Goal: Communication & Community: Participate in discussion

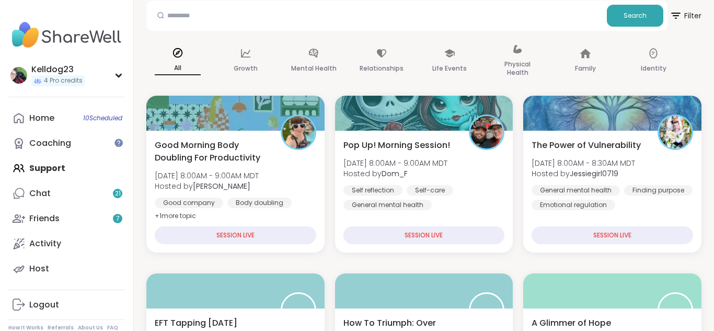
scroll to position [125, 0]
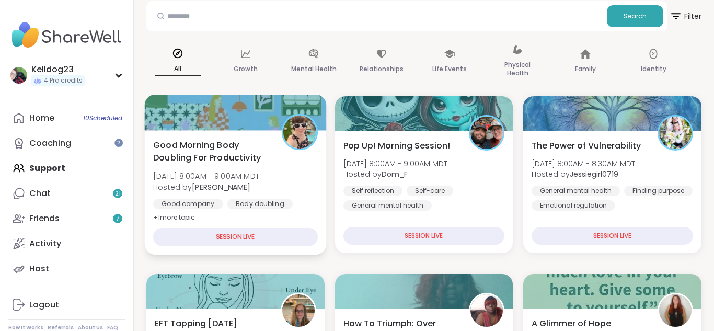
click at [259, 162] on span "Good Morning Body Doubling For Productivity" at bounding box center [211, 151] width 117 height 26
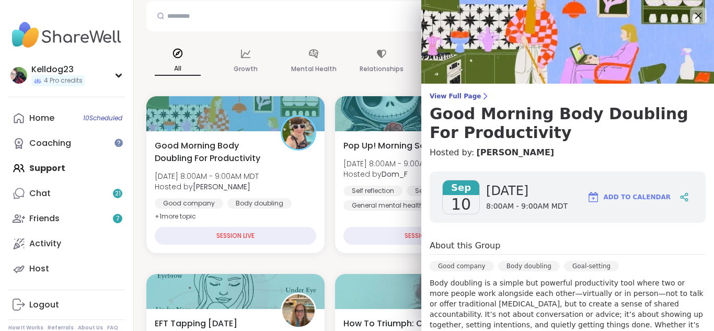
click at [537, 156] on link "[PERSON_NAME]" at bounding box center [515, 152] width 78 height 13
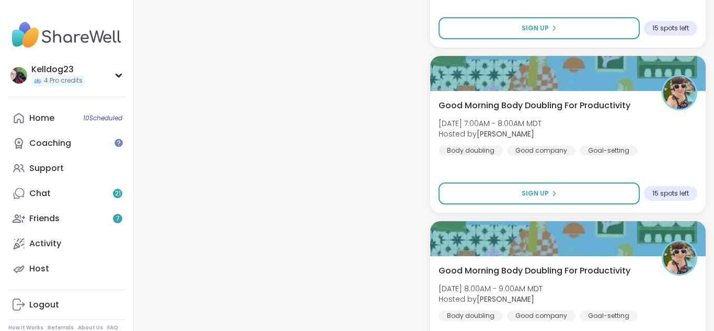
scroll to position [1630, 0]
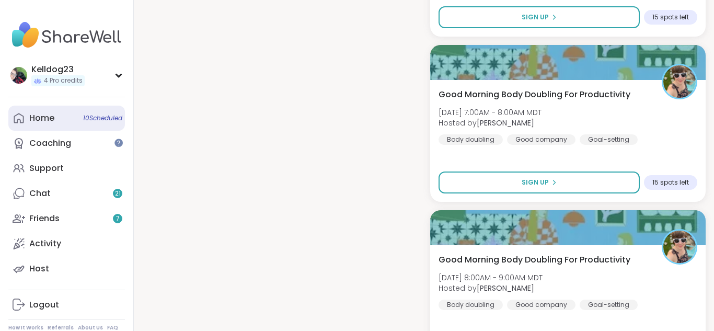
click at [32, 124] on div "Home 10 Scheduled" at bounding box center [41, 117] width 25 height 11
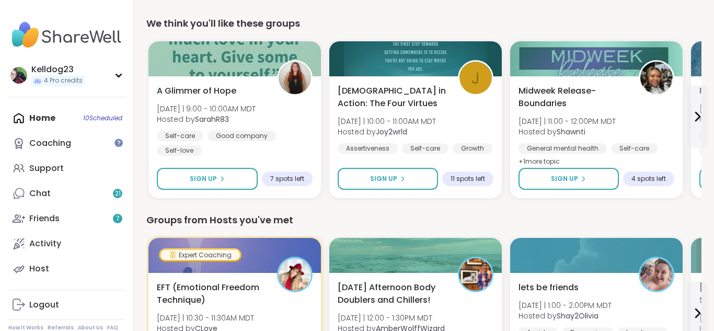
scroll to position [355, 0]
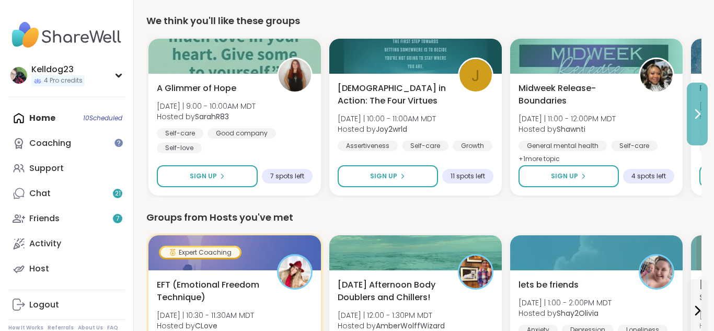
click at [697, 105] on button at bounding box center [697, 114] width 21 height 63
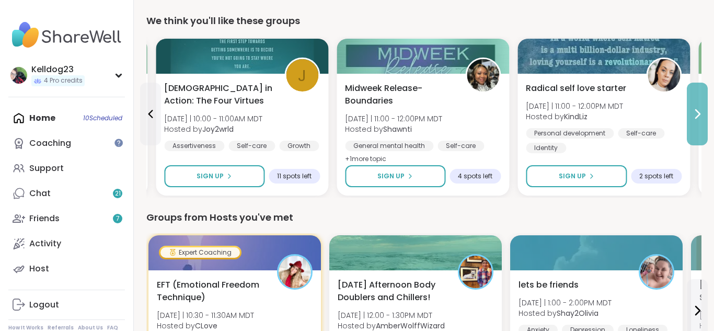
click at [697, 105] on button at bounding box center [697, 114] width 21 height 63
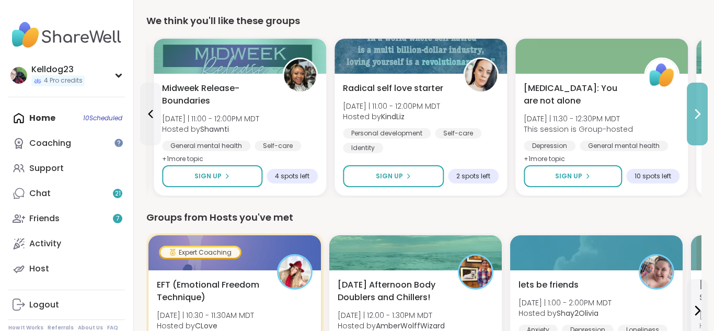
click at [697, 105] on button at bounding box center [697, 114] width 21 height 63
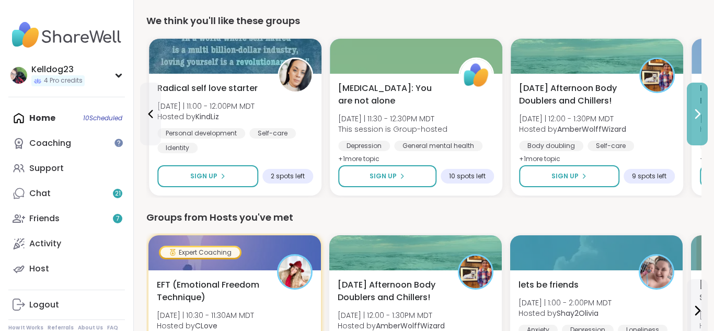
click at [697, 105] on button at bounding box center [697, 114] width 21 height 63
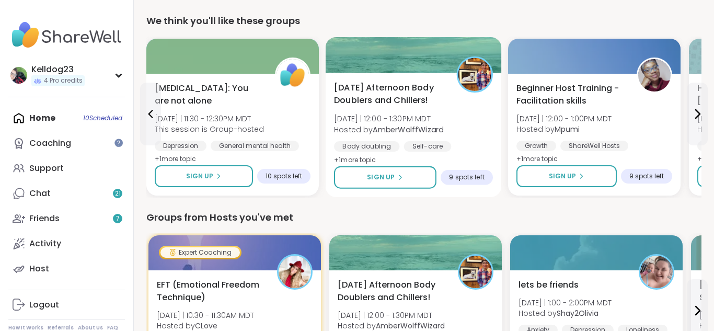
click at [392, 106] on span "[DATE] Afternoon Body Doublers and Chillers!" at bounding box center [389, 95] width 111 height 26
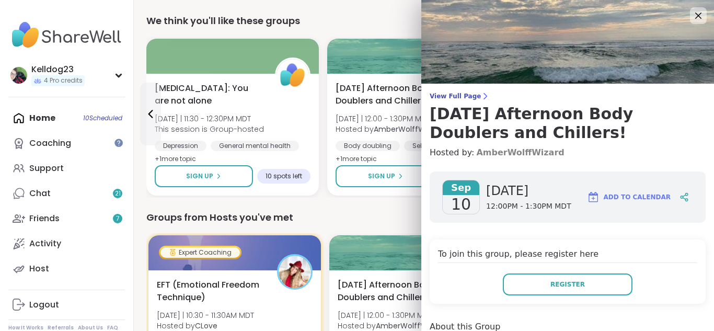
click at [491, 146] on link "AmberWolffWizard" at bounding box center [520, 152] width 88 height 13
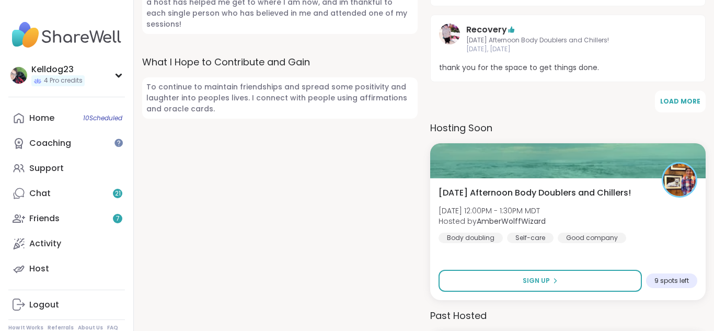
scroll to position [585, 0]
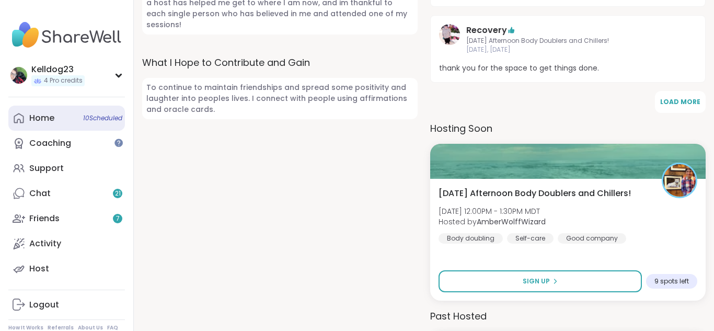
click at [85, 112] on link "Home 10 Scheduled" at bounding box center [66, 118] width 117 height 25
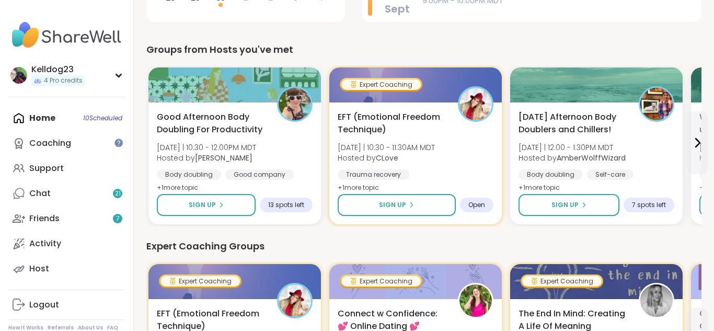
scroll to position [375, 0]
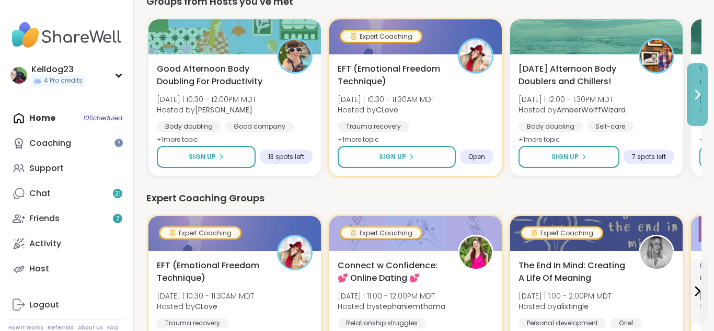
click at [704, 98] on button at bounding box center [697, 94] width 21 height 63
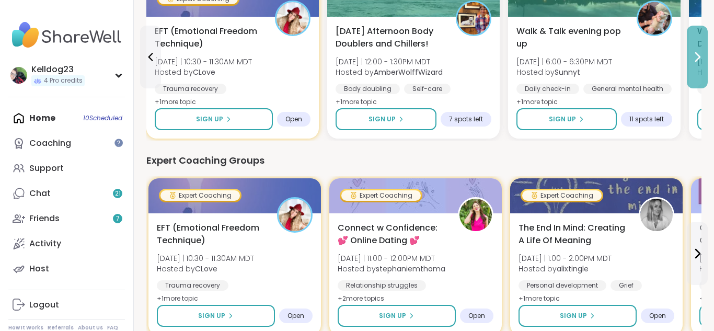
scroll to position [354, 0]
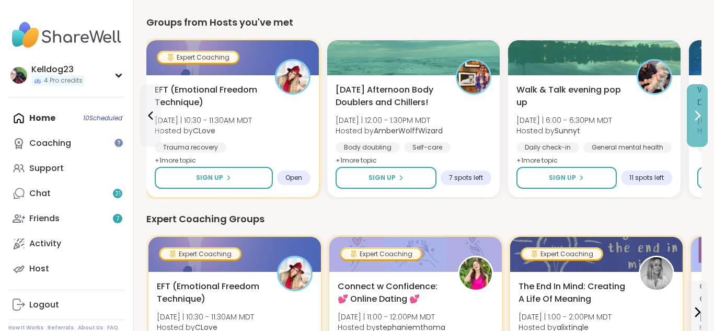
click at [699, 110] on icon at bounding box center [697, 115] width 13 height 13
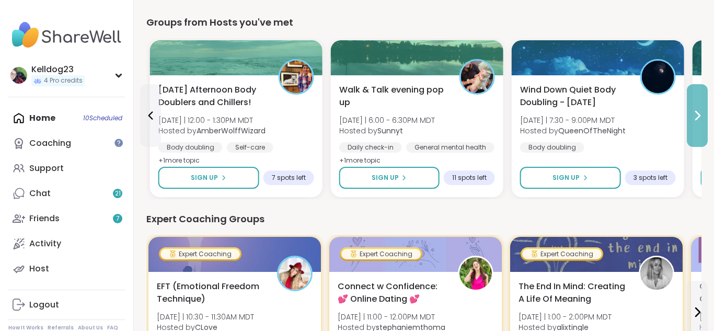
click at [699, 110] on icon at bounding box center [697, 115] width 13 height 13
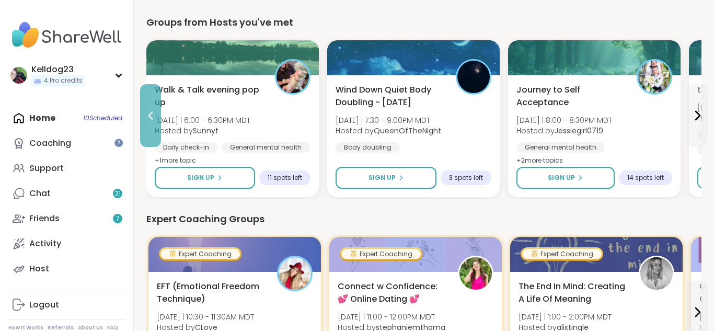
click at [149, 126] on button at bounding box center [150, 115] width 21 height 63
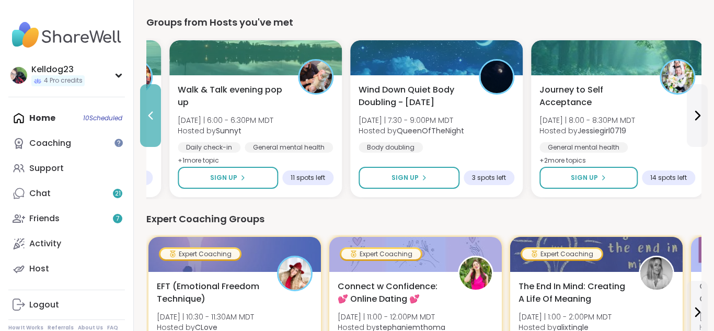
click at [149, 126] on button at bounding box center [150, 115] width 21 height 63
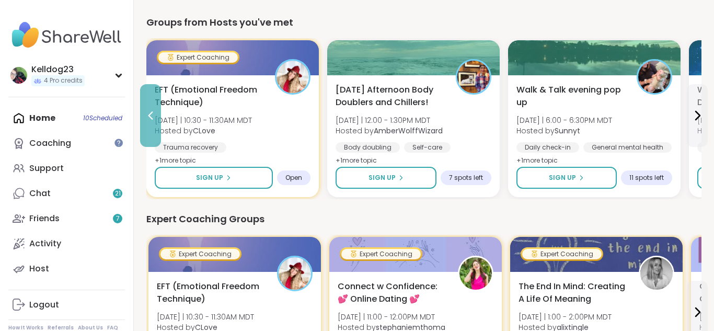
click at [149, 126] on button at bounding box center [150, 115] width 21 height 63
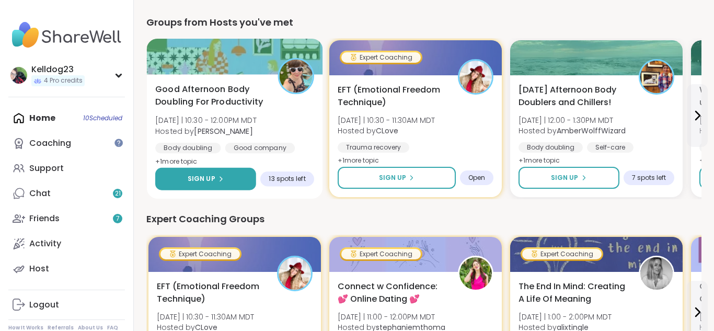
click at [202, 177] on span "Sign Up" at bounding box center [202, 178] width 28 height 9
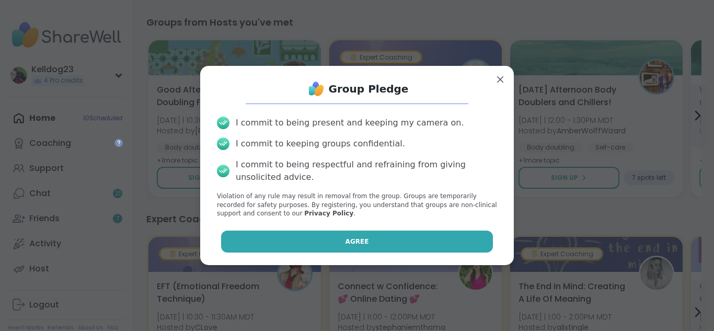
click at [264, 242] on button "Agree" at bounding box center [357, 241] width 272 height 22
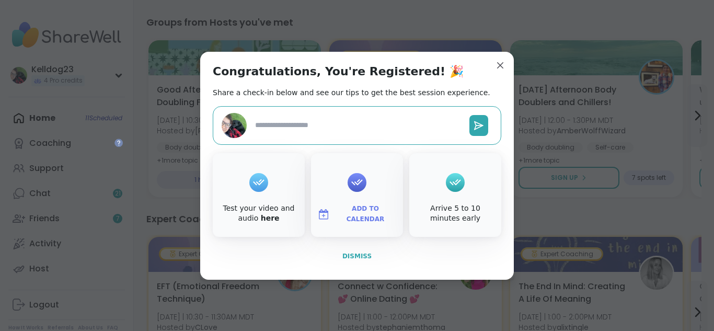
click at [354, 253] on span "Dismiss" at bounding box center [356, 255] width 29 height 7
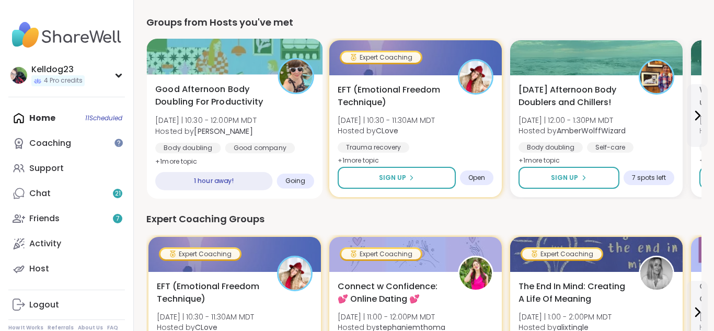
click at [239, 86] on span "Good Afternoon Body Doubling For Productivity" at bounding box center [210, 96] width 111 height 26
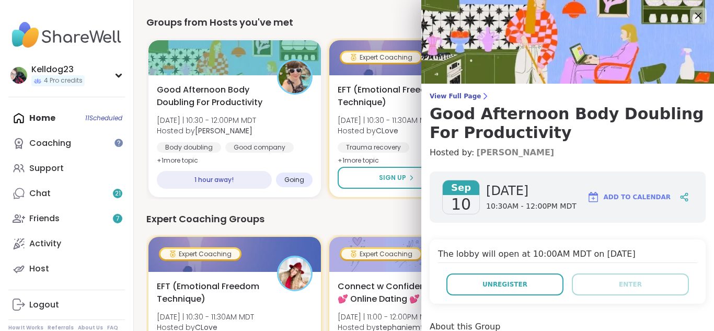
click at [478, 157] on link "Adrienne_QueenOfTheDawn" at bounding box center [515, 152] width 78 height 13
click at [596, 148] on h4 "Hosted by: Adrienne_QueenOfTheDawn" at bounding box center [567, 152] width 276 height 13
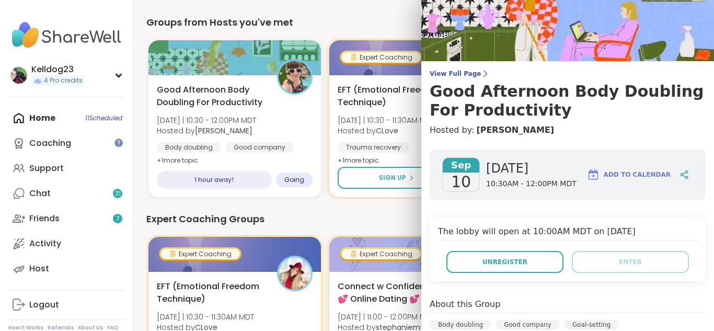
scroll to position [0, 0]
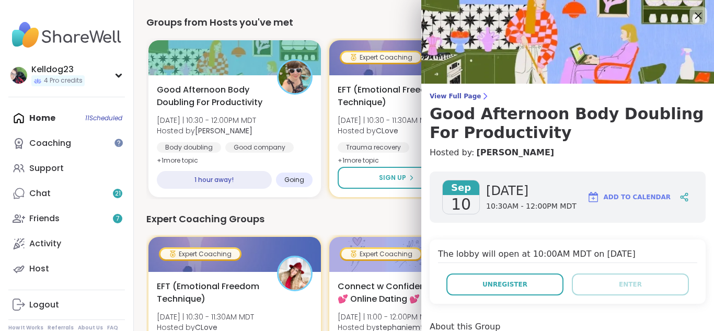
click at [698, 19] on icon at bounding box center [697, 15] width 13 height 13
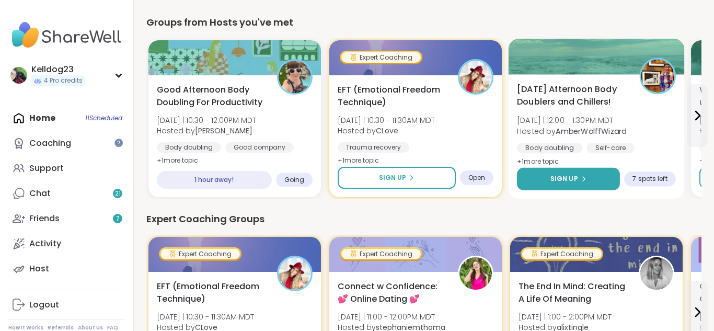
click at [604, 177] on button "Sign Up" at bounding box center [568, 179] width 103 height 22
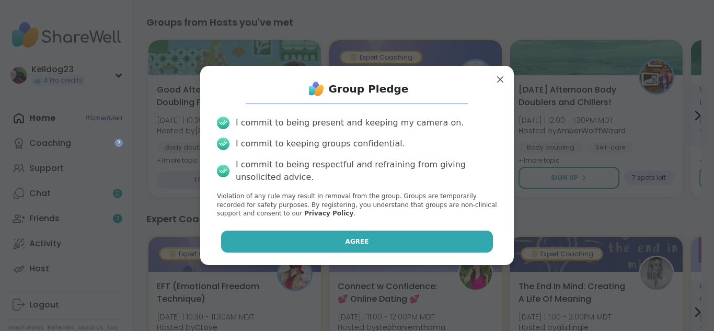
click at [341, 247] on button "Agree" at bounding box center [357, 241] width 272 height 22
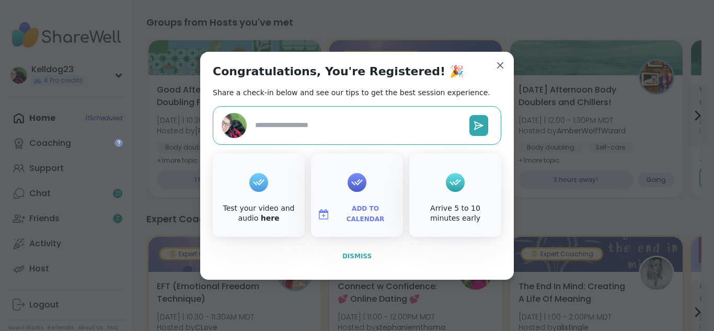
click at [354, 261] on button "Dismiss" at bounding box center [357, 256] width 288 height 22
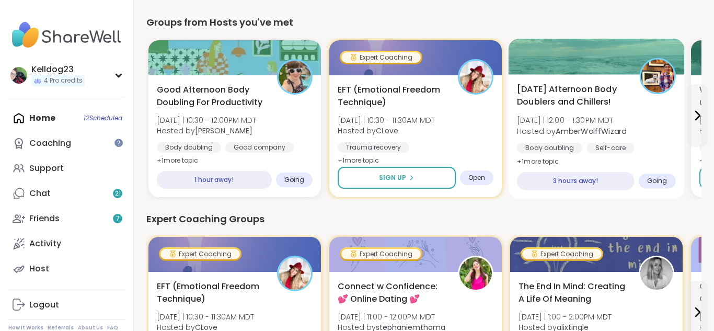
click at [636, 161] on div "Wednesday Afternoon Body Doublers and Chillers! Wed 9/10 | 12:00 - 1:30PM MDT H…" at bounding box center [596, 136] width 176 height 124
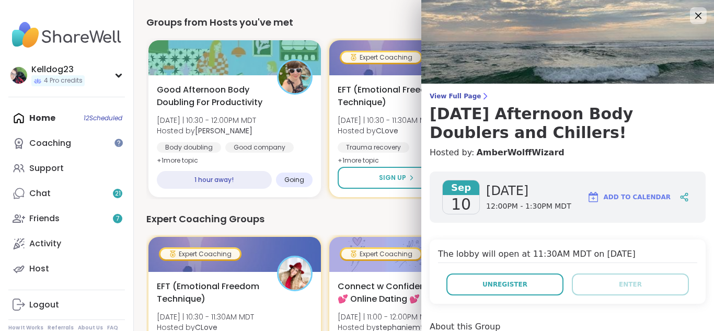
click at [695, 20] on icon at bounding box center [697, 15] width 13 height 13
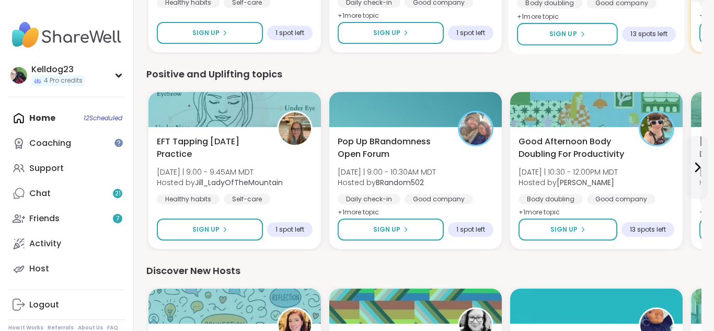
scroll to position [897, 0]
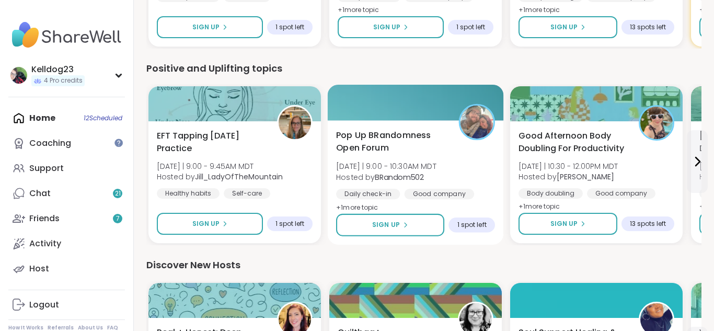
click at [445, 153] on span "Pop Up BRandomness Open Forum" at bounding box center [391, 142] width 111 height 26
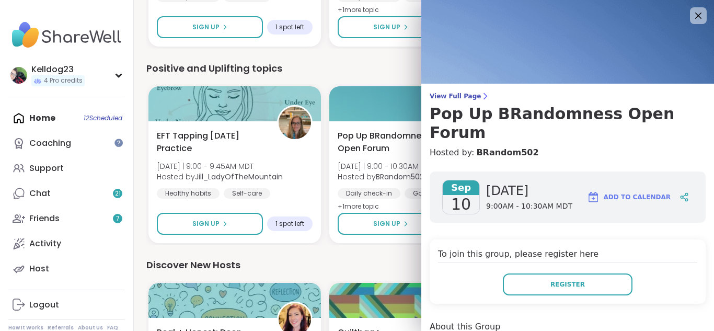
click at [492, 239] on div "To join this group, please register here Register" at bounding box center [567, 271] width 276 height 64
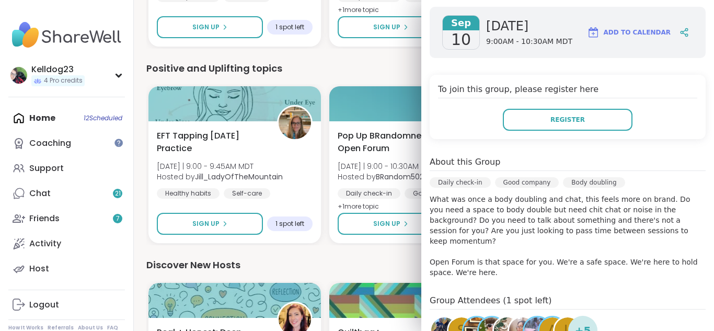
scroll to position [167, 0]
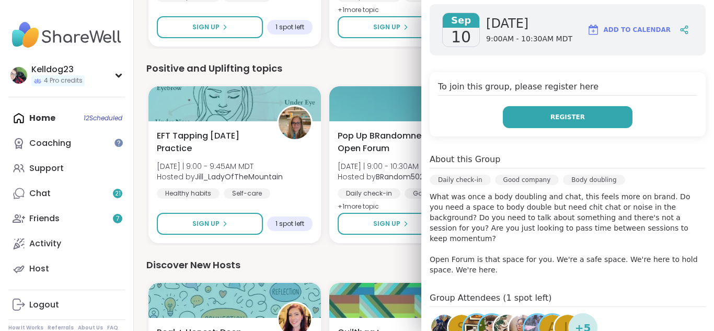
click at [542, 106] on button "Register" at bounding box center [568, 117] width 130 height 22
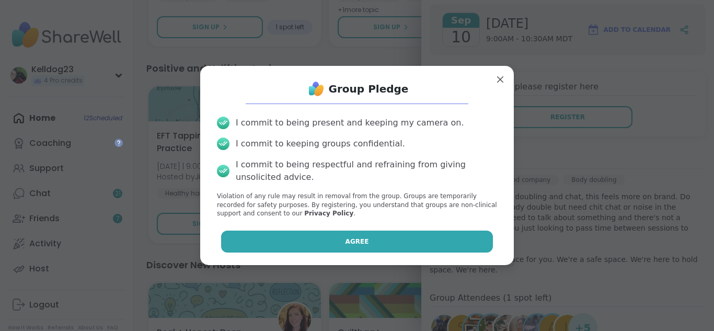
click at [403, 239] on button "Agree" at bounding box center [357, 241] width 272 height 22
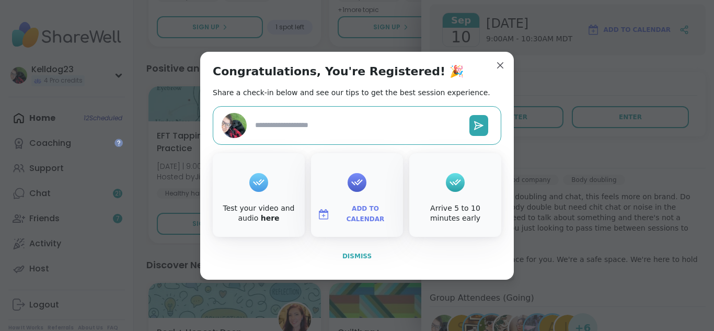
type textarea "*"
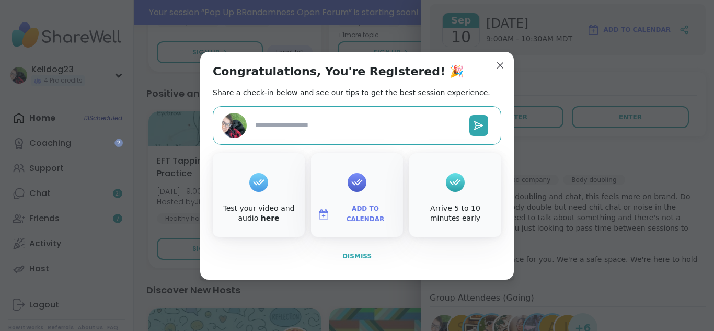
scroll to position [922, 0]
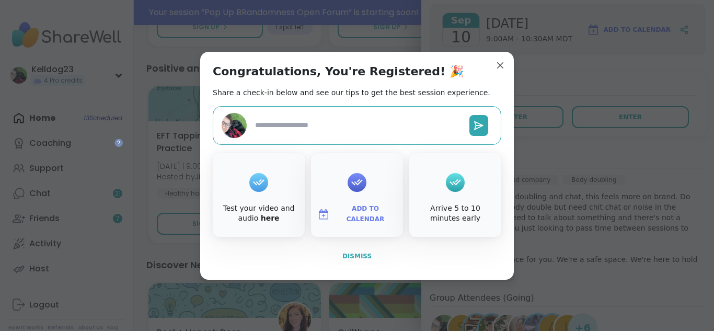
click at [351, 253] on span "Dismiss" at bounding box center [356, 255] width 29 height 7
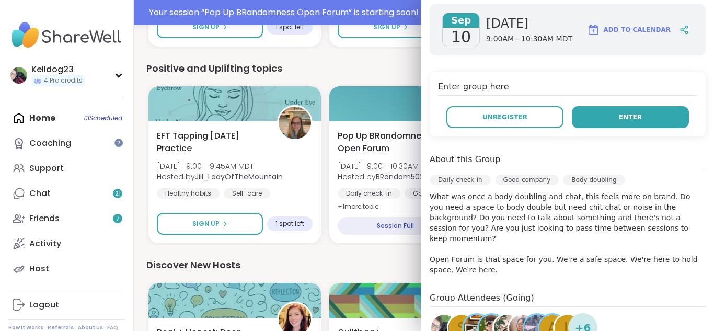
click at [619, 106] on button "Enter" at bounding box center [630, 117] width 117 height 22
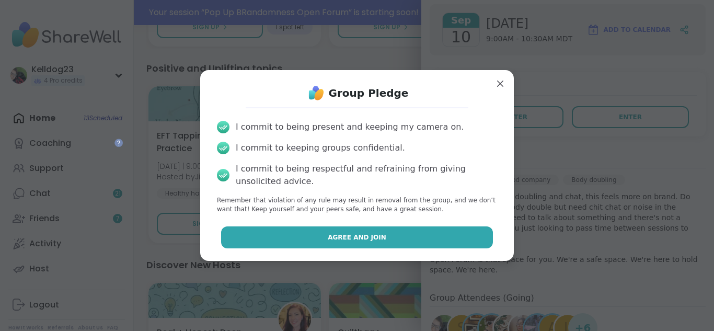
click at [365, 240] on span "Agree and Join" at bounding box center [357, 237] width 59 height 9
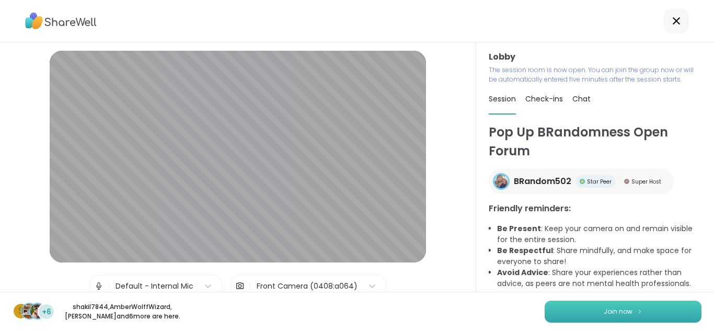
click at [637, 303] on button "Join now" at bounding box center [622, 311] width 157 height 22
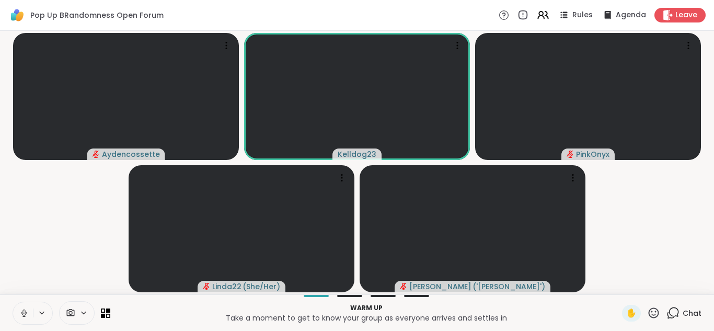
click at [20, 307] on button at bounding box center [23, 313] width 20 height 22
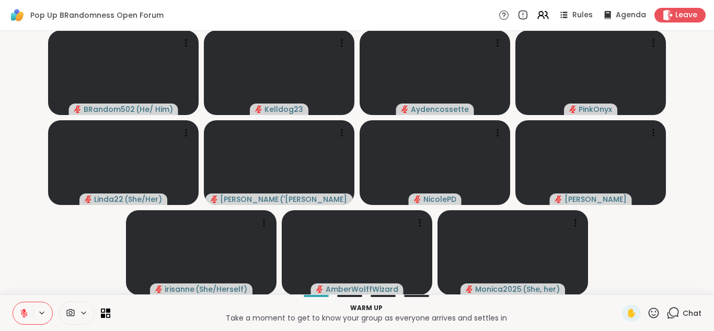
click at [672, 312] on icon at bounding box center [672, 312] width 13 height 13
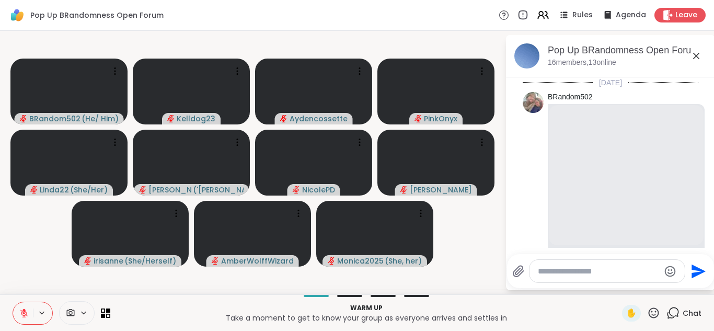
scroll to position [139, 0]
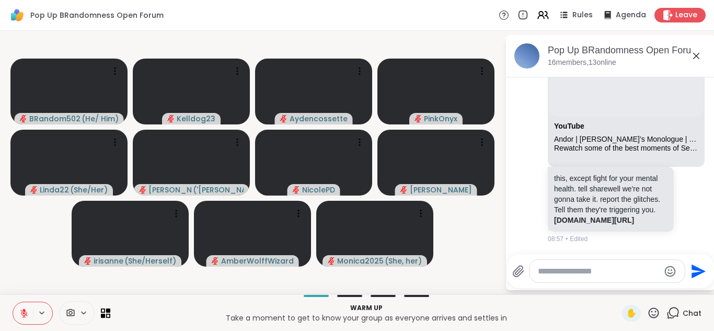
click at [635, 276] on textarea "Type your message" at bounding box center [599, 271] width 122 height 10
type textarea "**********"
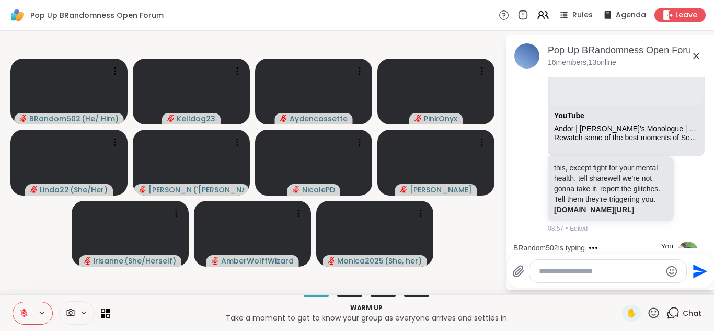
scroll to position [194, 0]
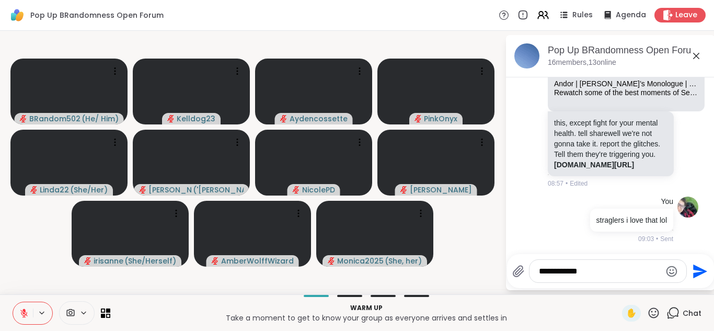
type textarea "**********"
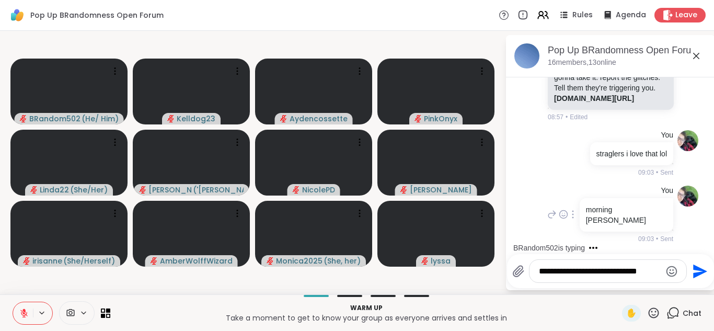
scroll to position [317, 0]
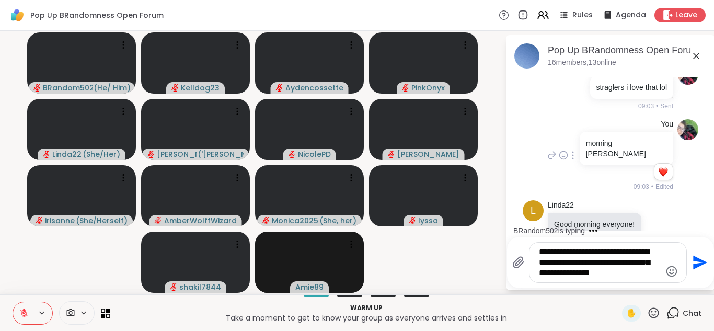
type textarea "**********"
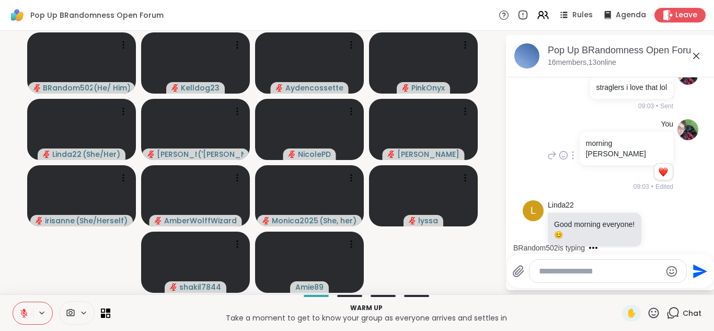
scroll to position [419, 0]
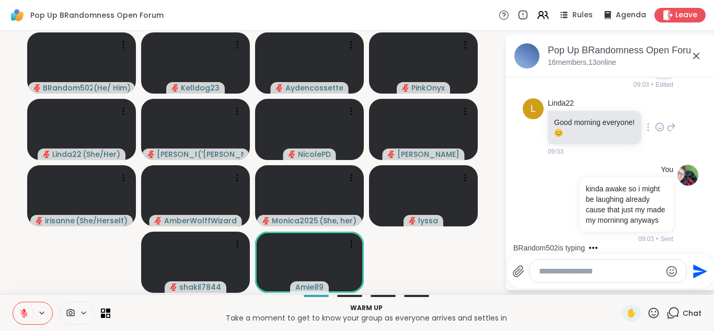
click at [658, 127] on icon at bounding box center [659, 127] width 3 height 1
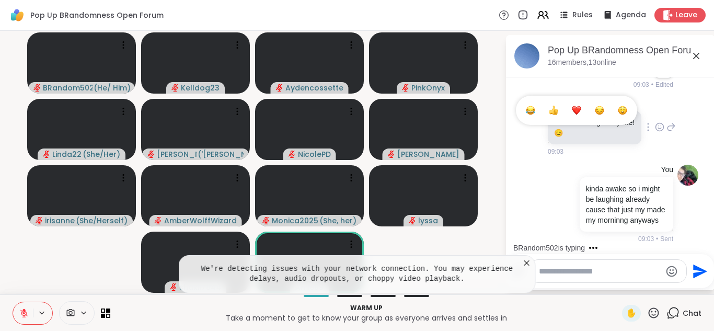
click at [577, 110] on div "Select Reaction: Heart" at bounding box center [576, 110] width 9 height 9
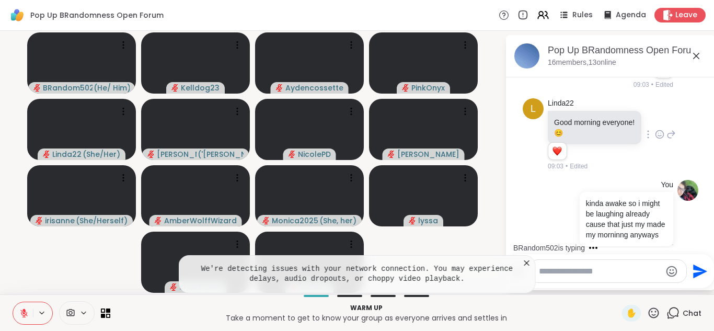
click at [524, 262] on icon at bounding box center [526, 263] width 10 height 10
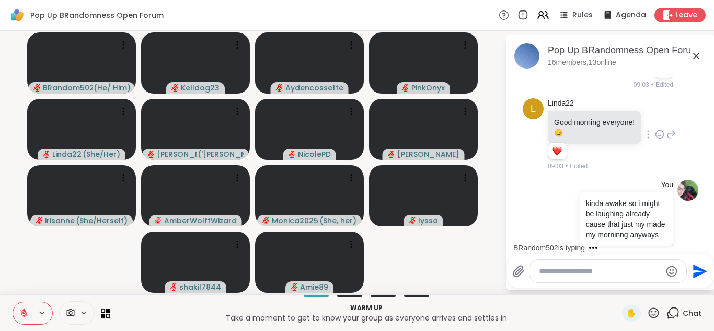
click at [699, 54] on icon at bounding box center [696, 56] width 13 height 13
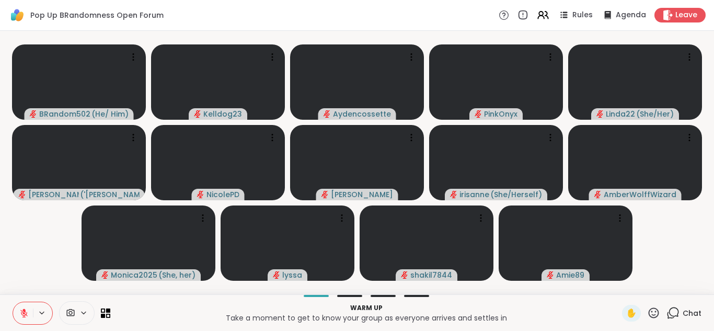
click at [674, 310] on icon at bounding box center [672, 312] width 13 height 13
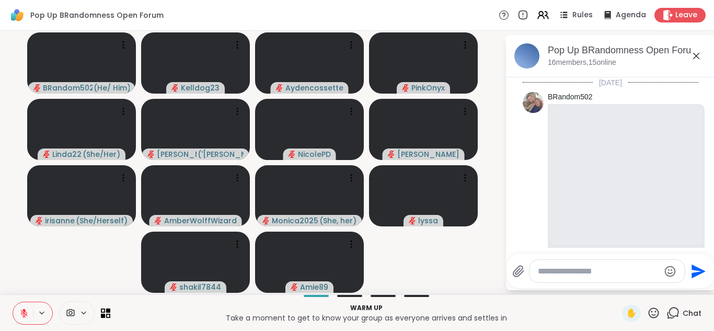
scroll to position [520, 0]
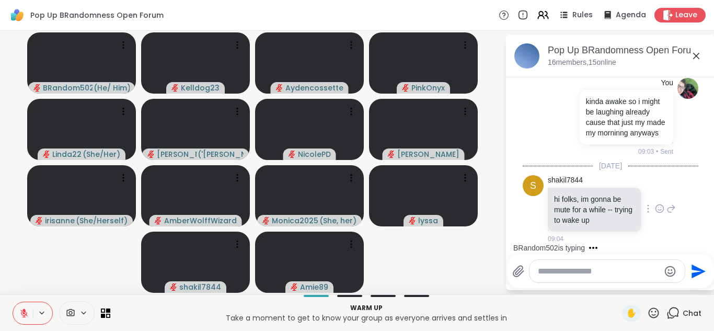
click at [658, 207] on icon at bounding box center [659, 208] width 9 height 10
click at [548, 196] on button "Select Reaction: Thumbs up" at bounding box center [553, 191] width 21 height 21
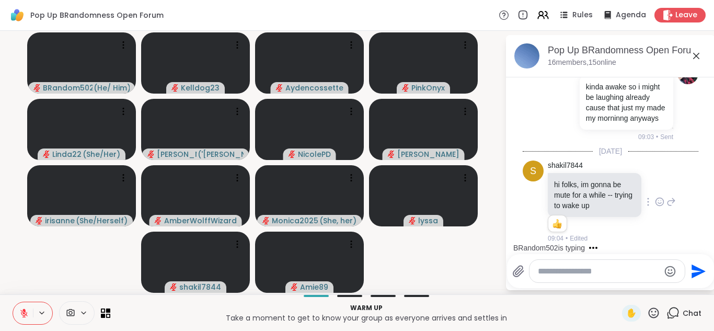
click at [698, 56] on icon at bounding box center [696, 56] width 13 height 13
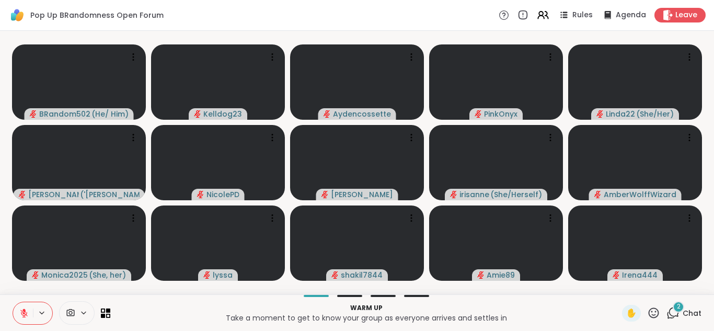
click at [672, 306] on div "2" at bounding box center [677, 306] width 11 height 11
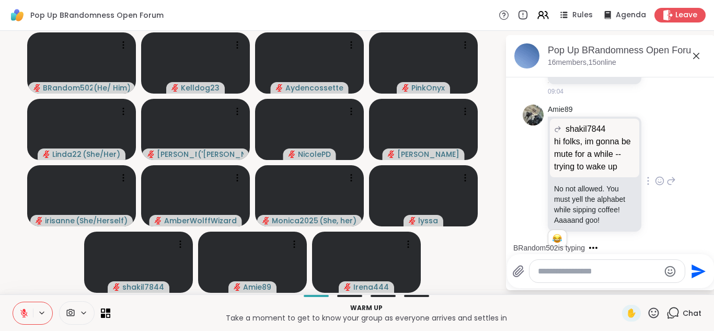
scroll to position [789, 0]
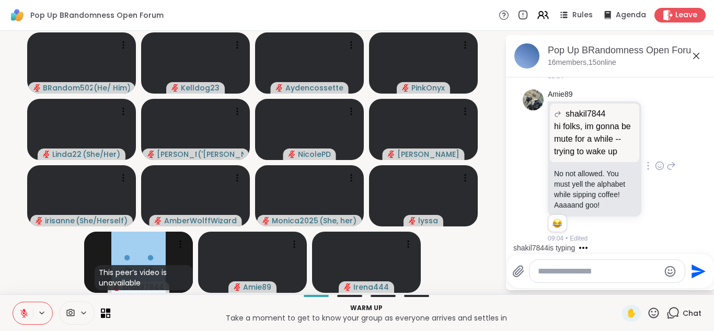
click at [658, 167] on icon at bounding box center [659, 167] width 3 height 1
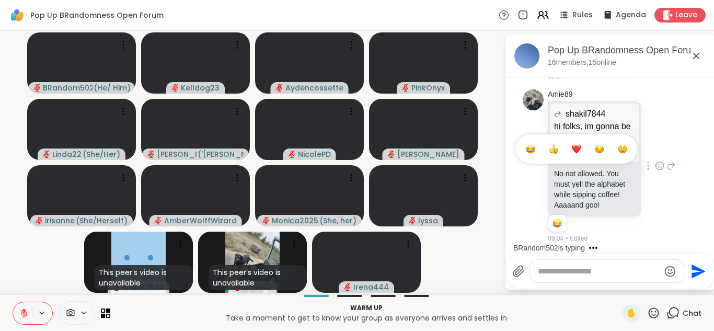
click at [529, 147] on div "Select Reaction: Joy" at bounding box center [530, 148] width 9 height 9
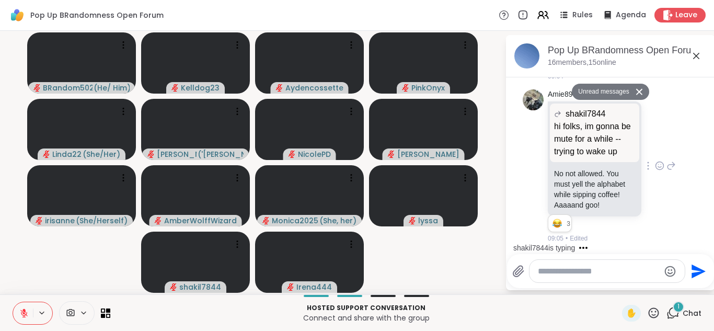
scroll to position [820, 0]
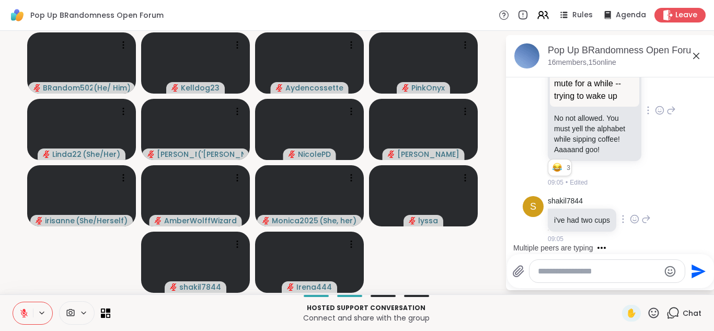
click at [630, 219] on icon at bounding box center [634, 219] width 9 height 10
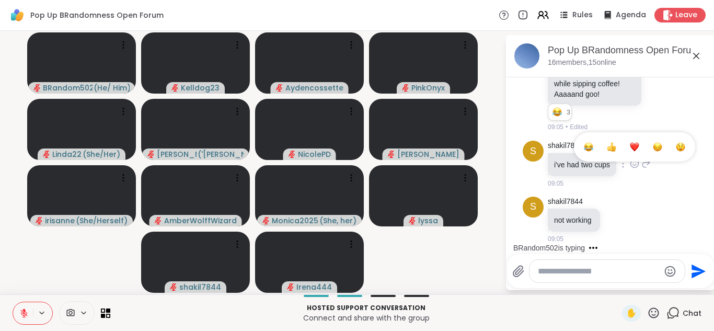
click at [584, 149] on div "Select Reaction: Joy" at bounding box center [588, 146] width 9 height 9
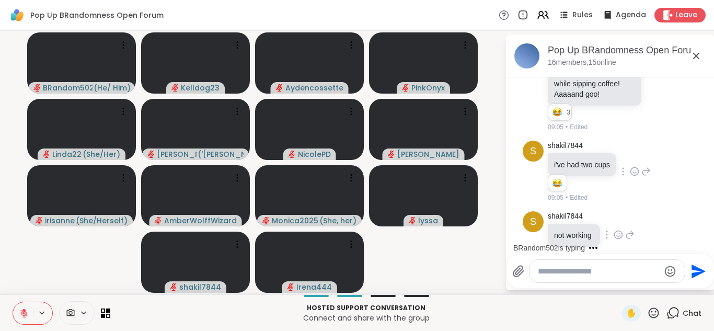
click at [619, 229] on icon at bounding box center [617, 234] width 9 height 10
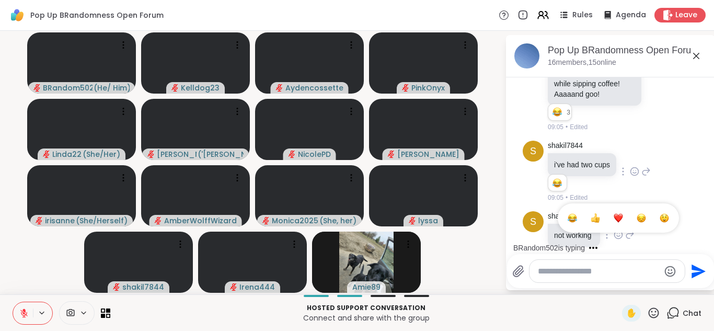
click at [616, 219] on div "Select Reaction: Heart" at bounding box center [617, 217] width 9 height 9
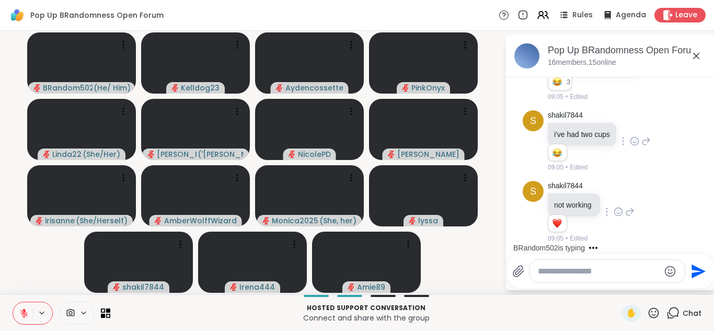
click at [699, 57] on icon at bounding box center [696, 56] width 13 height 13
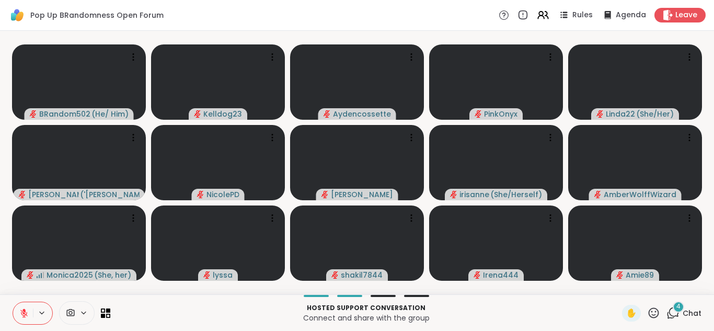
click at [678, 312] on icon at bounding box center [672, 312] width 13 height 13
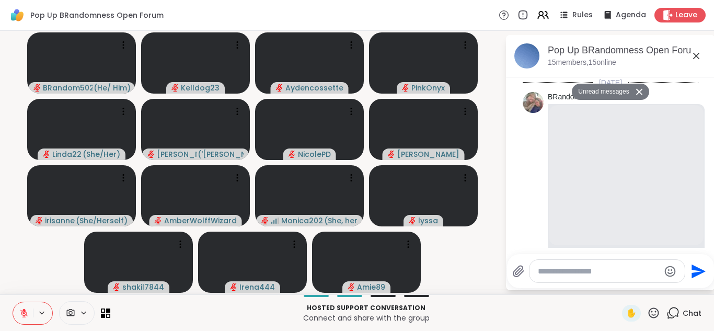
scroll to position [1609, 0]
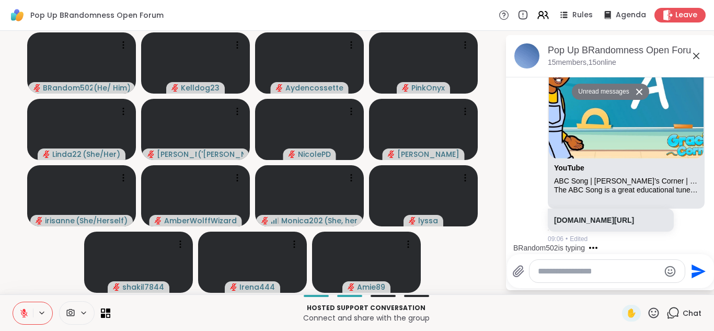
click at [554, 271] on textarea "Type your message" at bounding box center [599, 271] width 122 height 10
click at [538, 222] on div "Amie89 YouTube ABC Song | Gracie’s Corner | Kids Song + Nursery Rhymes The ABC …" at bounding box center [610, 129] width 176 height 237
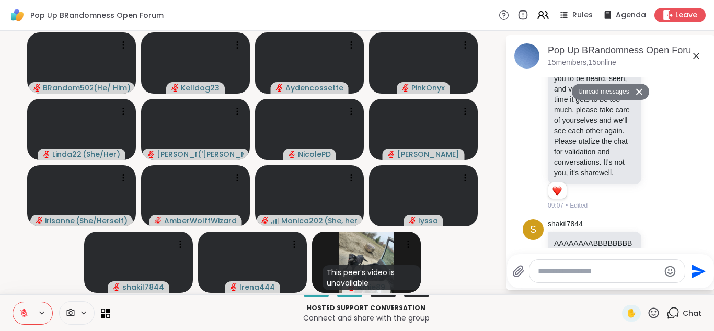
scroll to position [1316, 0]
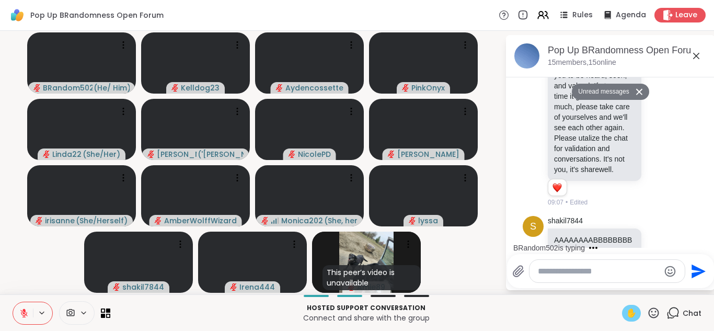
click at [626, 311] on div "✋" at bounding box center [631, 313] width 19 height 17
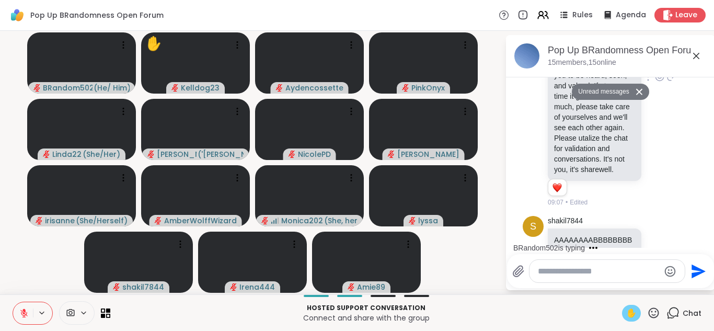
click at [666, 113] on div "BRandom502 As we all know, ShareWell is in a full on mental health crisis causi…" at bounding box center [612, 77] width 128 height 261
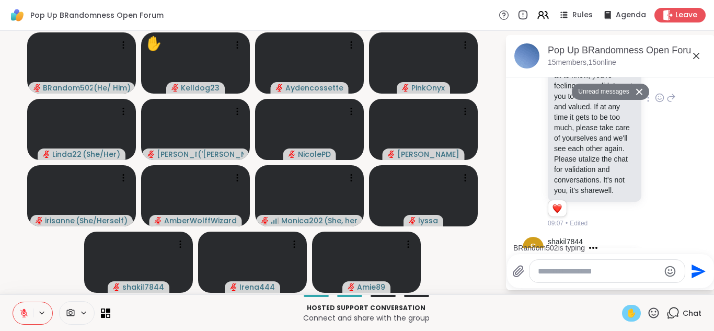
scroll to position [1274, 0]
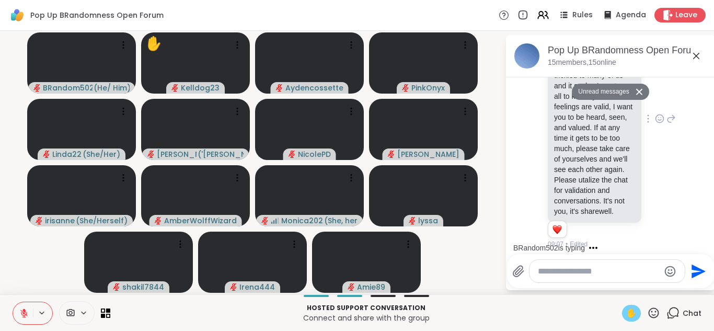
click at [675, 119] on icon at bounding box center [670, 118] width 9 height 13
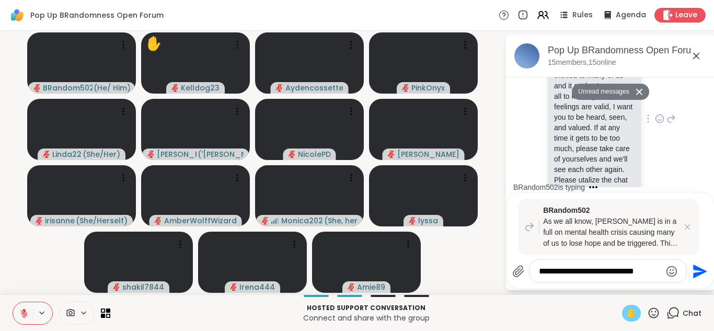
type textarea "**********"
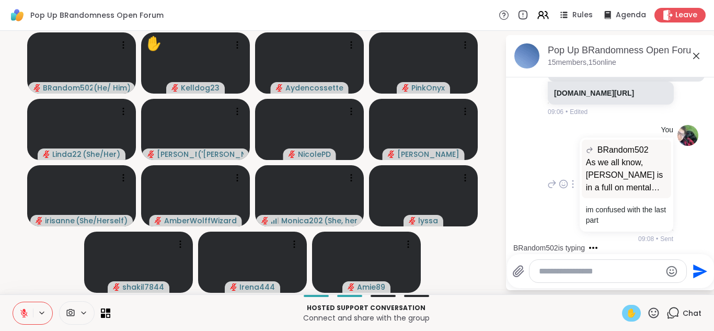
scroll to position [1711, 0]
type textarea "*"
click at [630, 308] on span "✋" at bounding box center [631, 313] width 10 height 13
click at [577, 273] on textarea "Type your message" at bounding box center [600, 271] width 122 height 10
type textarea "*"
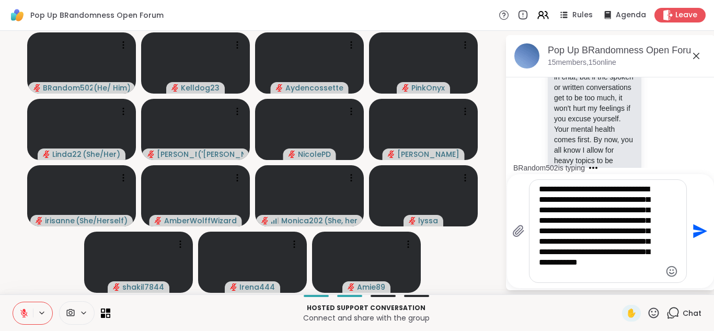
scroll to position [2169, 0]
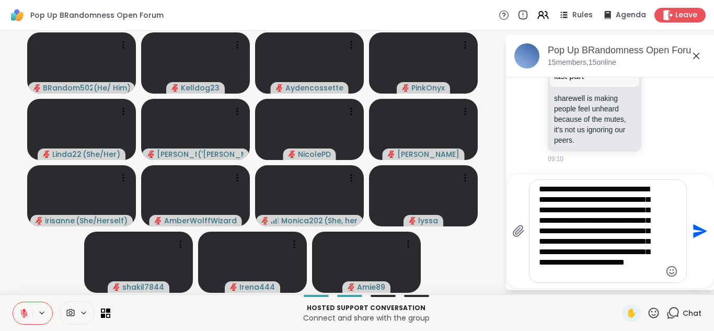
type textarea "**********"
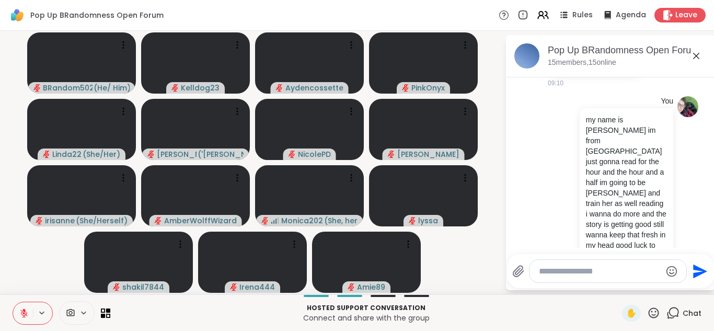
scroll to position [2275, 0]
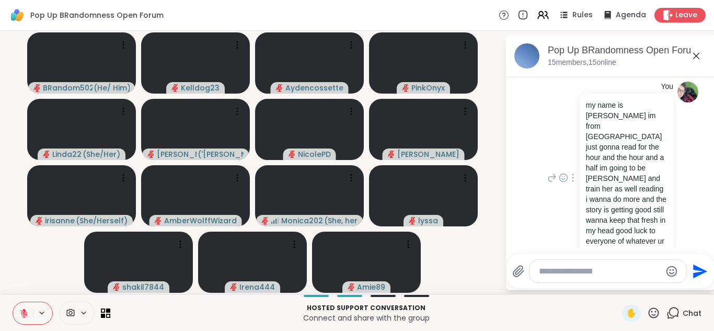
click at [546, 244] on div "You my name is kelly im from canada alberta just gonna read for the hour and th…" at bounding box center [610, 178] width 176 height 202
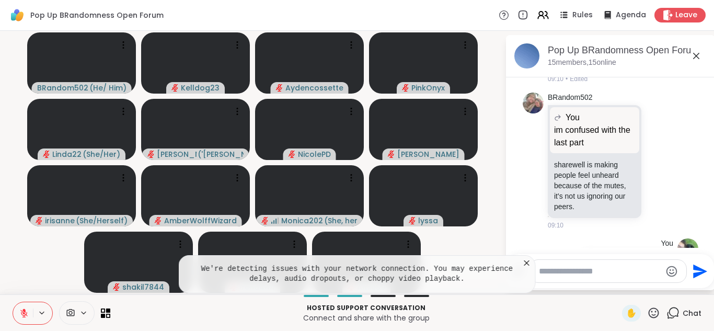
scroll to position [2108, 0]
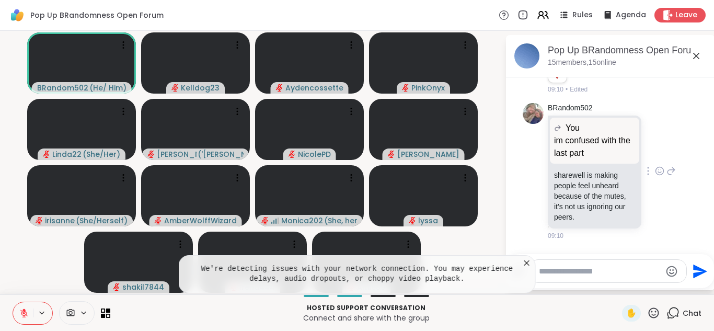
click at [659, 173] on icon at bounding box center [659, 171] width 9 height 10
click at [578, 153] on div "Select Reaction: Heart" at bounding box center [576, 153] width 9 height 9
click at [636, 313] on span "✋" at bounding box center [631, 313] width 10 height 13
click at [675, 127] on div "BRandom502 You im confused with the last part im confused with the last part sh…" at bounding box center [612, 179] width 128 height 152
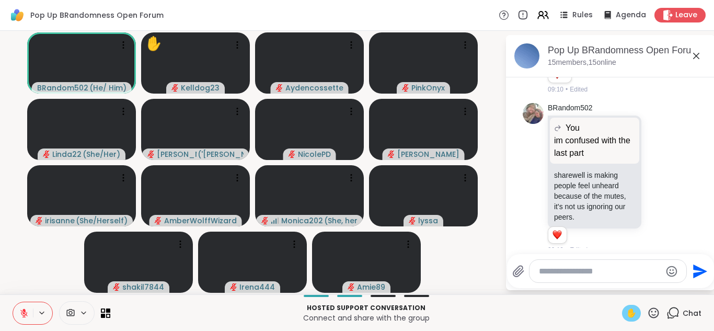
click at [493, 232] on video-player-container "BRandom502 ( He/ Him ) ✋ Kelldog23 Aydencossette PinkOnyx Linda22 ( She/Her ) J…" at bounding box center [252, 162] width 492 height 255
click at [522, 240] on div "BRandom502 You im confused with the last part im confused with the last part sh…" at bounding box center [610, 179] width 176 height 160
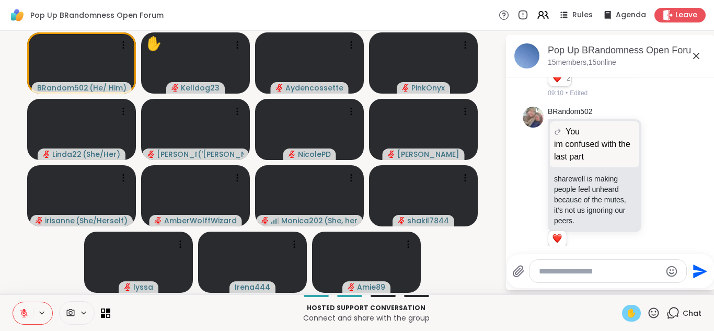
scroll to position [2123, 0]
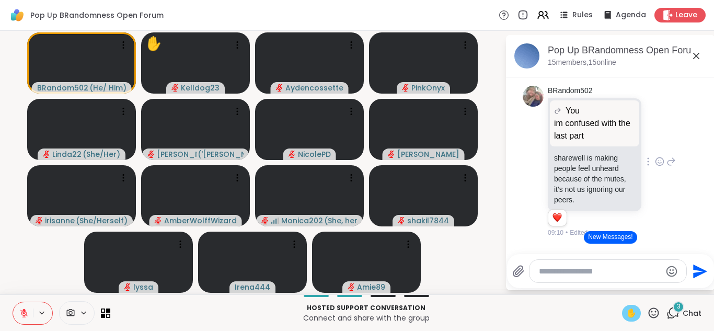
click at [663, 201] on div "BRandom502 You im confused with the last part im confused with the last part sh…" at bounding box center [612, 162] width 128 height 152
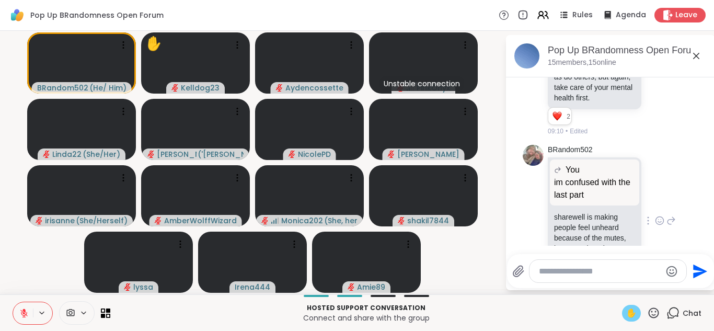
scroll to position [2064, 0]
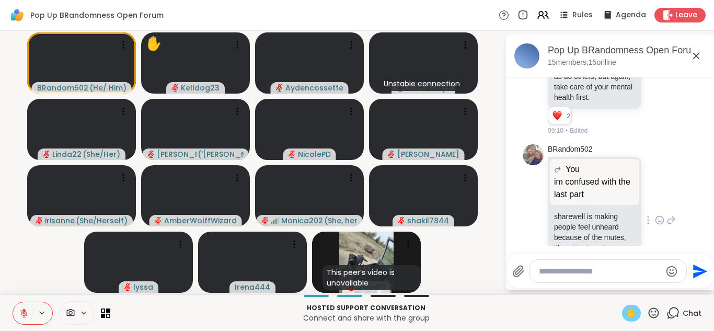
click at [531, 211] on div "BRandom502 You im confused with the last part im confused with the last part sh…" at bounding box center [610, 220] width 176 height 160
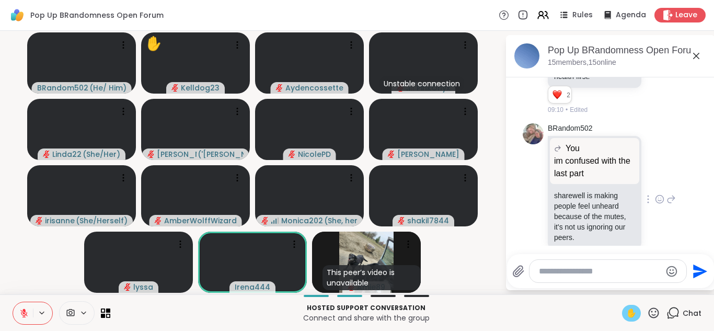
scroll to position [2106, 0]
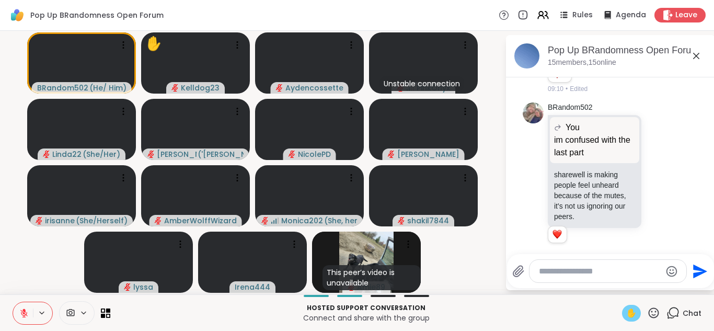
click at [699, 56] on icon at bounding box center [696, 56] width 13 height 13
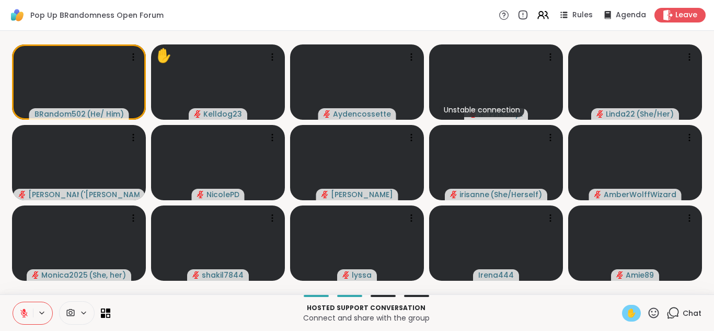
click at [672, 313] on icon at bounding box center [672, 312] width 13 height 13
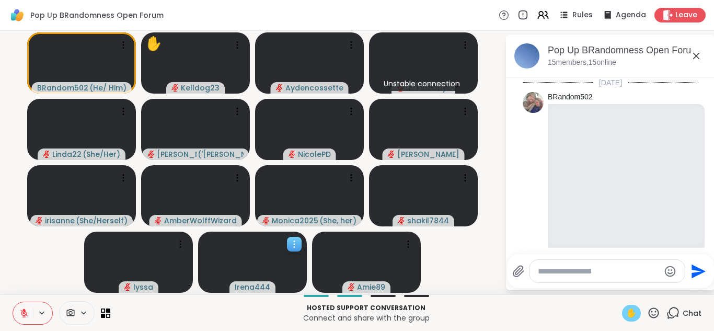
scroll to position [2493, 0]
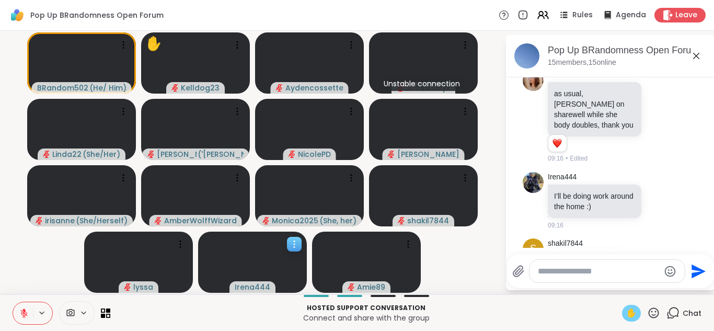
click at [292, 244] on icon at bounding box center [294, 244] width 10 height 10
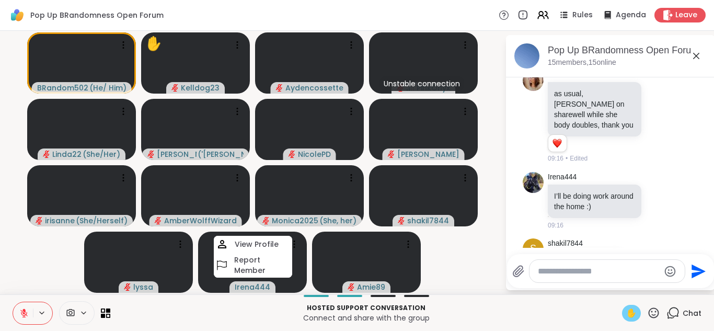
click at [436, 275] on video-player-container "BRandom502 ( He/ Him ) ✋ Kelldog23 Aydencossette Unstable connection PinkOnyx L…" at bounding box center [252, 162] width 492 height 255
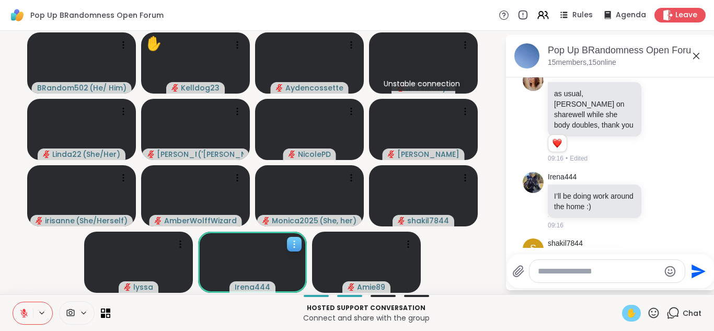
click at [242, 264] on video at bounding box center [252, 261] width 109 height 61
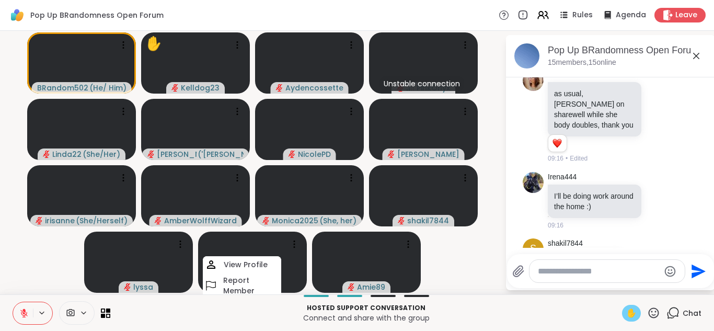
click at [441, 271] on video-player-container "BRandom502 ( He/ Him ) ✋ Kelldog23 Aydencossette Unstable connection PinkOnyx L…" at bounding box center [252, 162] width 492 height 255
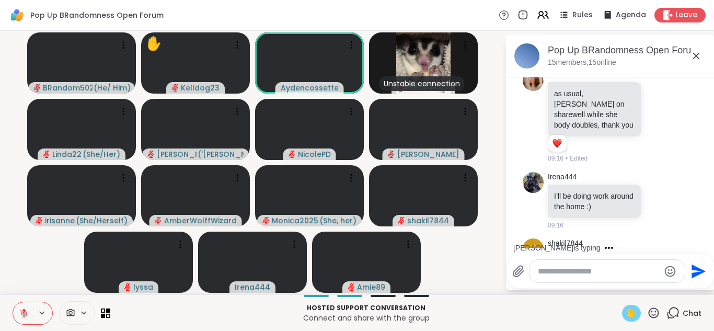
click at [698, 53] on icon at bounding box center [696, 56] width 13 height 13
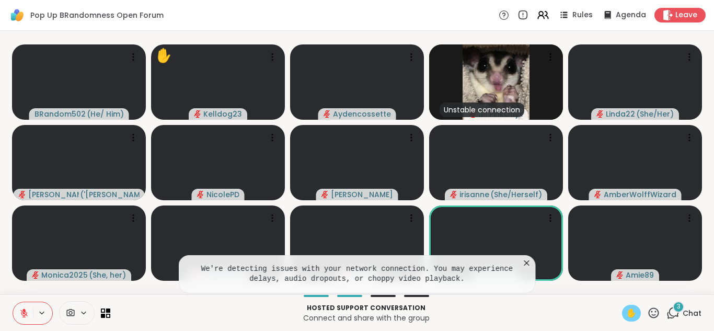
click at [24, 316] on icon at bounding box center [23, 312] width 9 height 9
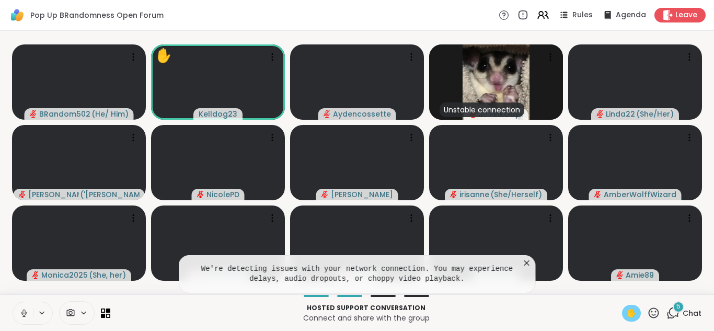
click at [526, 263] on icon at bounding box center [526, 263] width 10 height 10
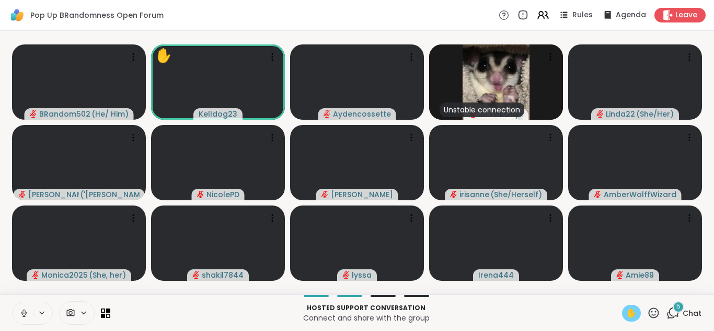
click at [675, 311] on div "5" at bounding box center [677, 306] width 11 height 11
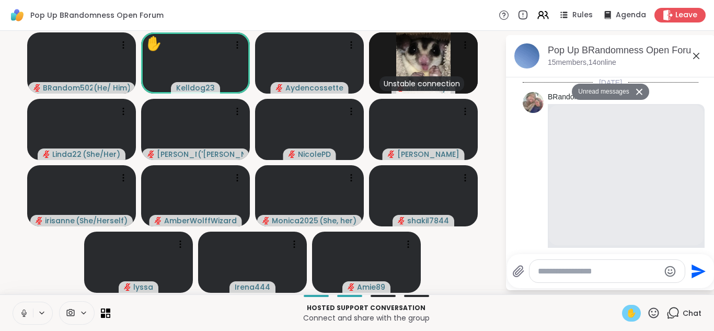
scroll to position [2853, 0]
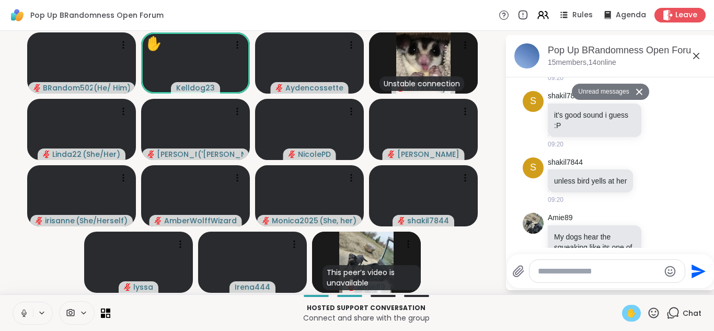
click at [657, 249] on icon at bounding box center [659, 254] width 9 height 10
click at [576, 233] on div "Select Reaction: Heart" at bounding box center [576, 237] width 9 height 9
click at [696, 59] on icon at bounding box center [696, 56] width 13 height 13
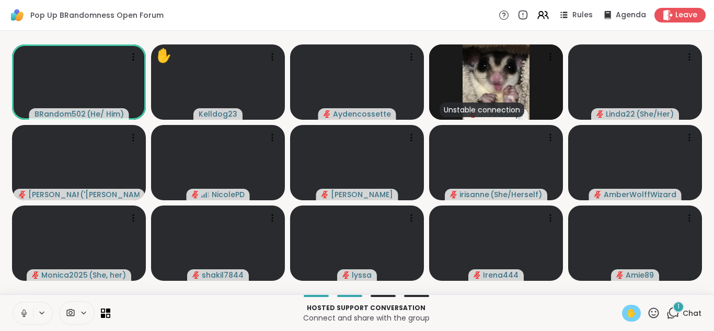
click at [673, 307] on div "1" at bounding box center [677, 306] width 11 height 11
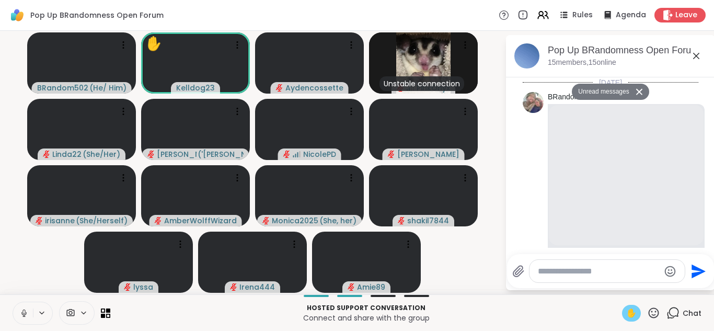
scroll to position [3110, 0]
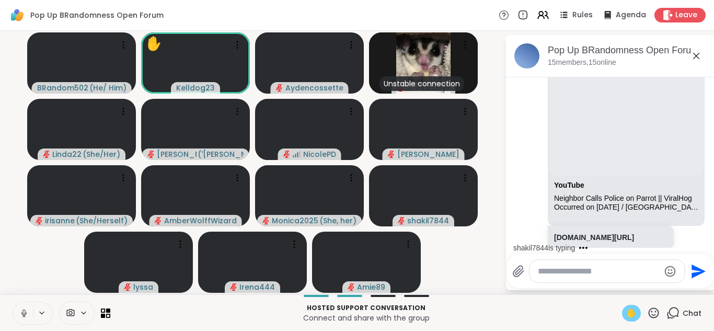
click at [561, 269] on link "shakil7844" at bounding box center [565, 274] width 35 height 10
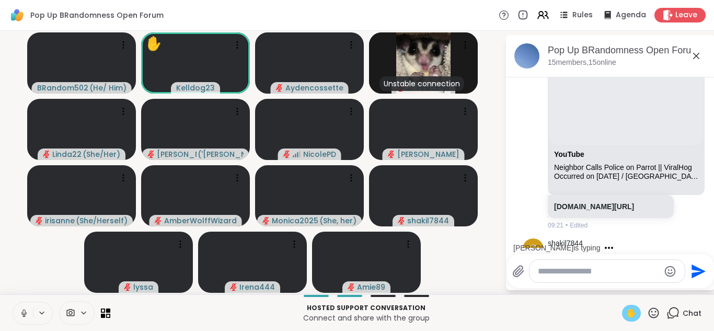
click at [521, 150] on li "Amie89 YouTube Neighbor Calls Police on Parrot || ViralHog Occurred on December…" at bounding box center [611, 110] width 190 height 247
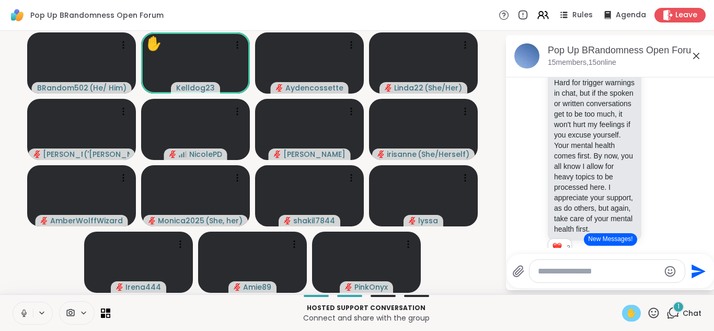
scroll to position [2012, 0]
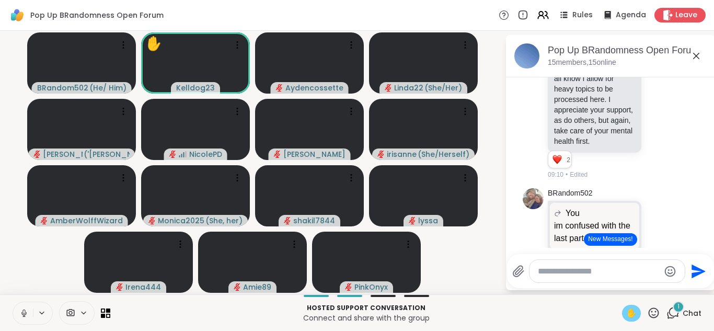
click at [694, 56] on icon at bounding box center [696, 56] width 13 height 13
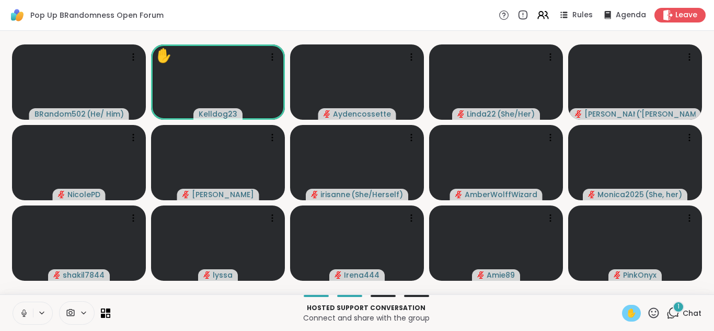
click at [24, 316] on icon at bounding box center [23, 312] width 9 height 9
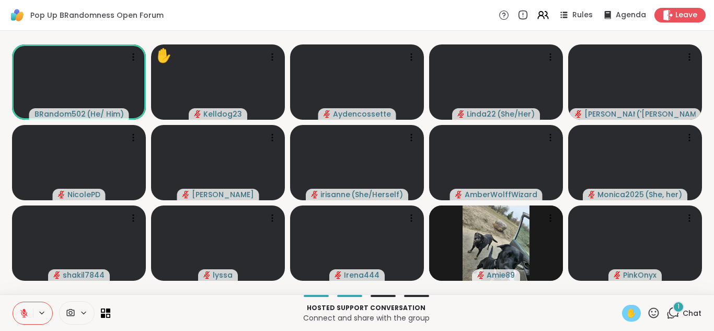
click at [677, 313] on icon at bounding box center [672, 312] width 13 height 13
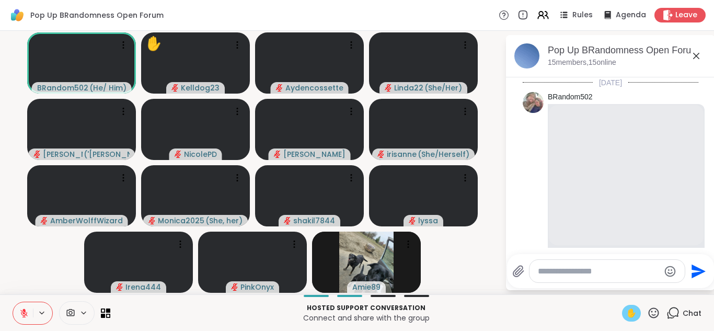
scroll to position [3247, 0]
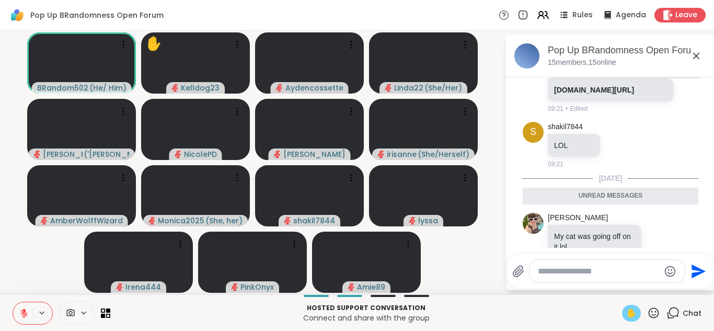
click at [696, 52] on icon at bounding box center [696, 56] width 13 height 13
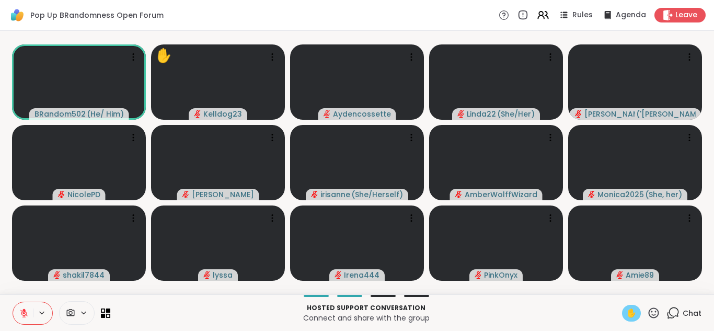
click at [634, 315] on span "✋" at bounding box center [631, 313] width 10 height 13
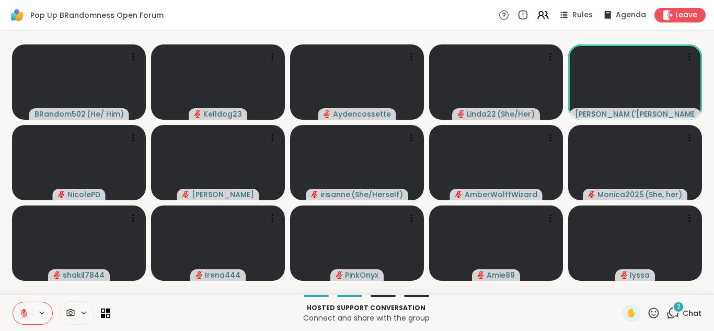
click at [671, 313] on icon at bounding box center [672, 312] width 13 height 13
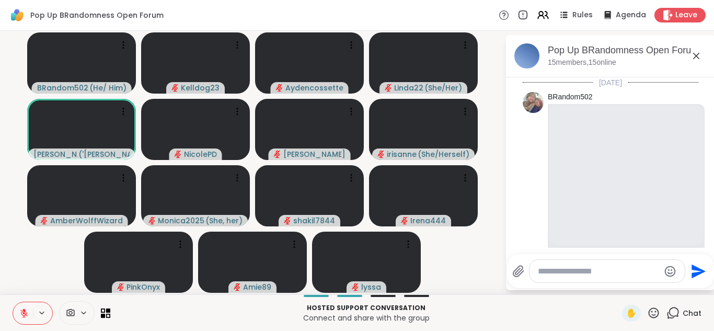
scroll to position [3467, 0]
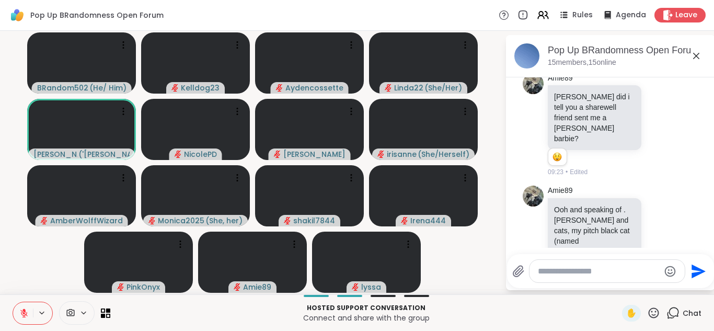
click at [572, 275] on textarea "Type your message" at bounding box center [599, 271] width 122 height 10
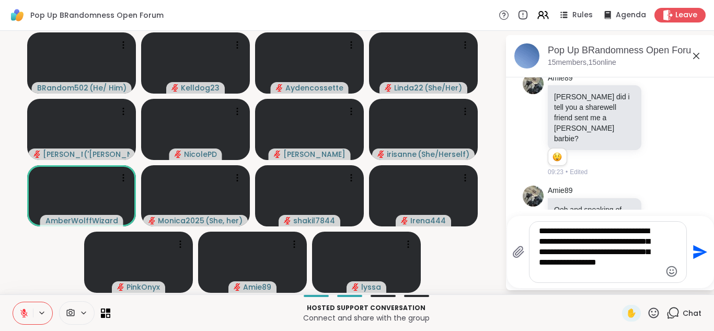
type textarea "**********"
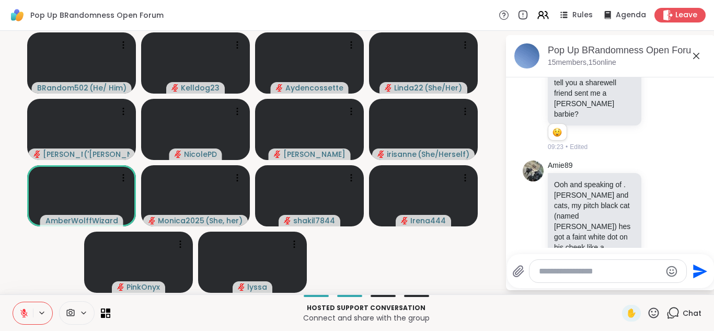
scroll to position [3550, 0]
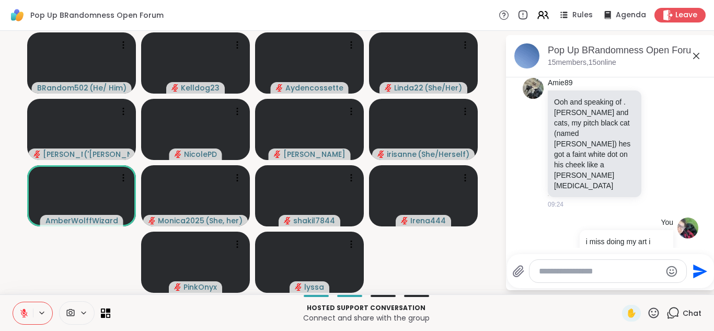
click at [533, 213] on div "You i miss doing my art i should try agian but not at straight lines anymore fo…" at bounding box center [610, 267] width 176 height 108
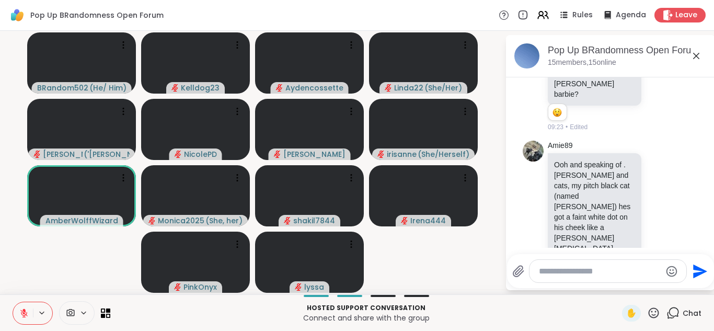
scroll to position [3466, 0]
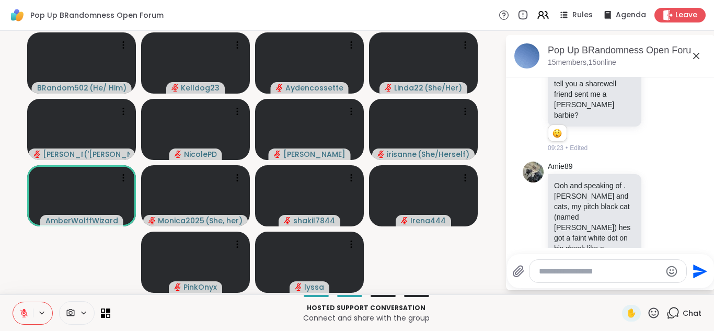
click at [699, 54] on icon at bounding box center [696, 56] width 13 height 13
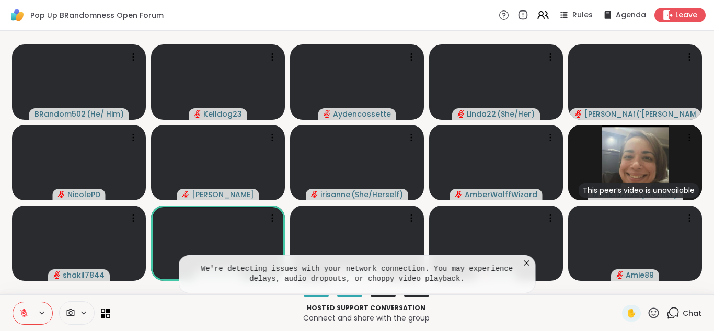
click at [528, 261] on icon at bounding box center [526, 263] width 10 height 10
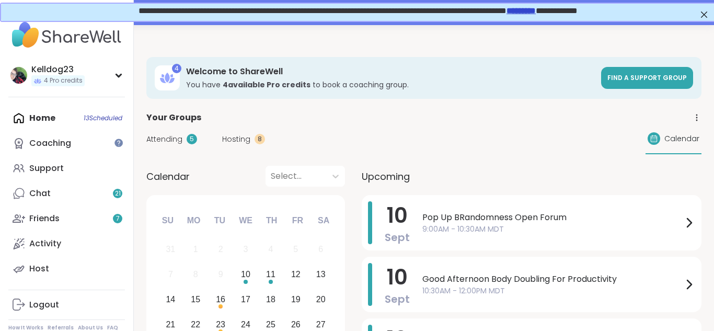
click at [151, 141] on span "Attending" at bounding box center [164, 139] width 36 height 11
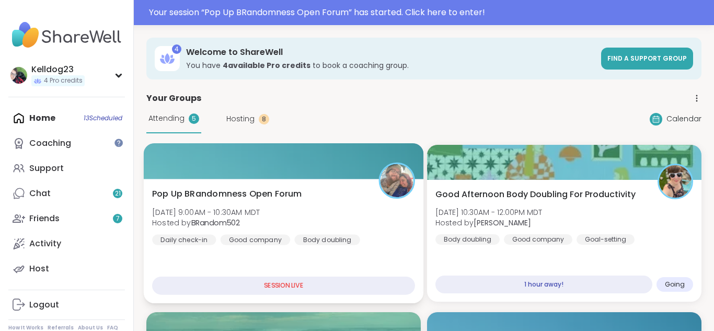
scroll to position [21, 0]
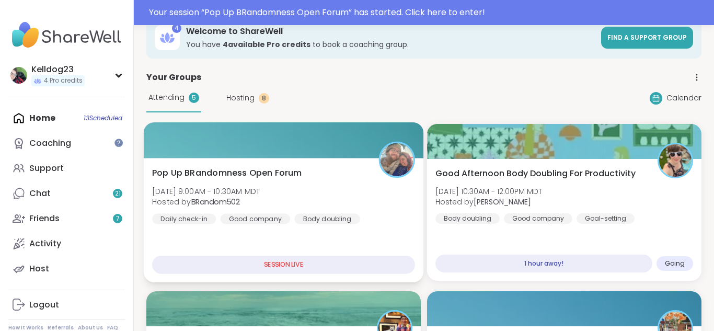
click at [242, 196] on span "Hosted by BRandom502" at bounding box center [206, 201] width 108 height 10
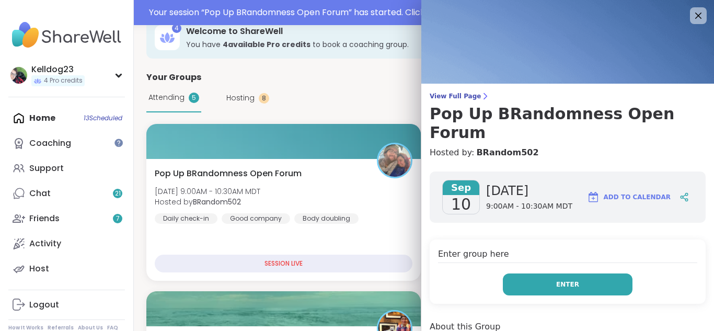
click at [529, 273] on button "Enter" at bounding box center [568, 284] width 130 height 22
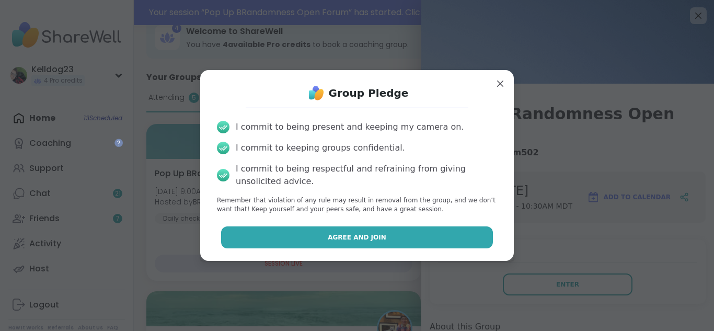
click at [396, 242] on button "Agree and Join" at bounding box center [357, 237] width 272 height 22
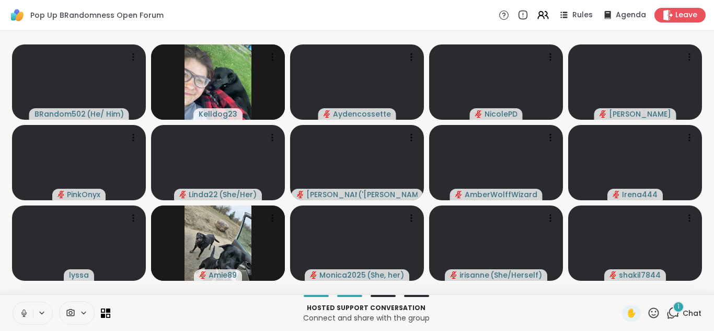
click at [20, 308] on icon at bounding box center [23, 312] width 9 height 9
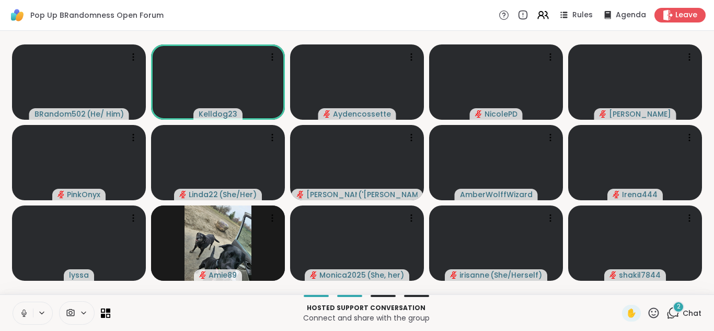
click at [676, 312] on icon at bounding box center [672, 312] width 13 height 13
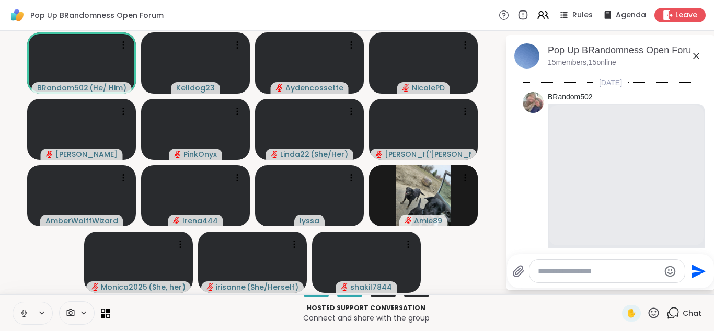
click at [695, 58] on icon at bounding box center [696, 56] width 13 height 13
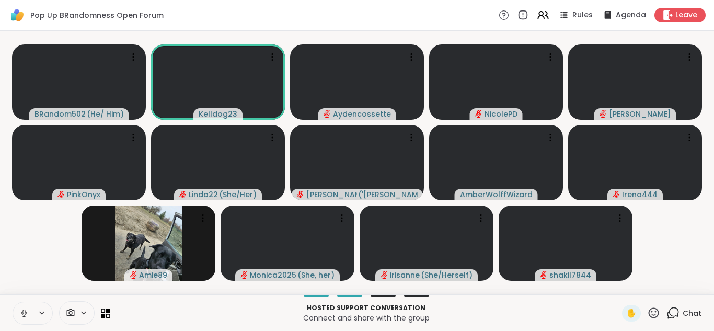
click at [678, 313] on icon at bounding box center [674, 311] width 10 height 9
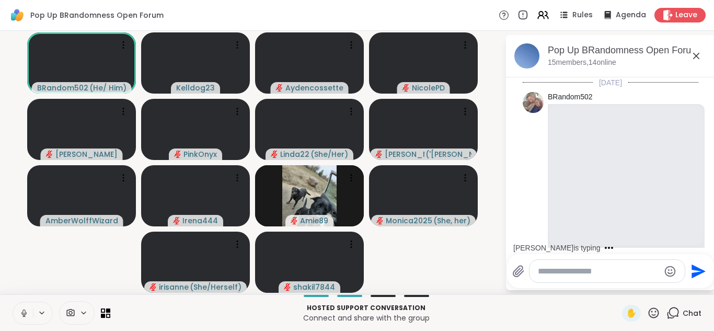
scroll to position [3691, 0]
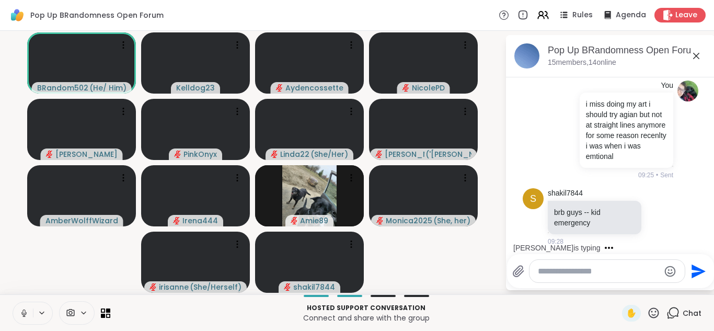
click at [652, 280] on icon at bounding box center [651, 285] width 9 height 10
click at [624, 263] on div "Select Reaction: Thumbs up" at bounding box center [628, 267] width 9 height 9
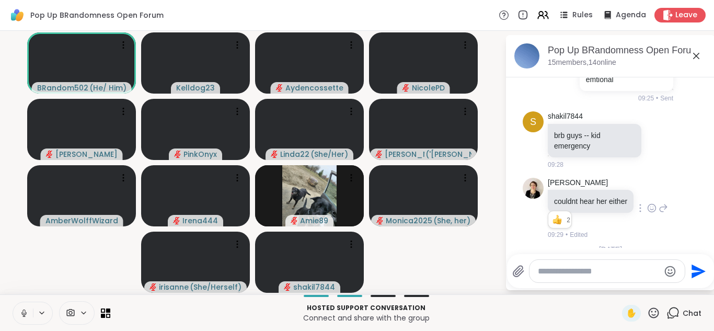
click at [692, 57] on icon at bounding box center [696, 56] width 13 height 13
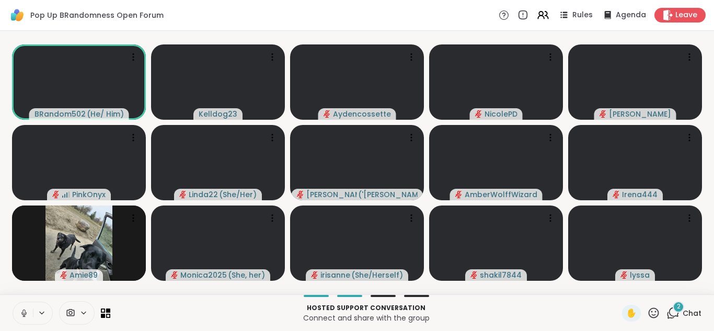
click at [670, 313] on icon at bounding box center [674, 311] width 10 height 9
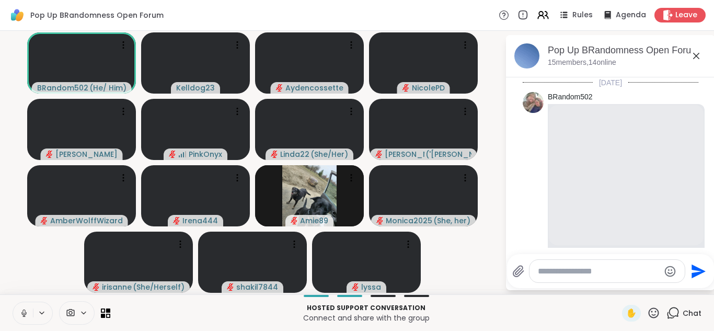
scroll to position [3923, 0]
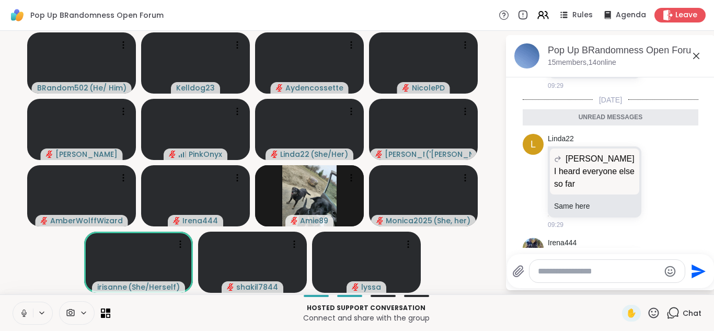
click at [657, 271] on icon at bounding box center [659, 276] width 9 height 10
click at [553, 255] on div "Select Reaction: Thumbs up" at bounding box center [553, 259] width 9 height 9
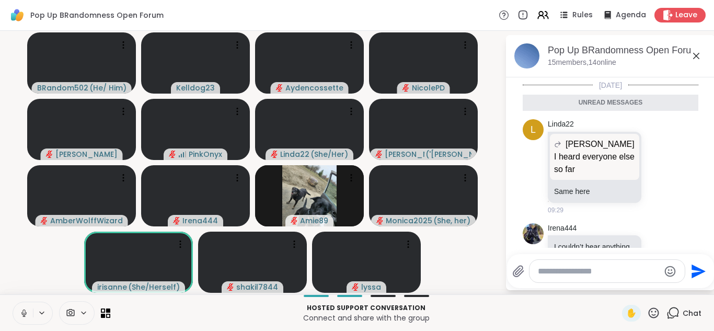
click at [699, 53] on icon at bounding box center [696, 56] width 13 height 13
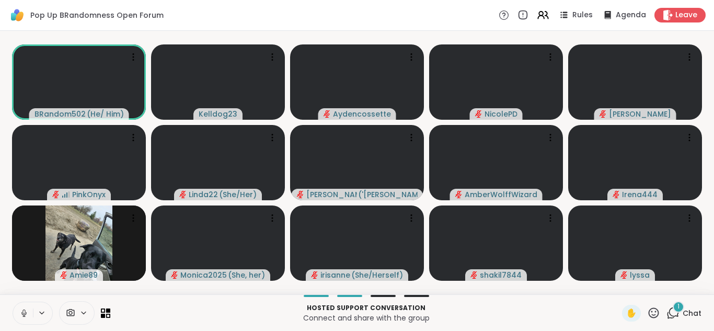
click at [671, 312] on icon at bounding box center [672, 312] width 13 height 13
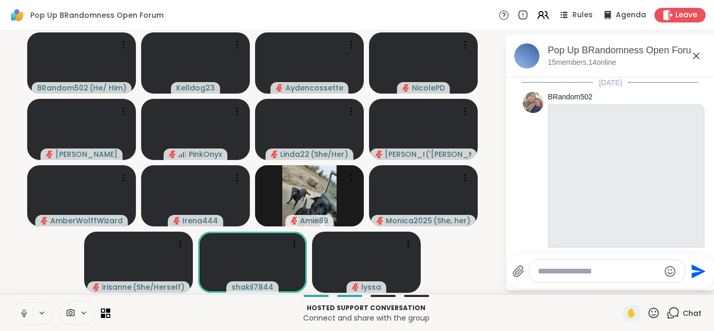
scroll to position [3994, 0]
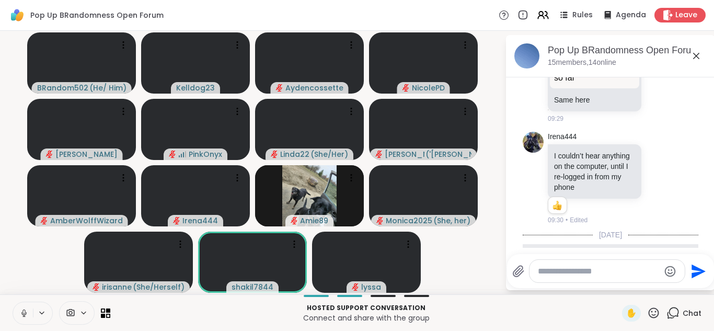
click at [583, 273] on textarea "Type your message" at bounding box center [599, 271] width 122 height 10
type textarea "********"
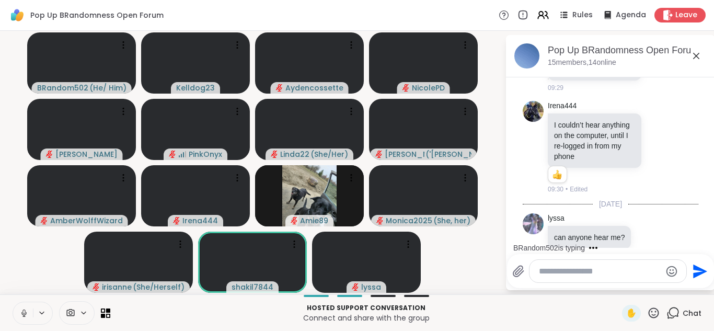
click at [695, 53] on icon at bounding box center [696, 56] width 13 height 13
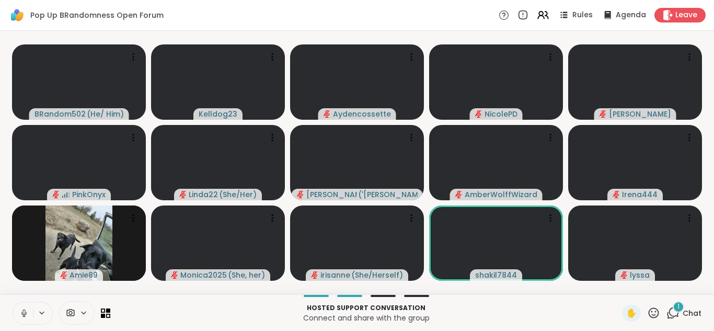
click at [677, 316] on icon at bounding box center [674, 311] width 10 height 9
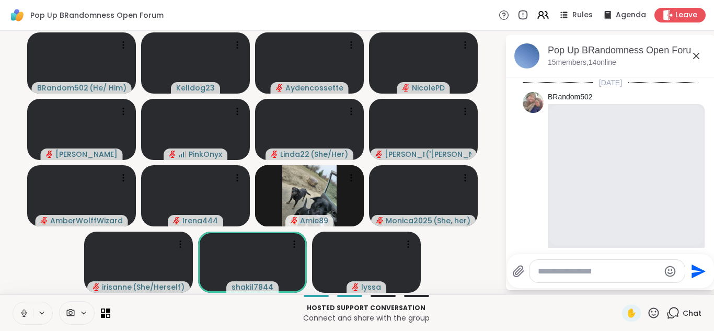
scroll to position [4170, 0]
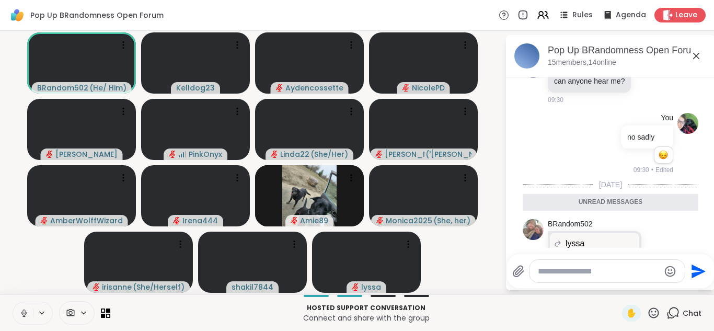
click at [657, 262] on icon at bounding box center [659, 267] width 9 height 10
click at [615, 246] on div "Select Reaction: Joy" at bounding box center [613, 250] width 9 height 9
click at [657, 262] on icon at bounding box center [659, 267] width 9 height 10
click at [682, 246] on div "Select Reaction: Sad" at bounding box center [682, 250] width 9 height 9
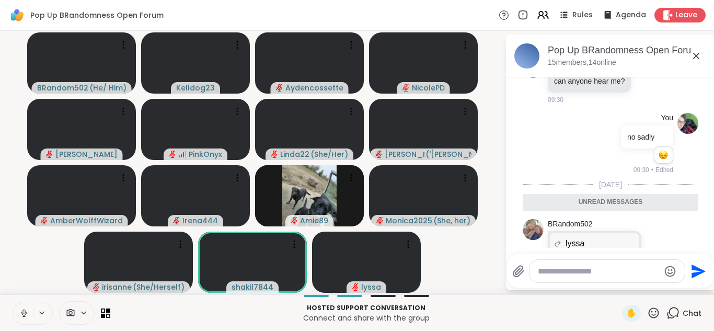
click at [696, 55] on icon at bounding box center [696, 56] width 6 height 6
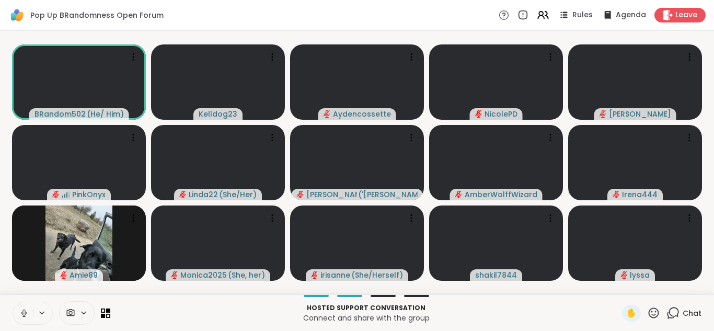
click at [19, 308] on icon at bounding box center [23, 312] width 9 height 9
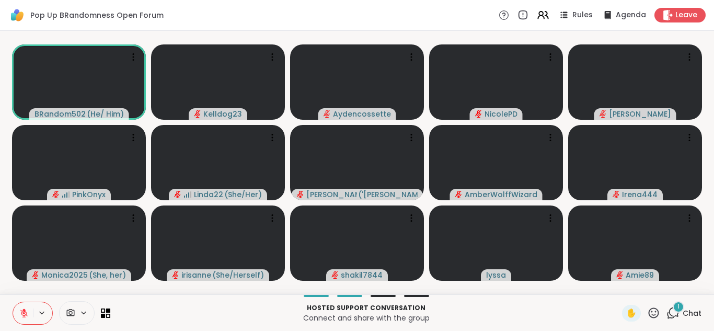
click at [678, 313] on icon at bounding box center [674, 311] width 10 height 9
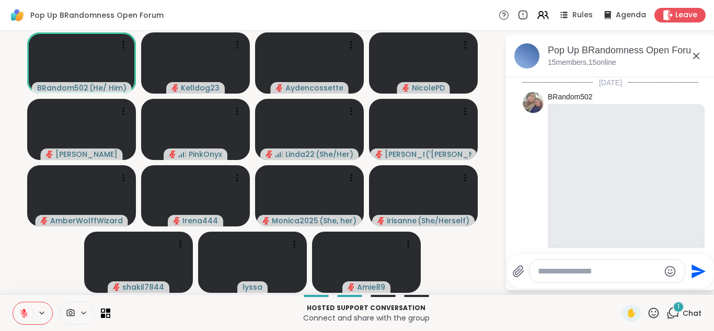
click at [565, 269] on textarea "Type your message" at bounding box center [599, 271] width 122 height 10
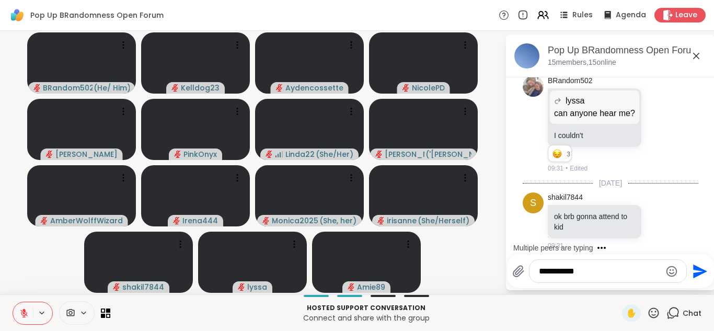
scroll to position [4278, 0]
type textarea "**********"
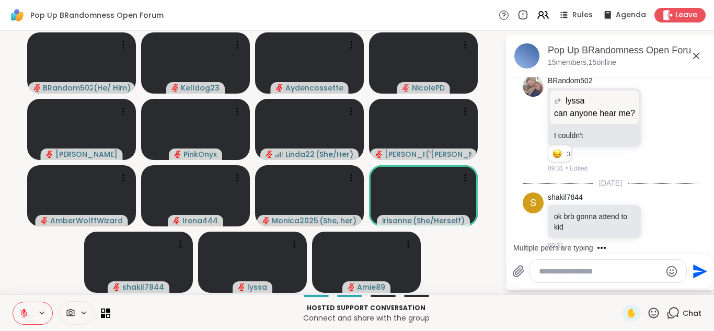
scroll to position [4333, 0]
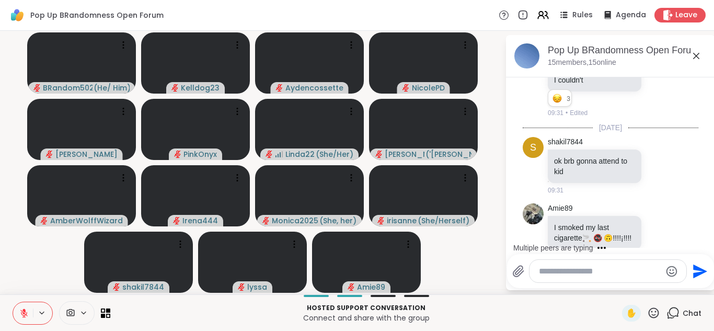
click at [698, 54] on icon at bounding box center [696, 56] width 6 height 6
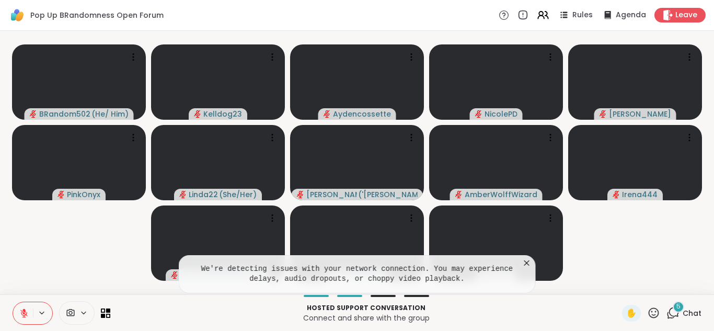
click at [526, 259] on icon at bounding box center [526, 263] width 10 height 10
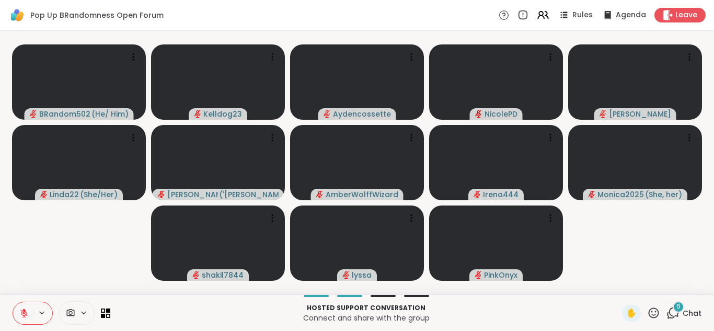
click at [671, 313] on icon at bounding box center [672, 312] width 13 height 13
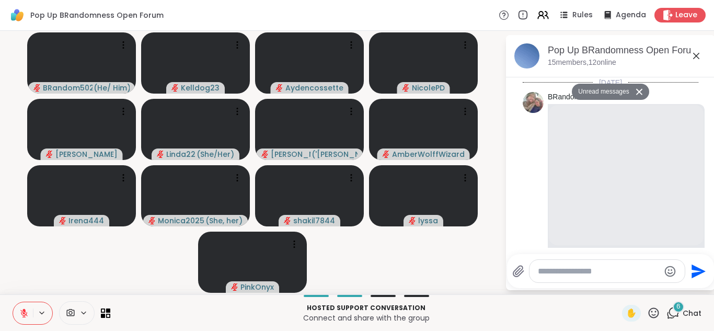
click at [568, 270] on textarea "Type your message" at bounding box center [599, 271] width 122 height 10
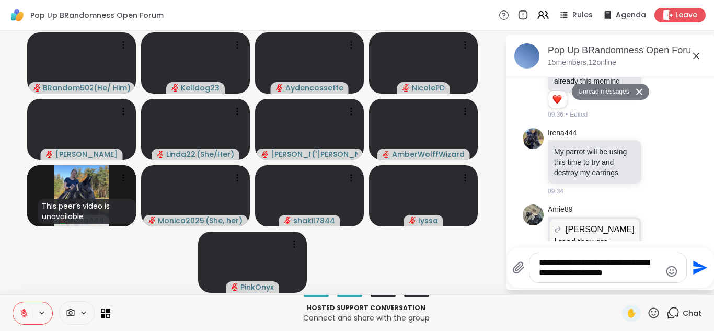
click at [568, 270] on textarea "**********" at bounding box center [600, 267] width 122 height 21
click at [633, 277] on textarea "**********" at bounding box center [600, 267] width 122 height 21
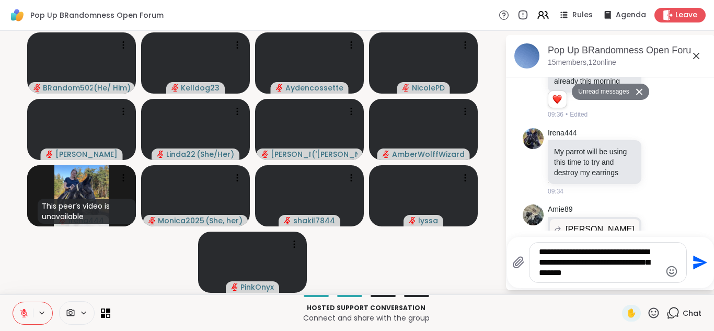
type textarea "**********"
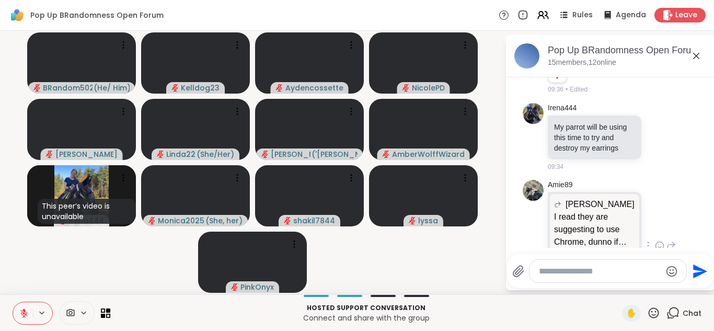
scroll to position [5026, 0]
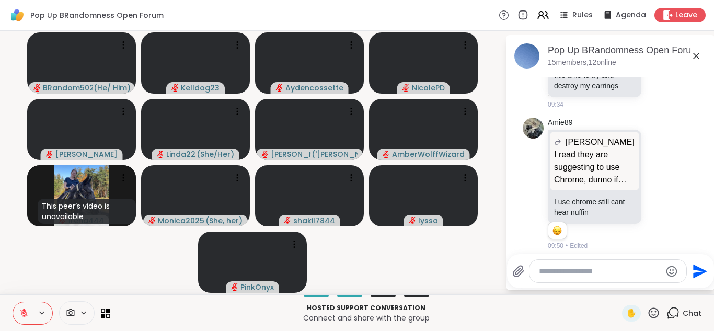
click at [696, 56] on icon at bounding box center [696, 56] width 13 height 13
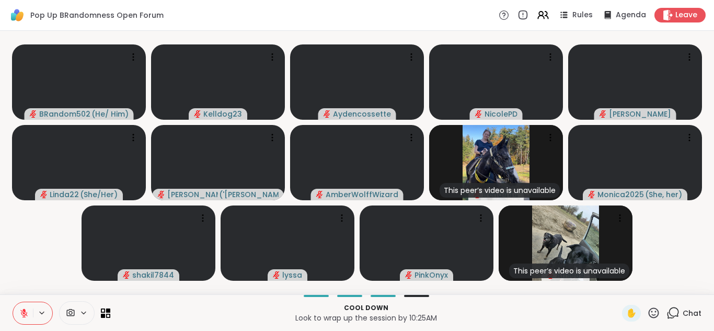
click at [673, 317] on icon at bounding box center [670, 315] width 7 height 7
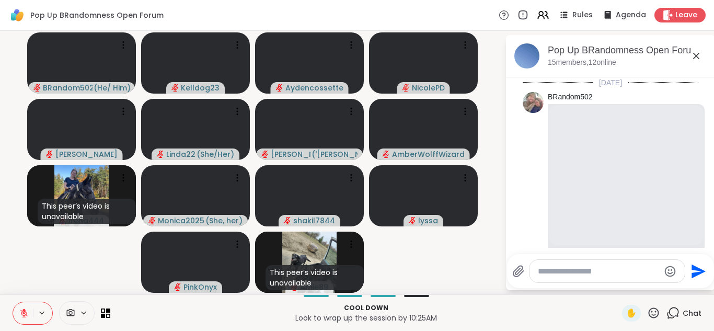
scroll to position [5030, 0]
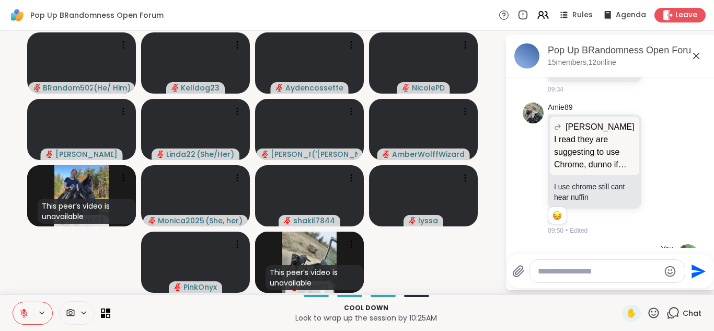
click at [561, 266] on textarea "Type your message" at bounding box center [599, 271] width 122 height 10
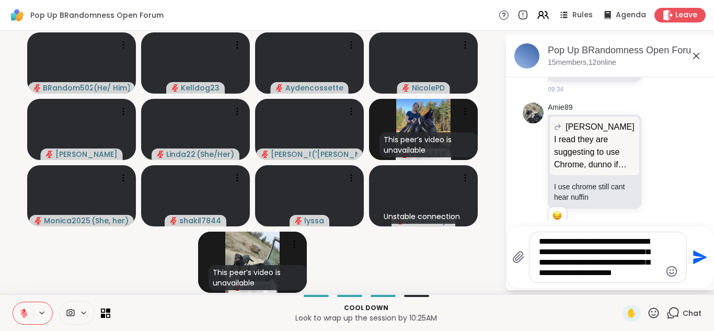
type textarea "**********"
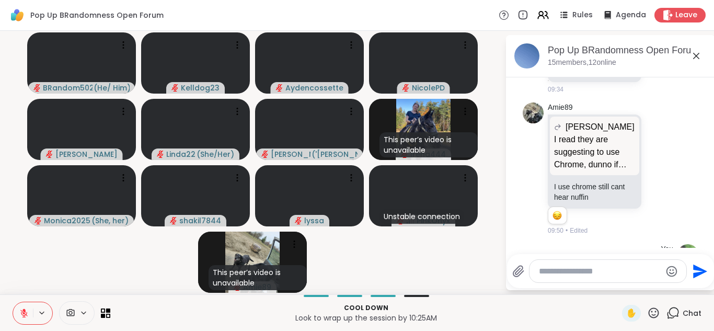
scroll to position [5139, 0]
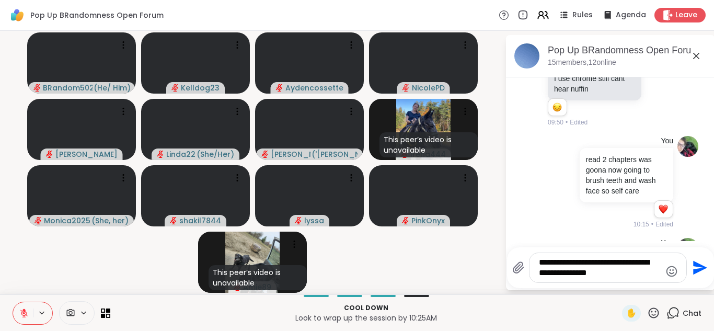
type textarea "**********"
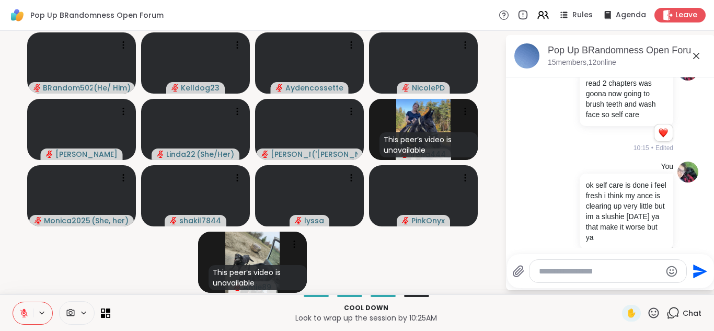
click at [694, 55] on icon at bounding box center [696, 56] width 6 height 6
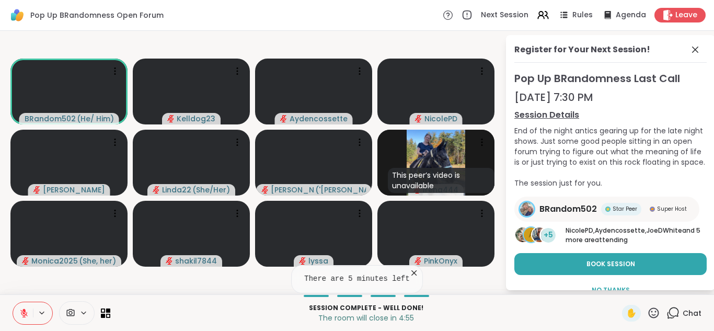
click at [411, 270] on icon at bounding box center [413, 272] width 5 height 5
click at [695, 48] on icon at bounding box center [695, 49] width 13 height 13
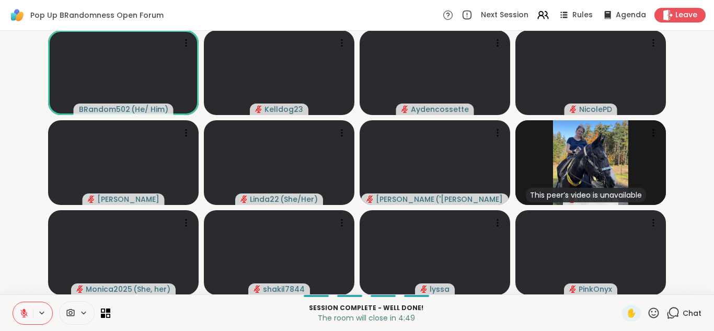
click at [25, 314] on icon at bounding box center [23, 312] width 7 height 7
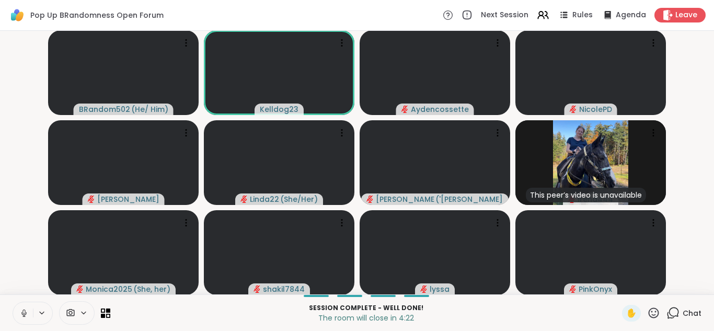
click at [20, 312] on icon at bounding box center [23, 312] width 9 height 9
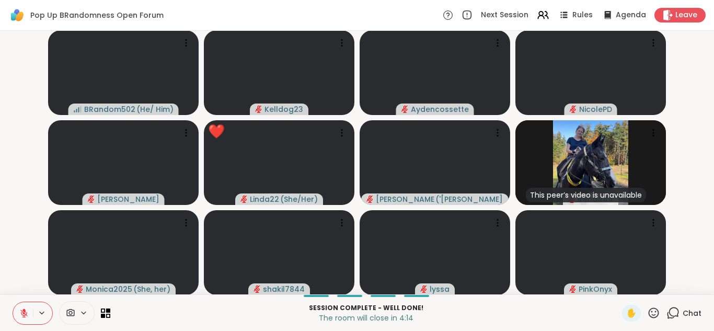
click at [19, 316] on icon at bounding box center [23, 312] width 9 height 9
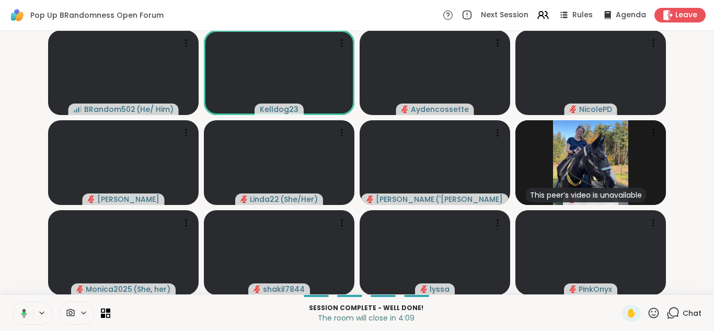
click at [2, 266] on div "BRandom502 ( He/ Him ) Kelldog23 Aydencossette NicolePD Adrienne_QueenOfTheDawn…" at bounding box center [357, 162] width 714 height 263
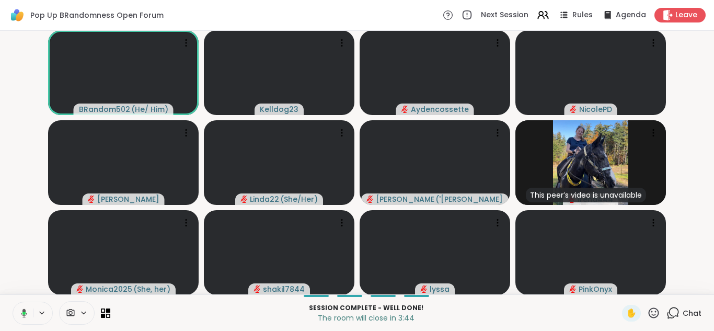
click at [18, 310] on icon at bounding box center [22, 312] width 9 height 9
click at [669, 310] on icon at bounding box center [672, 312] width 13 height 13
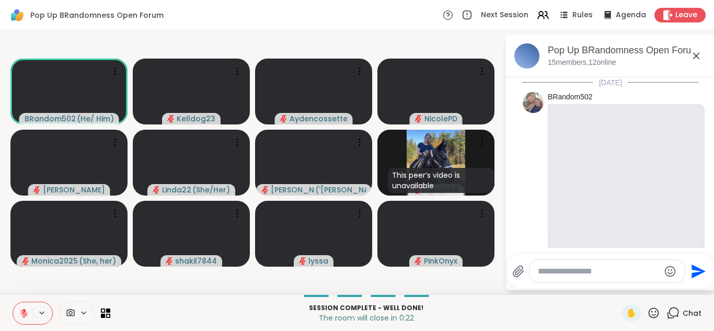
scroll to position [5402, 0]
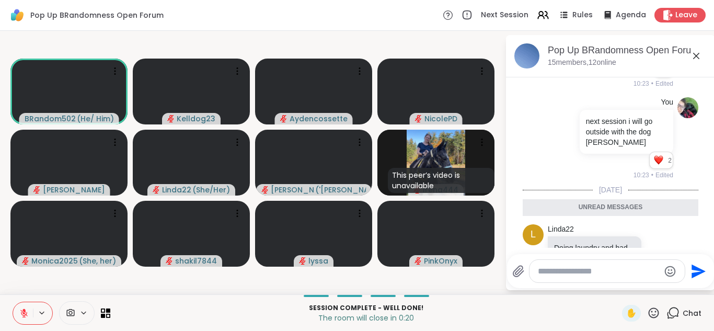
click at [698, 59] on icon at bounding box center [696, 56] width 6 height 6
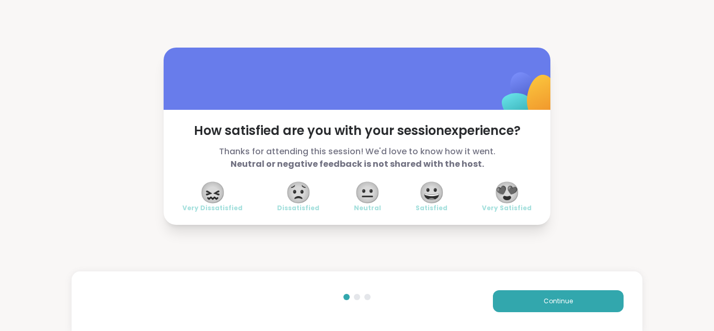
click at [509, 192] on span "😍" at bounding box center [507, 192] width 26 height 19
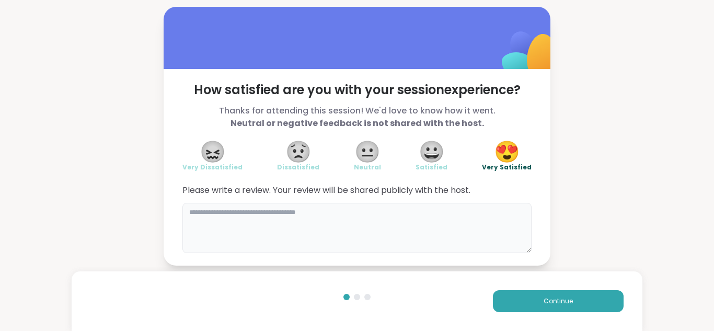
click at [317, 220] on textarea at bounding box center [356, 228] width 349 height 50
type textarea "*"
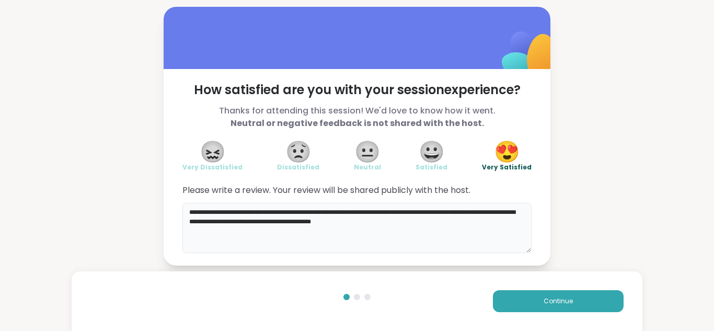
click at [266, 226] on textarea "**********" at bounding box center [356, 228] width 349 height 50
click at [397, 222] on textarea "**********" at bounding box center [356, 228] width 349 height 50
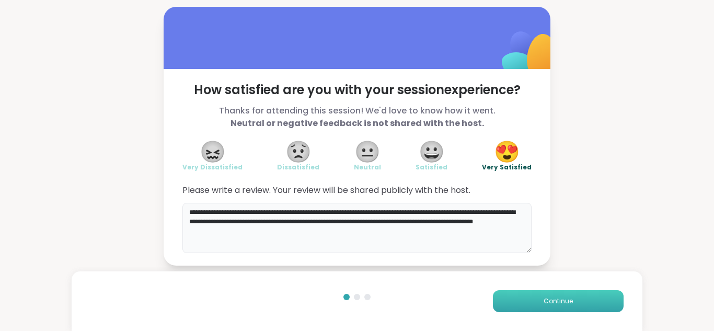
type textarea "**********"
click at [579, 306] on button "Continue" at bounding box center [558, 301] width 131 height 22
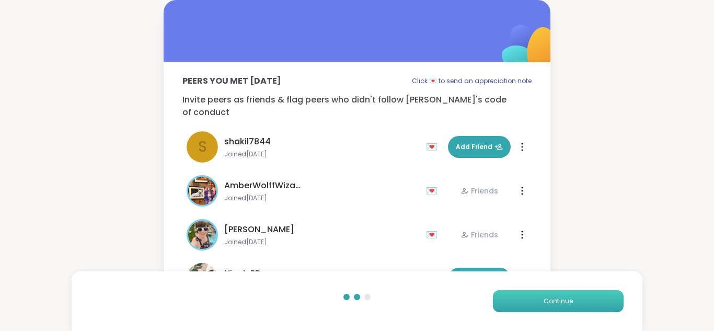
click at [518, 294] on button "Continue" at bounding box center [558, 301] width 131 height 22
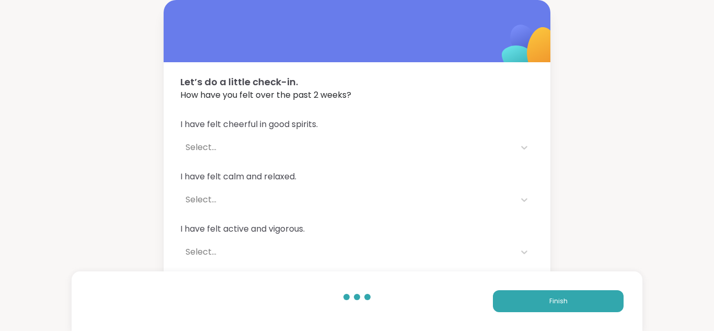
click at [195, 154] on div "Select..." at bounding box center [347, 147] width 334 height 21
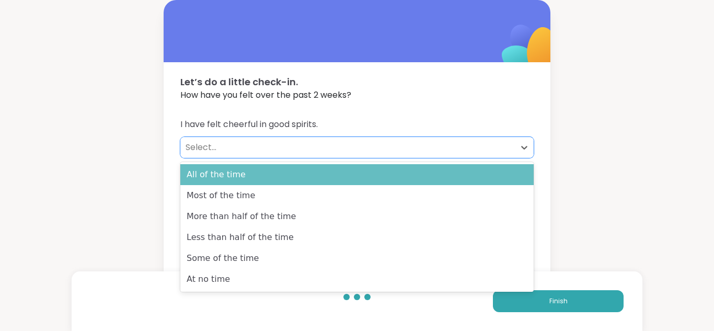
click at [214, 171] on div "All of the time" at bounding box center [356, 174] width 353 height 21
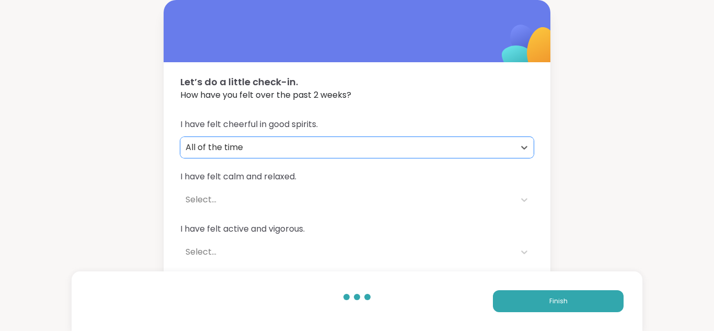
click at [211, 196] on div "Select..." at bounding box center [347, 199] width 324 height 13
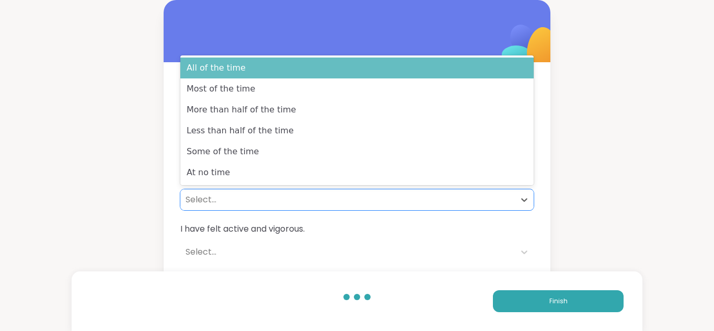
click at [207, 72] on div "All of the time" at bounding box center [356, 67] width 353 height 21
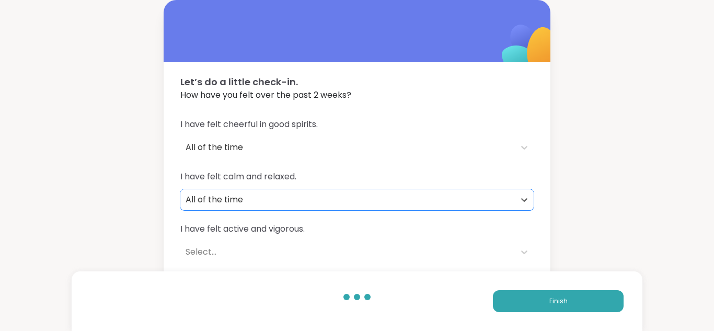
click at [217, 251] on div "Select..." at bounding box center [347, 252] width 324 height 13
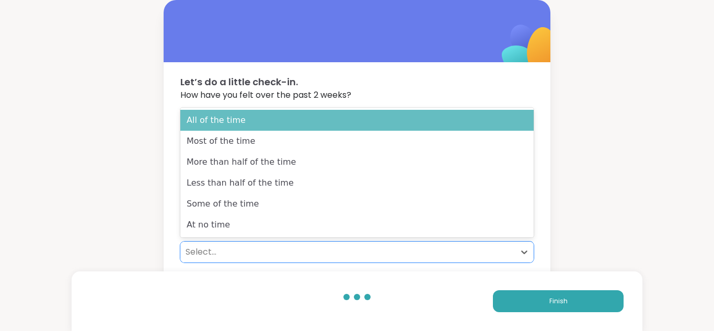
click at [224, 114] on div "All of the time" at bounding box center [356, 120] width 353 height 21
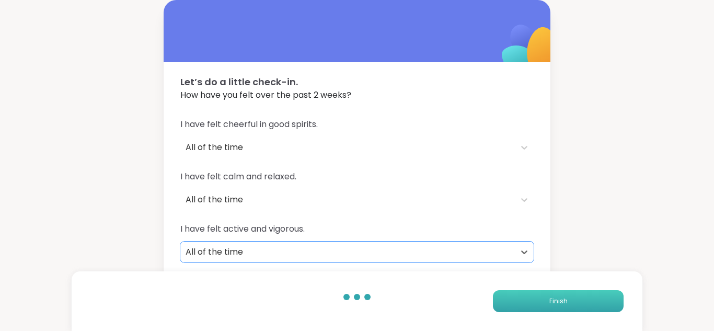
click at [567, 295] on button "Finish" at bounding box center [558, 301] width 131 height 22
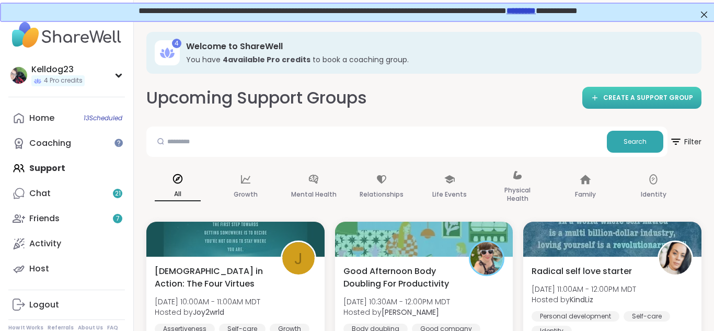
click at [623, 94] on span "CREATE A SUPPORT GROUP" at bounding box center [648, 98] width 90 height 9
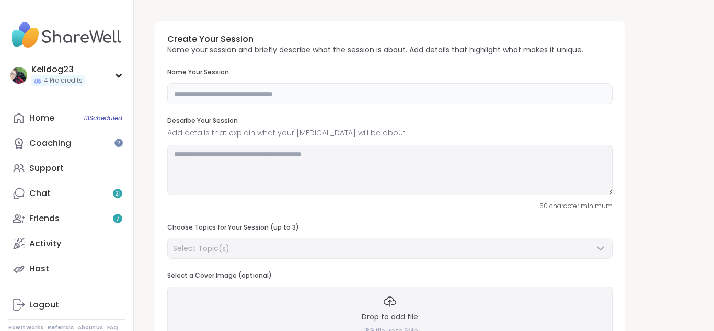
click at [336, 96] on input "text" at bounding box center [389, 93] width 445 height 21
click at [200, 157] on textarea at bounding box center [389, 170] width 445 height 50
click at [255, 91] on input "**********" at bounding box center [389, 93] width 445 height 21
type input "**********"
click at [186, 153] on textarea at bounding box center [389, 170] width 445 height 50
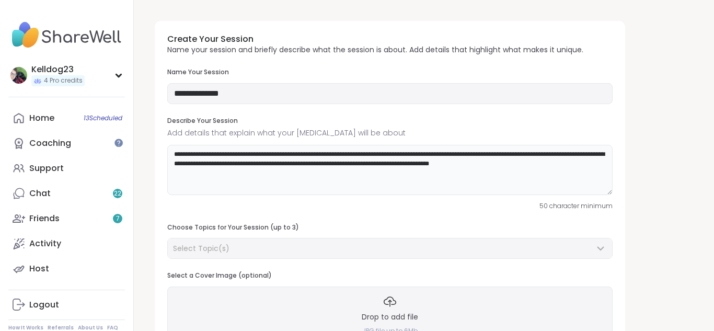
type textarea "**********"
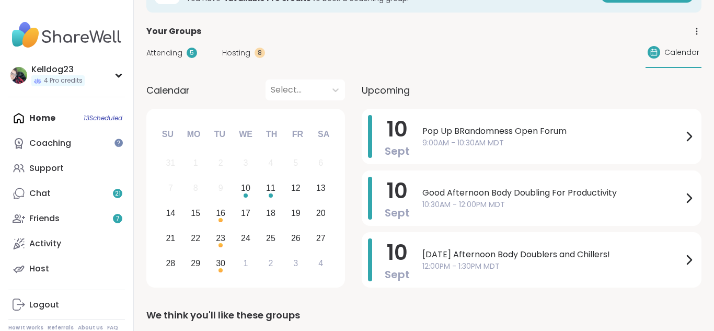
scroll to position [40, 0]
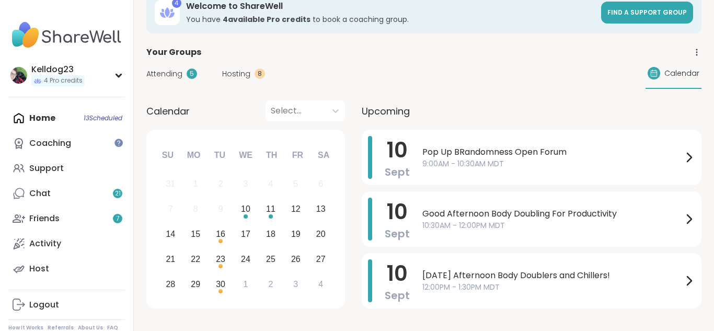
click at [147, 73] on span "Attending" at bounding box center [164, 73] width 36 height 11
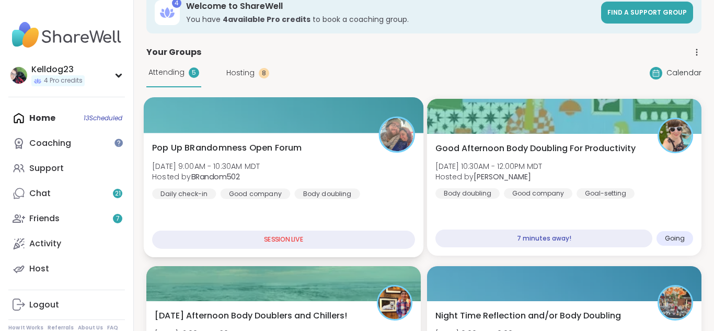
scroll to position [61, 0]
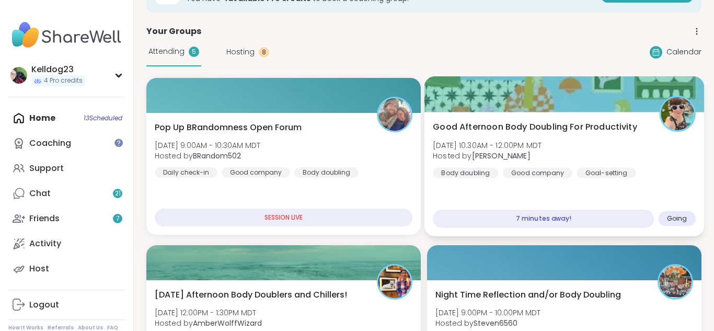
click at [497, 121] on span "Good Afternoon Body Doubling For Productivity" at bounding box center [535, 127] width 204 height 13
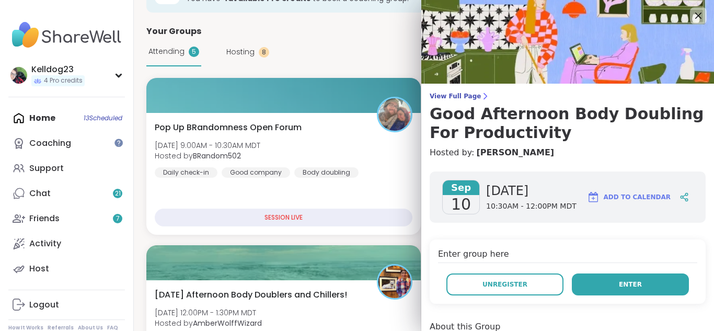
click at [598, 278] on button "Enter" at bounding box center [630, 284] width 117 height 22
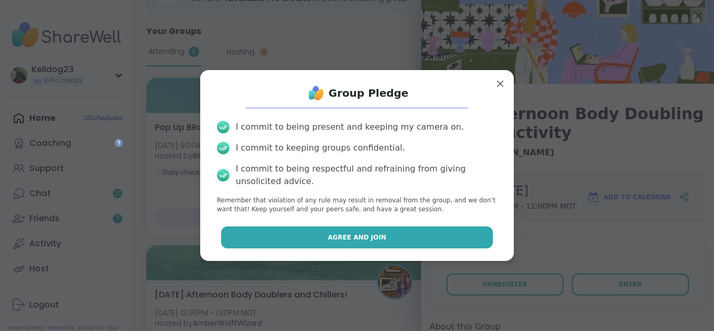
click at [424, 237] on button "Agree and Join" at bounding box center [357, 237] width 272 height 22
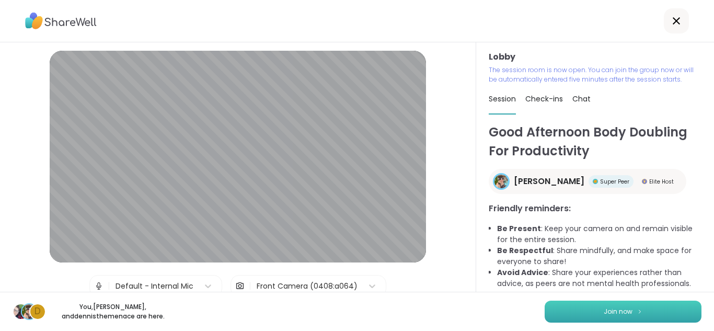
click at [575, 310] on button "Join now" at bounding box center [622, 311] width 157 height 22
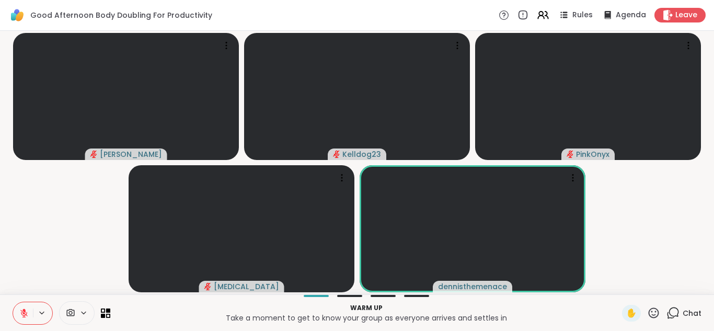
click at [25, 304] on button at bounding box center [23, 313] width 20 height 22
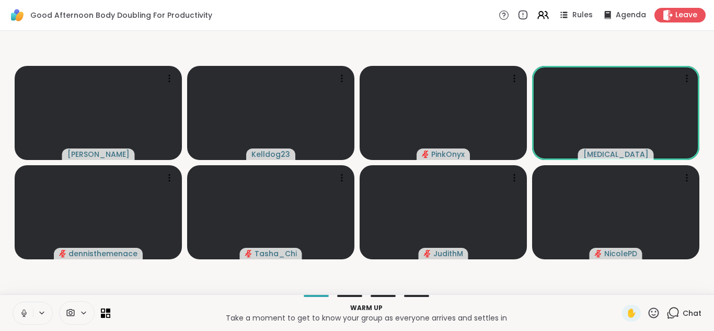
click at [23, 311] on icon at bounding box center [23, 312] width 9 height 9
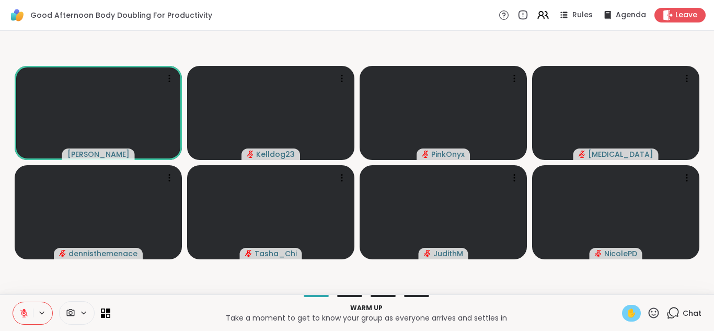
click at [628, 313] on span "✋" at bounding box center [631, 313] width 10 height 13
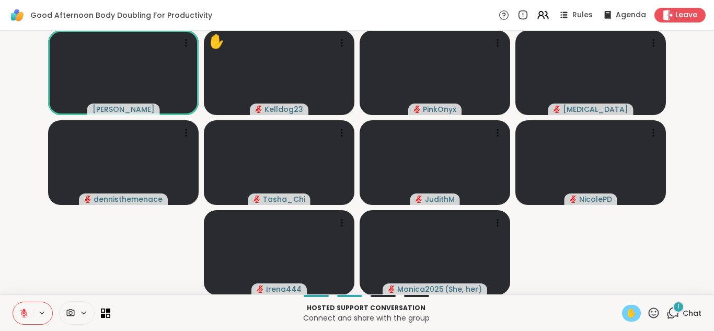
click at [674, 315] on icon at bounding box center [672, 312] width 13 height 13
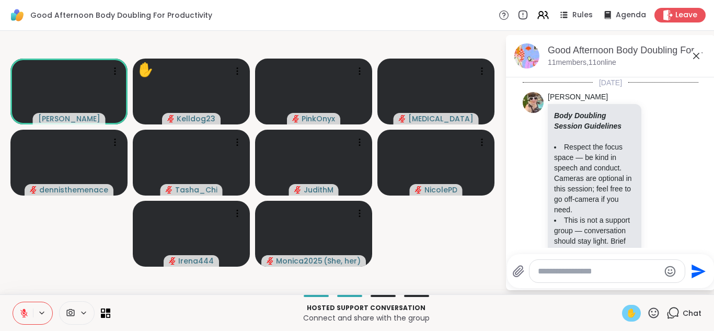
scroll to position [405, 0]
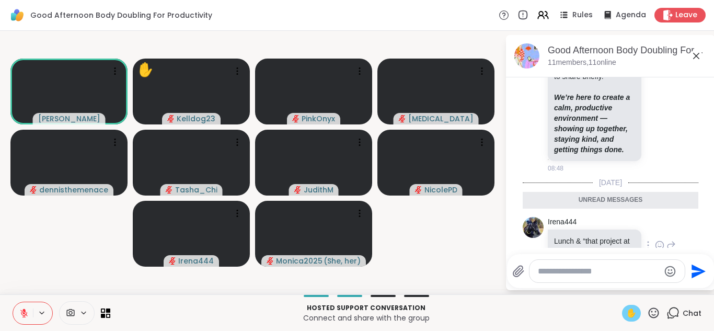
click at [652, 239] on div at bounding box center [647, 245] width 9 height 13
click at [657, 217] on div "Irena444 Lunch & “that project at home” 10:35" at bounding box center [612, 246] width 128 height 58
click at [659, 240] on icon at bounding box center [659, 245] width 9 height 10
click at [566, 218] on button "Select Reaction: Heart" at bounding box center [576, 228] width 21 height 21
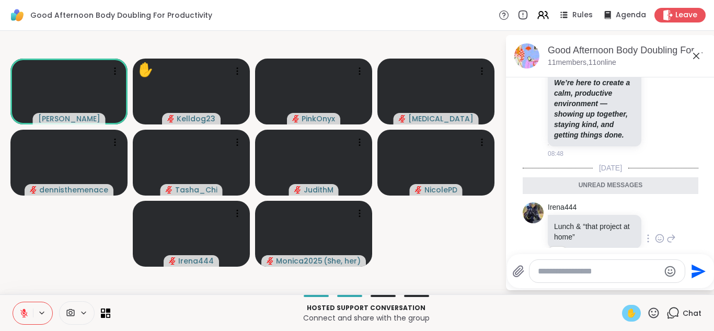
click at [697, 56] on icon at bounding box center [696, 56] width 13 height 13
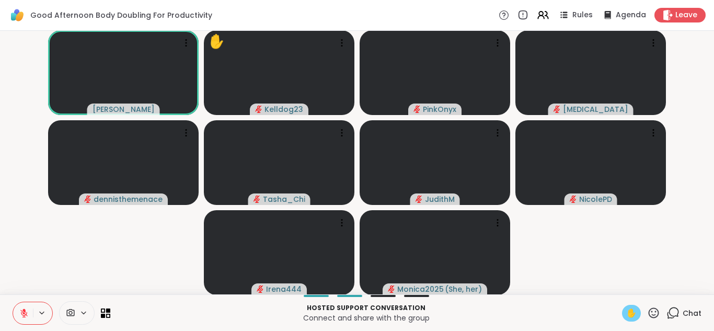
click at [21, 308] on icon at bounding box center [23, 312] width 9 height 9
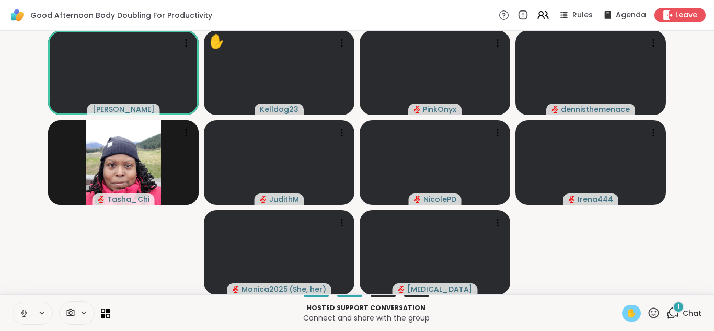
click at [630, 315] on span "✋" at bounding box center [631, 313] width 10 height 13
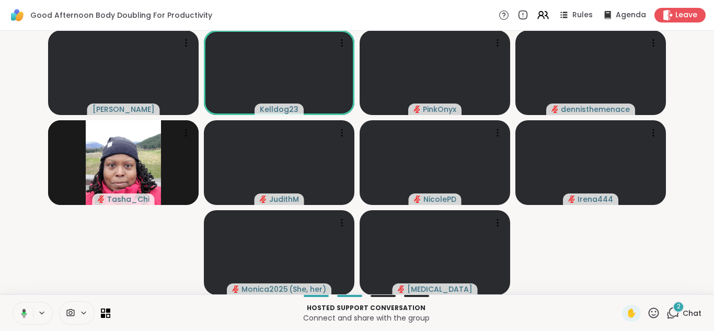
click at [675, 315] on icon at bounding box center [672, 312] width 13 height 13
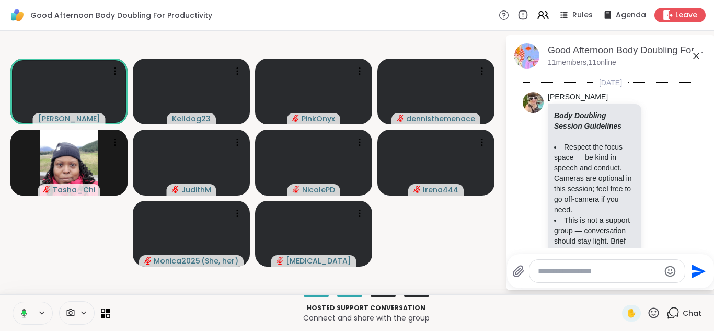
scroll to position [625, 0]
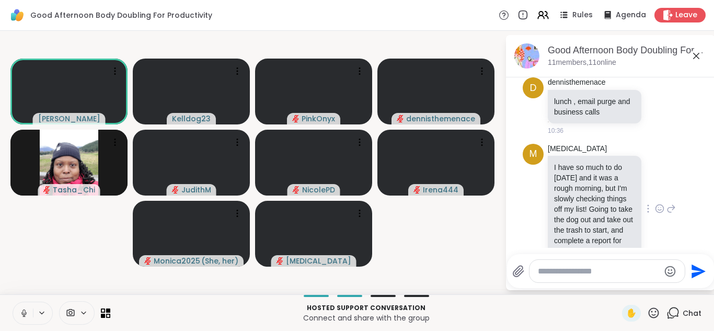
click at [660, 203] on icon at bounding box center [659, 208] width 9 height 10
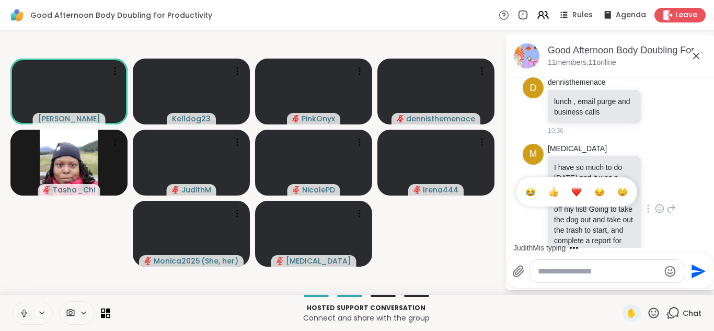
click at [574, 187] on div "Select Reaction: Heart" at bounding box center [576, 191] width 9 height 9
click at [693, 59] on icon at bounding box center [696, 56] width 13 height 13
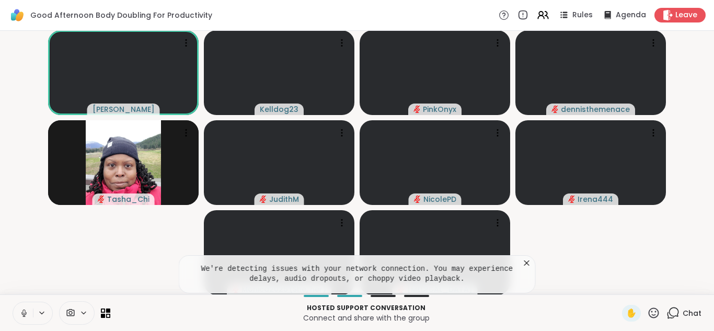
click at [527, 264] on icon at bounding box center [526, 263] width 10 height 10
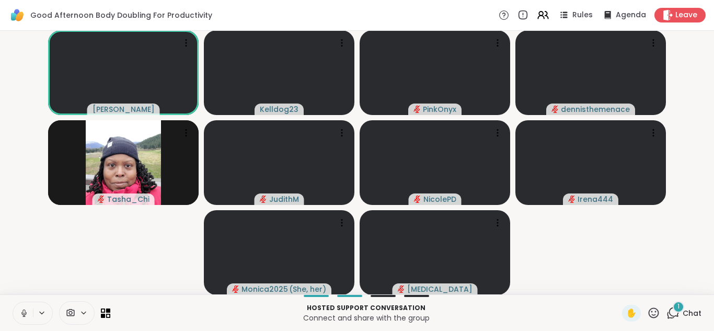
click at [22, 308] on icon at bounding box center [23, 312] width 9 height 9
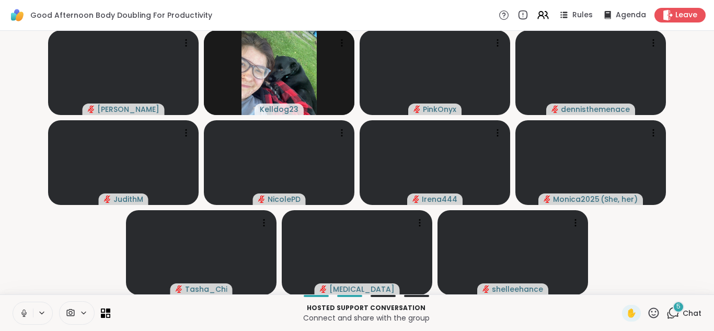
click at [22, 312] on icon at bounding box center [23, 311] width 3 height 5
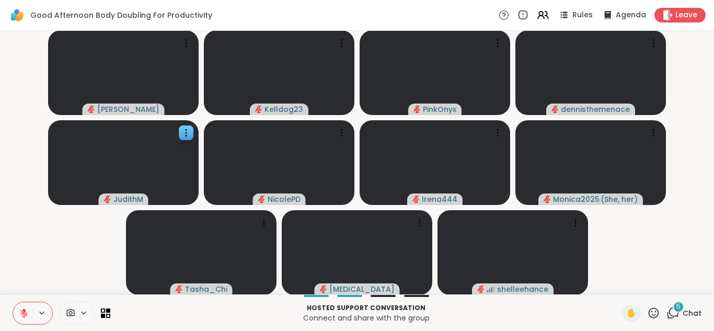
click at [678, 312] on icon at bounding box center [672, 312] width 13 height 13
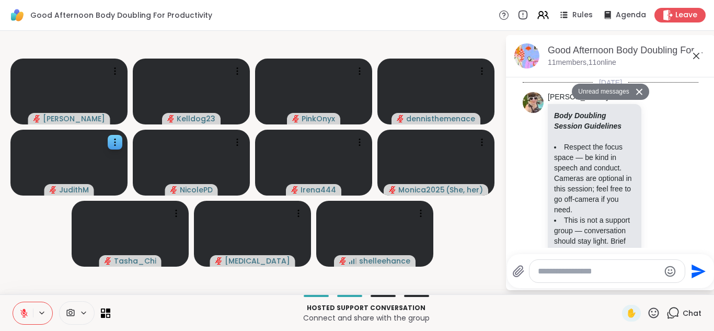
click at [585, 273] on textarea "Type your message" at bounding box center [599, 271] width 122 height 10
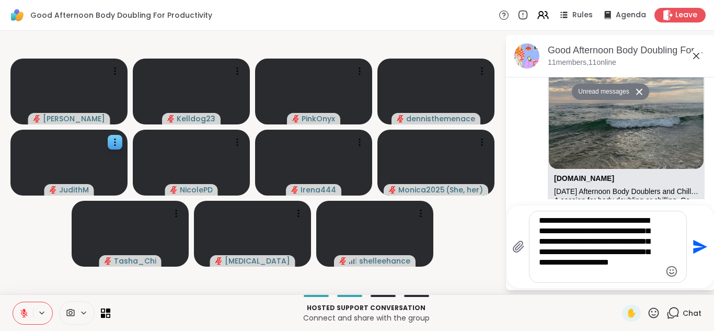
type textarea "**********"
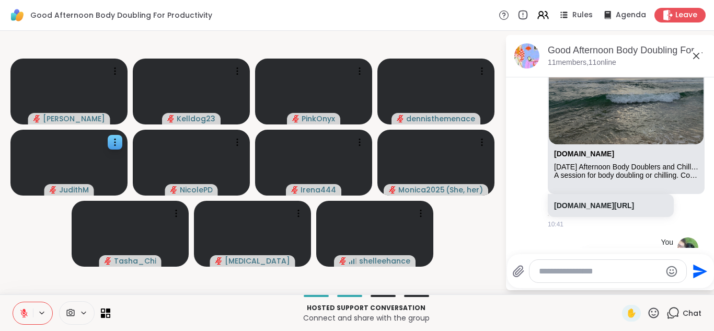
scroll to position [1359, 0]
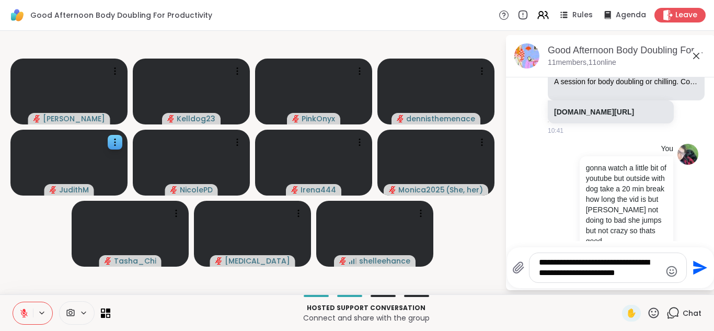
type textarea "**********"
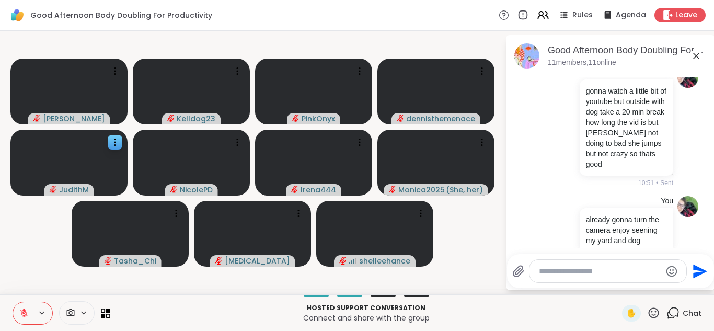
click at [701, 57] on icon at bounding box center [696, 56] width 13 height 13
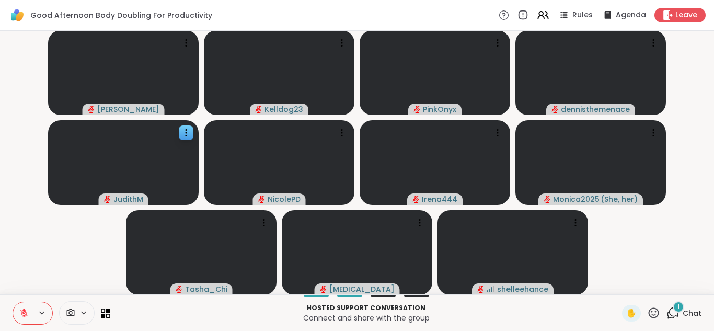
click at [675, 309] on div "1" at bounding box center [677, 306] width 11 height 11
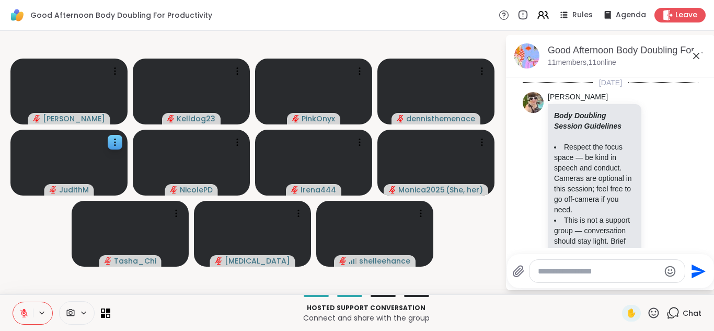
scroll to position [1516, 0]
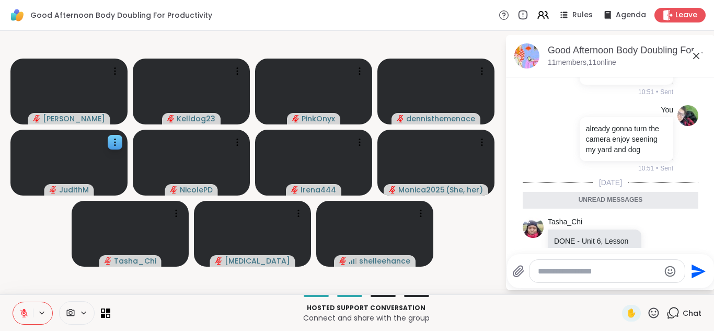
click at [698, 54] on icon at bounding box center [696, 56] width 13 height 13
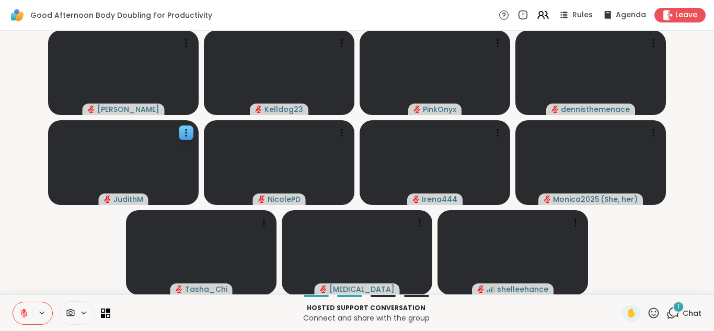
click at [678, 310] on span "1" at bounding box center [678, 306] width 2 height 9
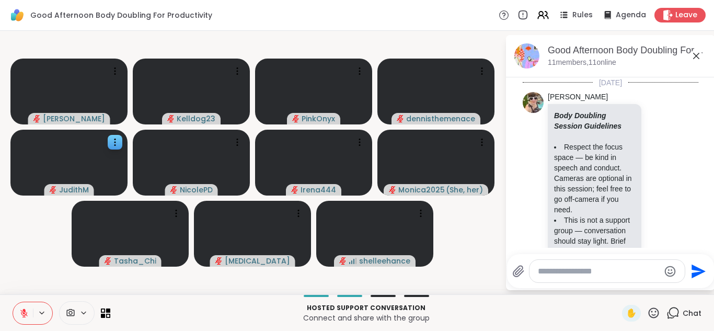
scroll to position [1622, 0]
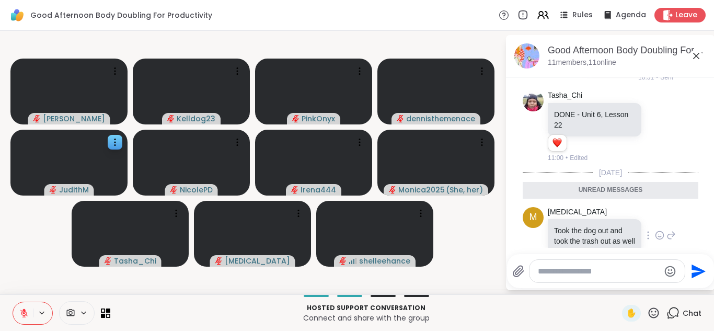
click at [658, 230] on icon at bounding box center [659, 235] width 9 height 10
click at [574, 214] on div "Select Reaction: Heart" at bounding box center [576, 218] width 9 height 9
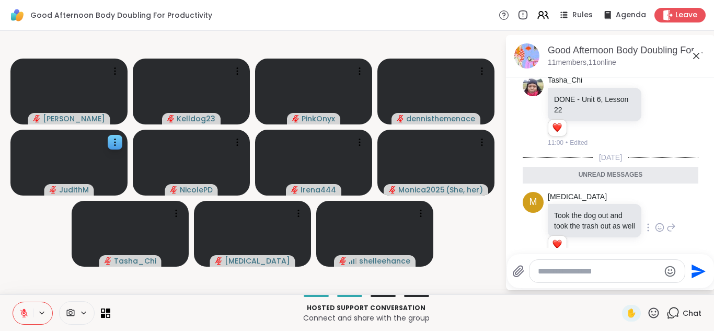
click at [672, 221] on icon at bounding box center [670, 227] width 9 height 13
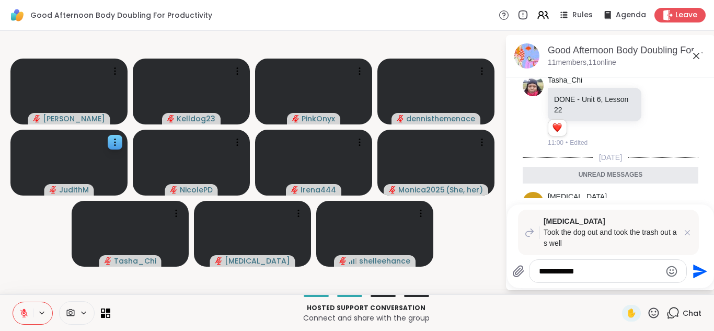
type textarea "**********"
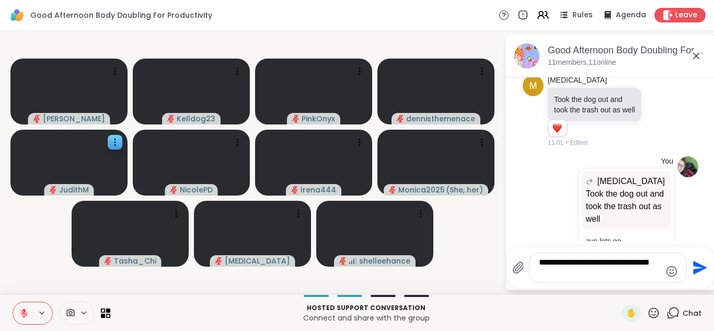
scroll to position [1729, 0]
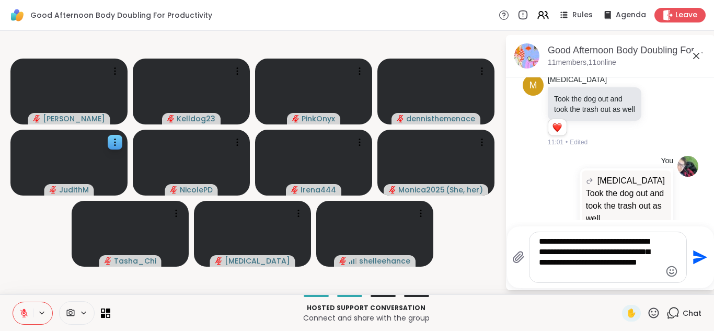
type textarea "**********"
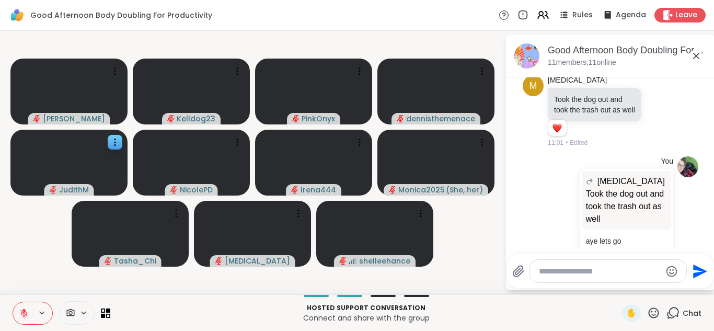
scroll to position [1827, 0]
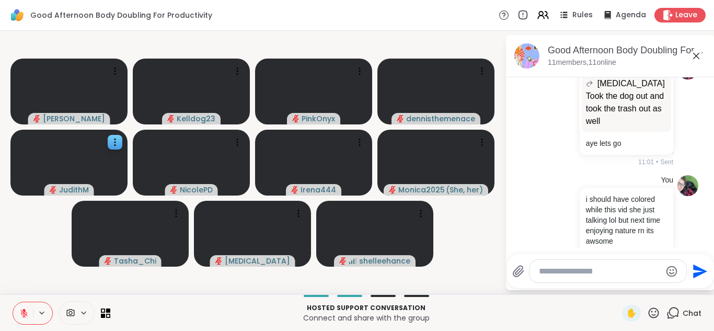
click at [696, 53] on icon at bounding box center [696, 56] width 13 height 13
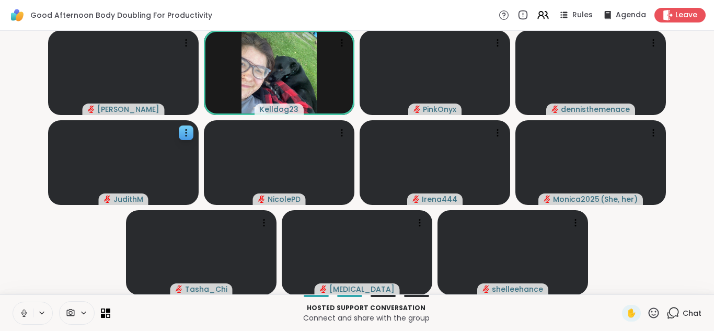
click at [20, 313] on icon at bounding box center [23, 312] width 9 height 9
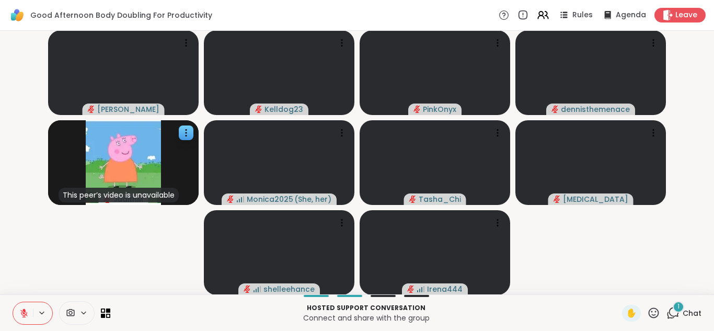
click at [673, 309] on div "1" at bounding box center [677, 306] width 11 height 11
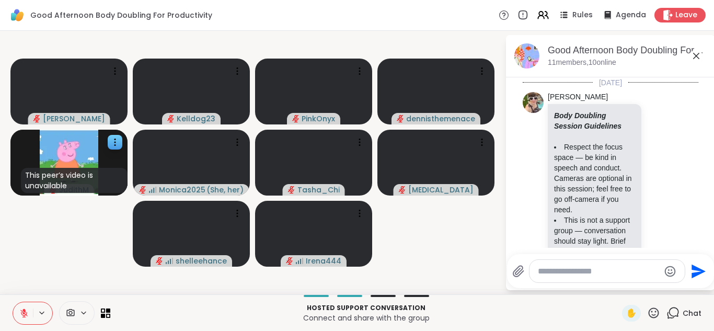
scroll to position [1922, 0]
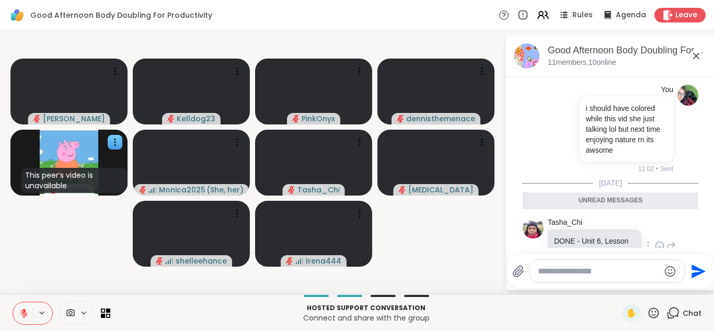
click at [657, 240] on icon at bounding box center [659, 245] width 9 height 10
click at [578, 224] on div "Select Reaction: Heart" at bounding box center [576, 228] width 9 height 9
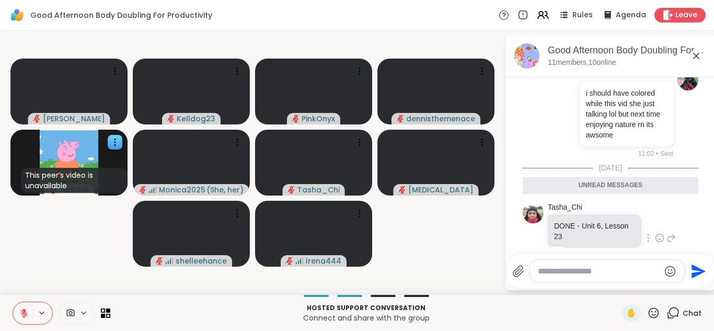
click at [550, 266] on textarea "Type your message" at bounding box center [599, 271] width 122 height 10
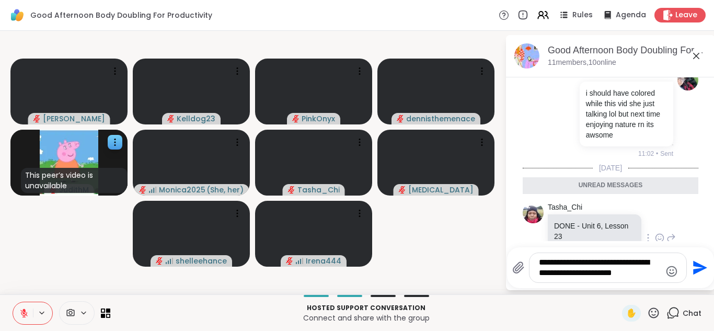
type textarea "**********"
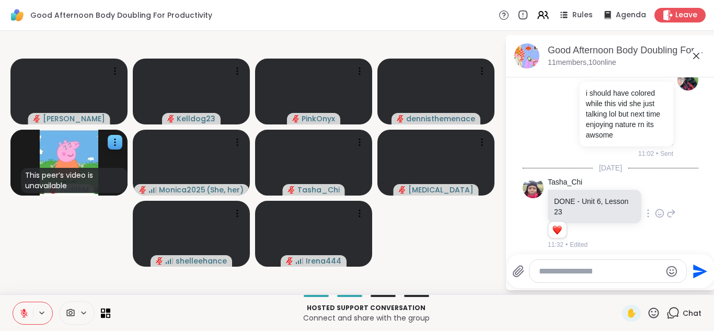
scroll to position [1989, 0]
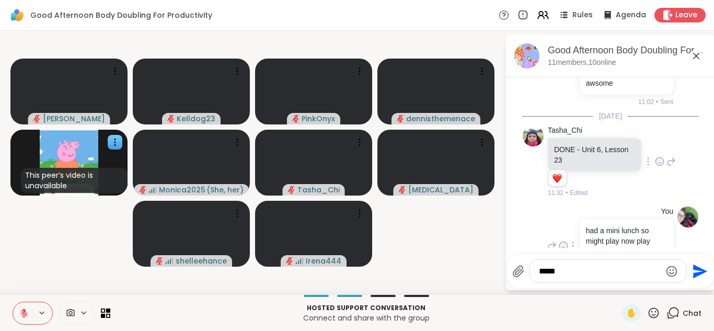
type textarea "*****"
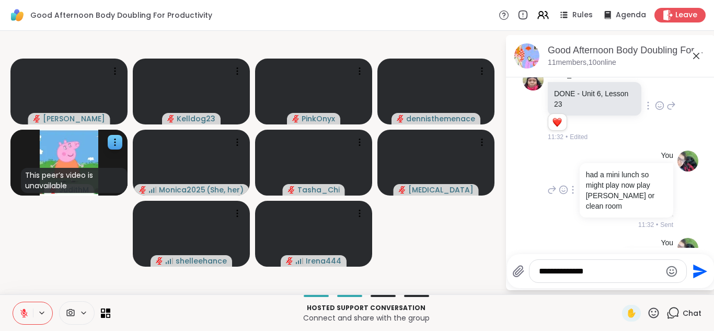
type textarea "**********"
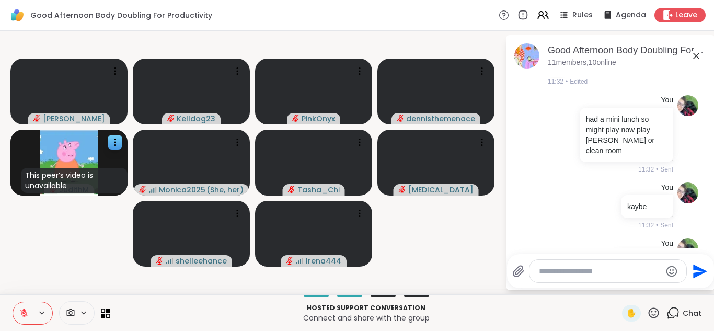
click at [694, 55] on icon at bounding box center [696, 56] width 13 height 13
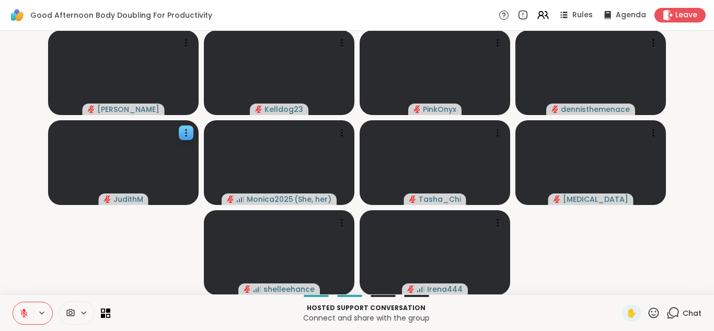
click at [679, 315] on icon at bounding box center [672, 312] width 13 height 13
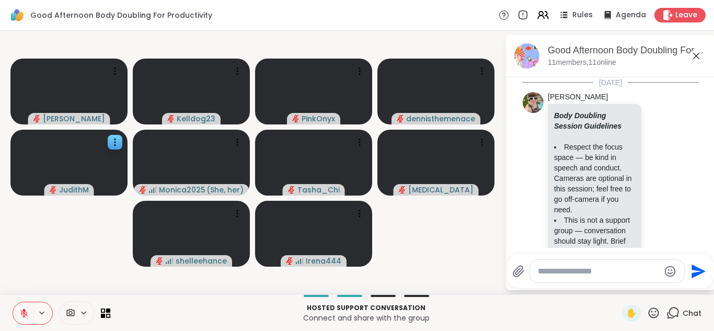
scroll to position [2089, 0]
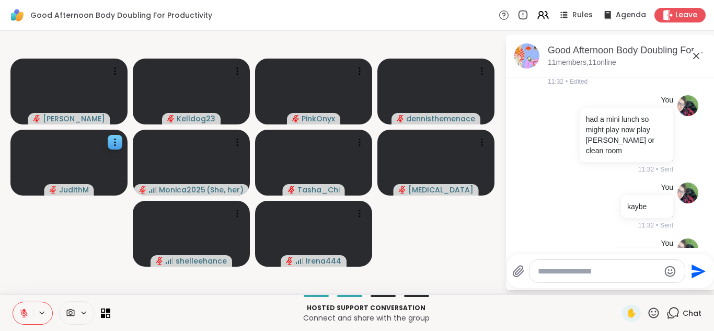
click at [556, 274] on textarea "Type your message" at bounding box center [599, 271] width 122 height 10
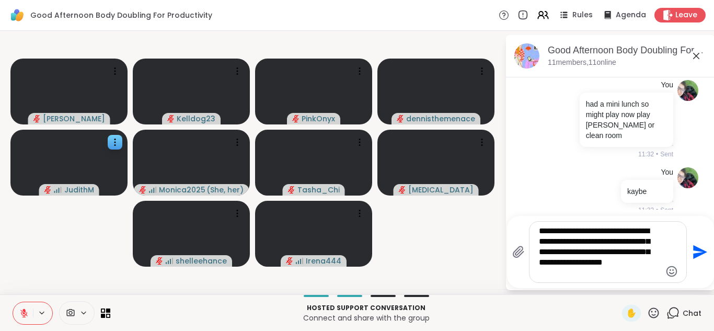
type textarea "**********"
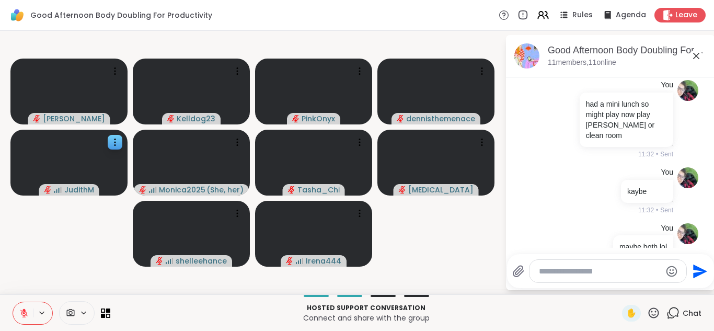
scroll to position [2212, 0]
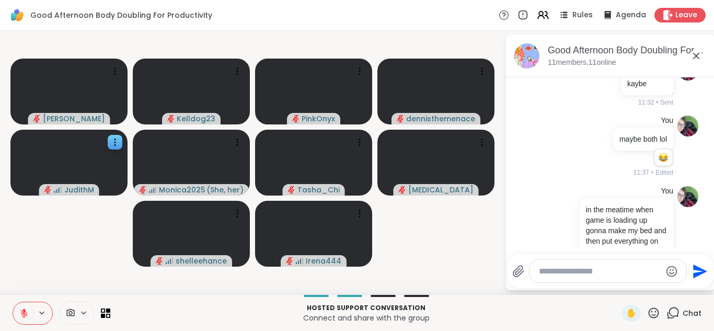
click at [699, 55] on icon at bounding box center [696, 56] width 13 height 13
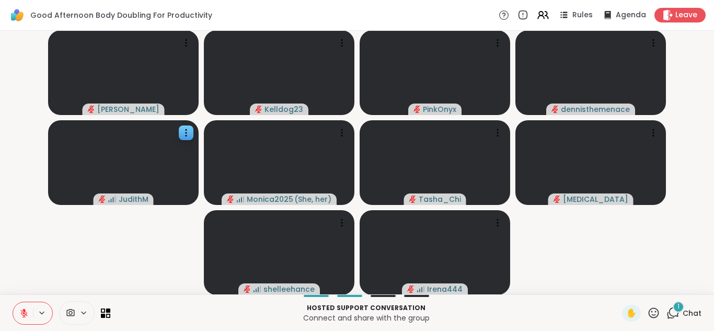
click at [671, 317] on icon at bounding box center [672, 312] width 13 height 13
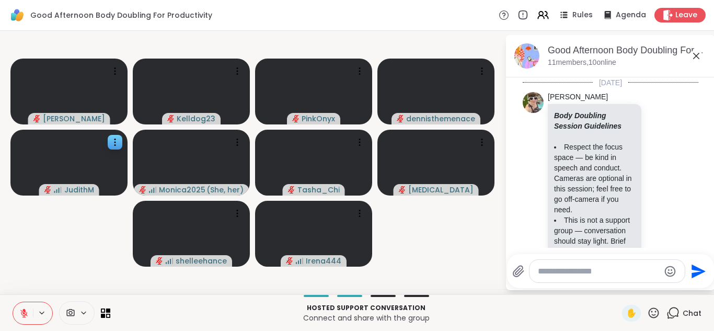
click at [545, 271] on textarea "Type your message" at bounding box center [599, 271] width 122 height 10
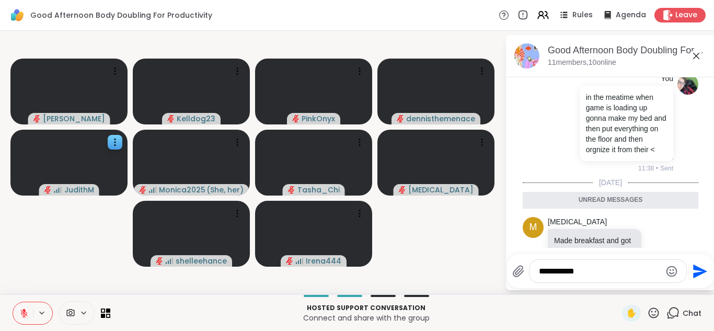
type textarea "**********"
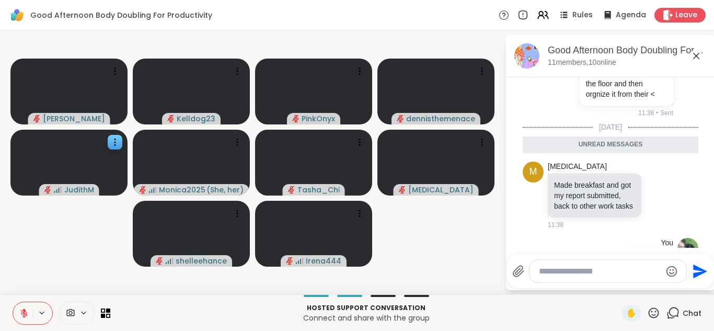
scroll to position [2355, 0]
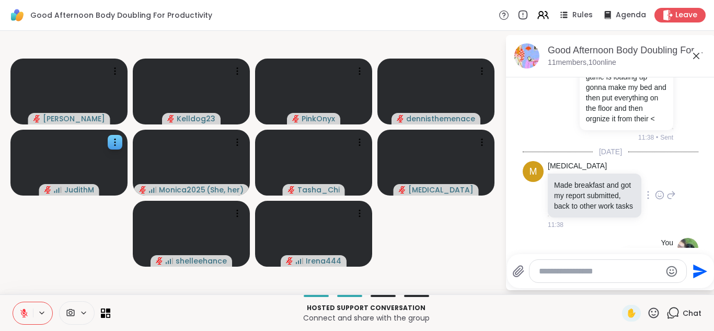
click at [656, 190] on icon at bounding box center [659, 195] width 9 height 10
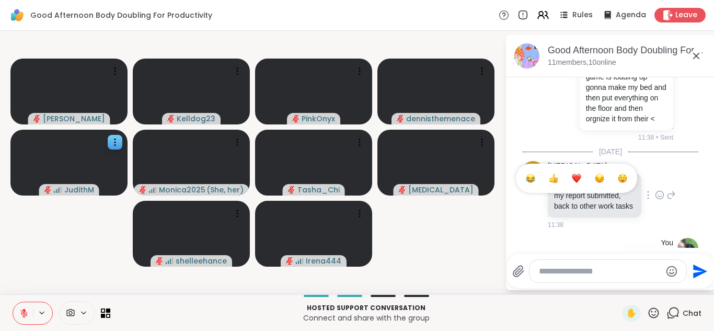
click at [571, 168] on button "Select Reaction: Heart" at bounding box center [576, 178] width 21 height 21
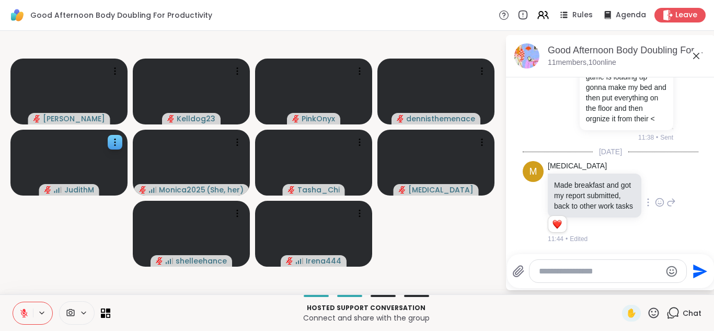
click at [669, 196] on icon at bounding box center [670, 202] width 9 height 13
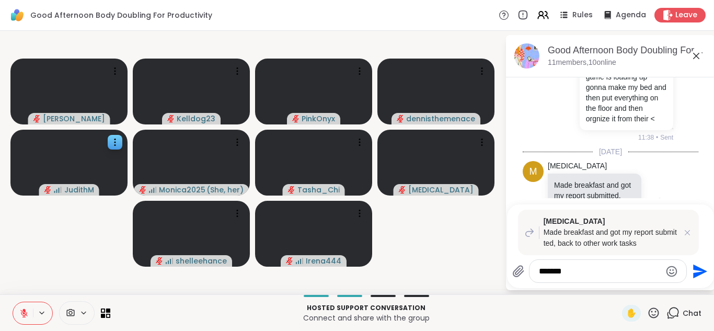
type textarea "*******"
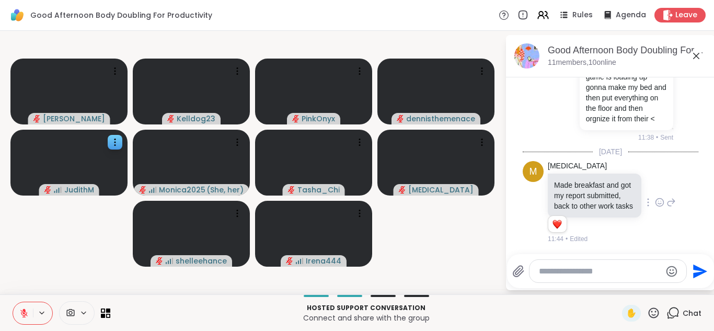
scroll to position [2486, 0]
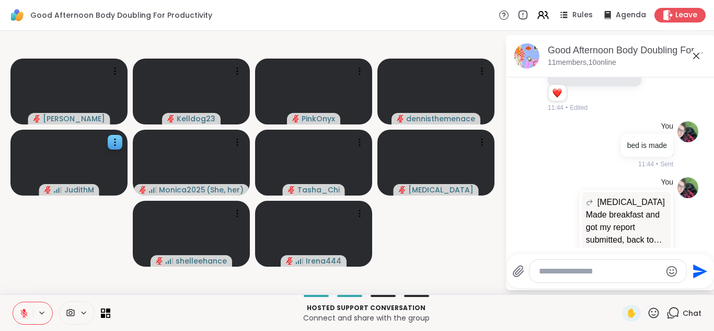
type textarea "*"
click at [700, 57] on icon at bounding box center [696, 56] width 13 height 13
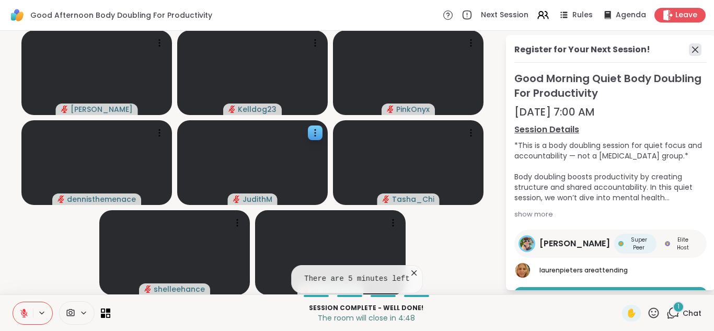
click at [692, 51] on icon at bounding box center [695, 50] width 6 height 6
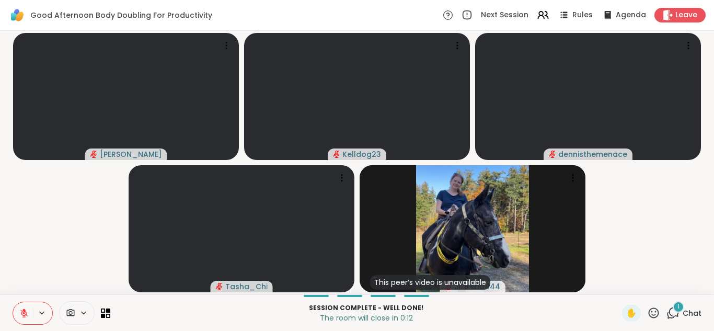
click at [673, 310] on icon at bounding box center [672, 312] width 13 height 13
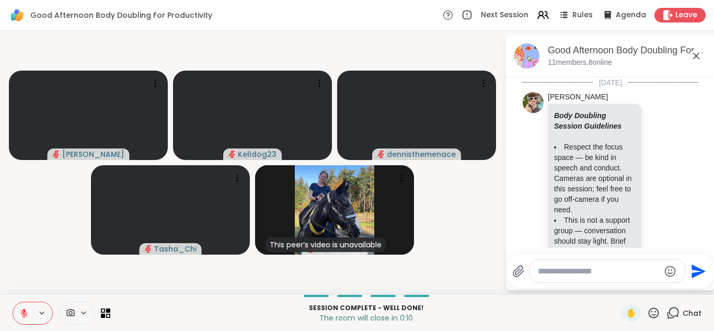
scroll to position [2618, 0]
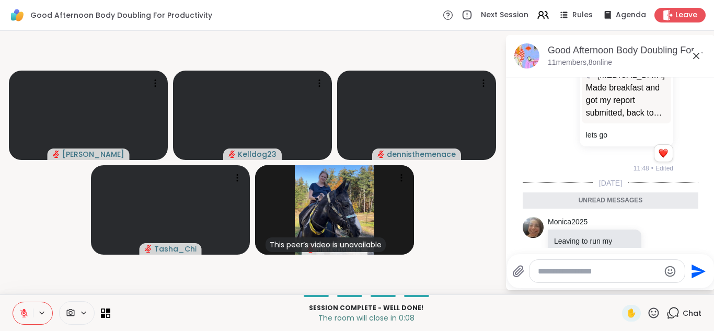
click at [695, 52] on icon at bounding box center [696, 56] width 13 height 13
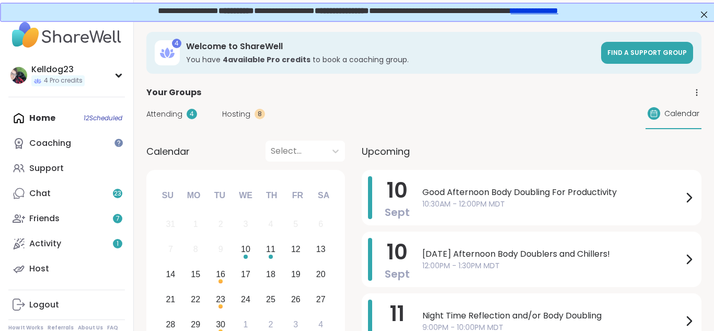
click at [164, 109] on span "Attending" at bounding box center [164, 114] width 36 height 11
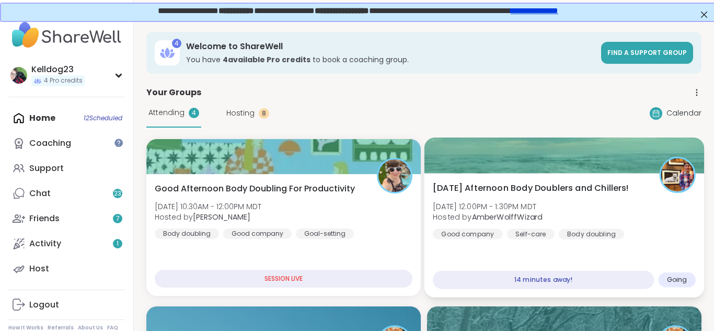
click at [564, 174] on div "[DATE] Afternoon Body Doublers and Chillers! [DATE] 12:00PM - 1:30PM MDT Hosted…" at bounding box center [564, 235] width 280 height 124
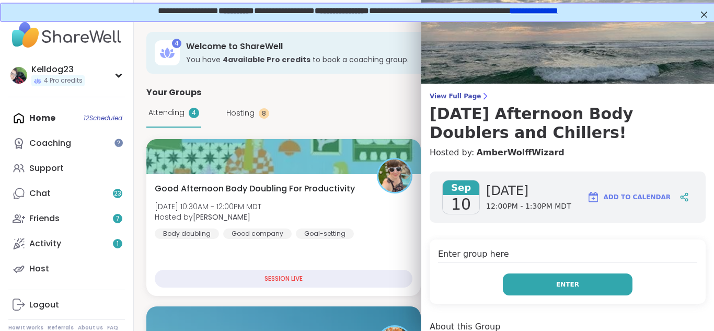
click at [547, 287] on button "Enter" at bounding box center [568, 284] width 130 height 22
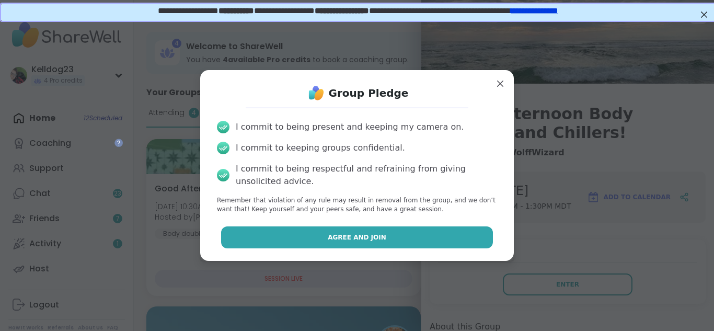
click at [437, 241] on button "Agree and Join" at bounding box center [357, 237] width 272 height 22
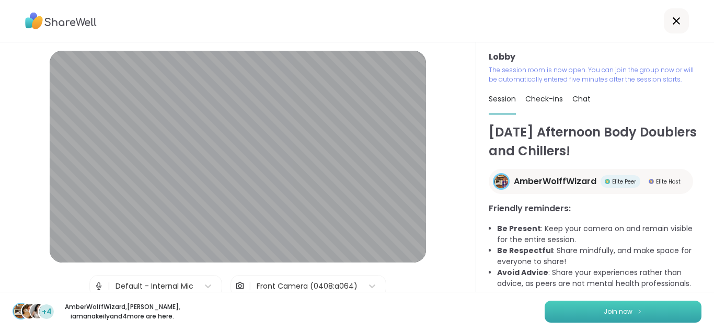
click at [581, 307] on button "Join now" at bounding box center [622, 311] width 157 height 22
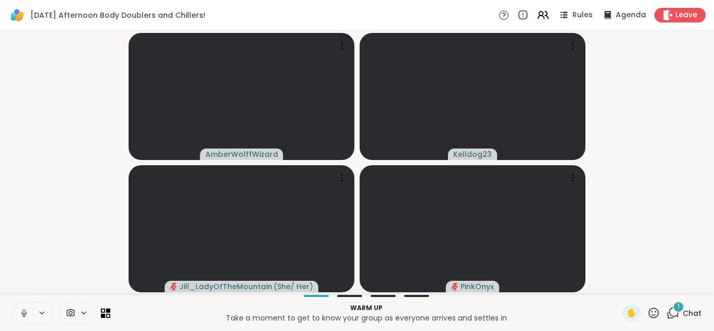
click at [23, 305] on button at bounding box center [23, 313] width 20 height 22
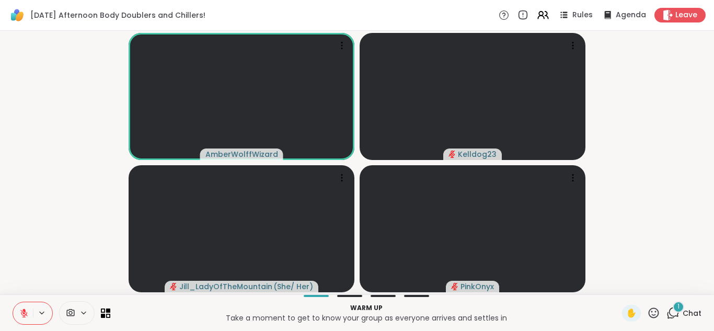
click at [668, 307] on icon at bounding box center [672, 312] width 13 height 13
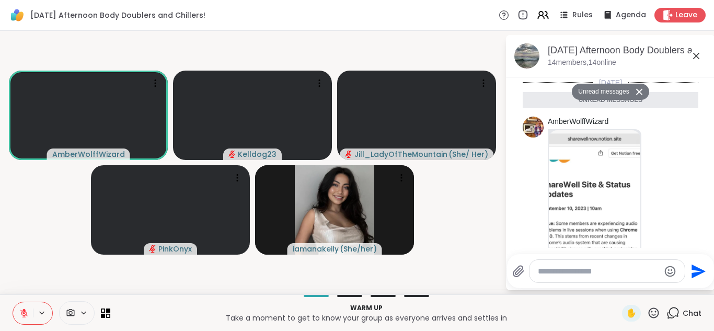
scroll to position [156, 0]
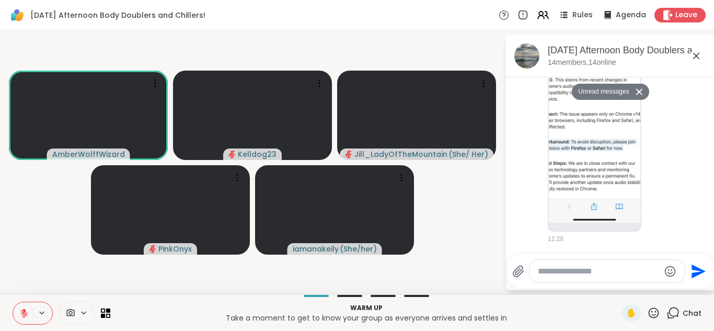
click at [694, 56] on icon at bounding box center [696, 56] width 13 height 13
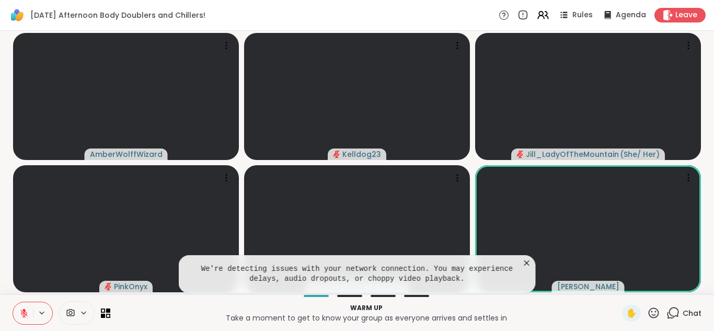
click at [528, 262] on icon at bounding box center [526, 263] width 10 height 10
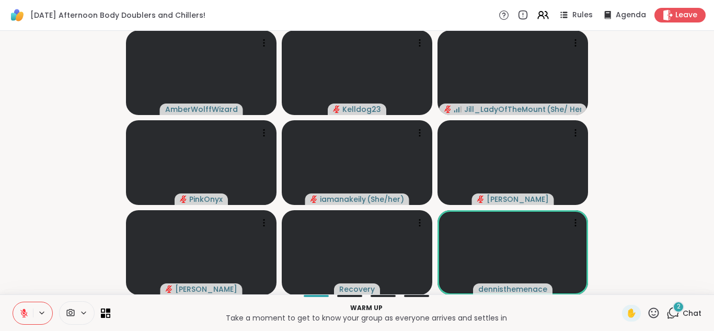
click at [670, 309] on icon at bounding box center [674, 311] width 10 height 9
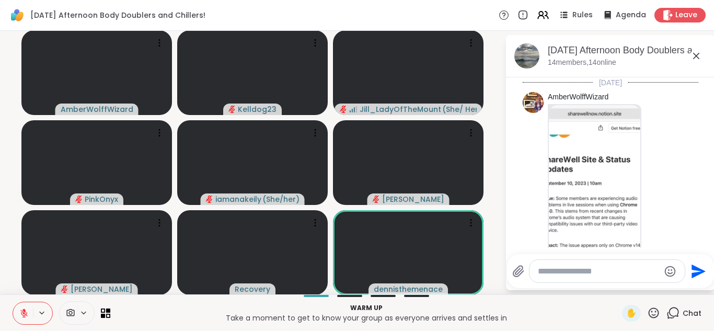
scroll to position [299, 0]
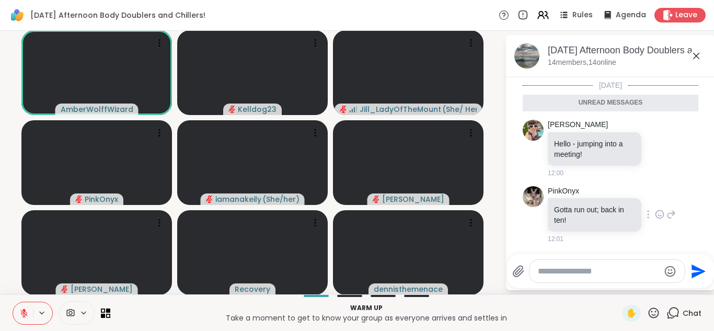
click at [660, 213] on icon at bounding box center [659, 214] width 9 height 10
click at [579, 200] on div "Select Reaction: Heart" at bounding box center [576, 197] width 9 height 9
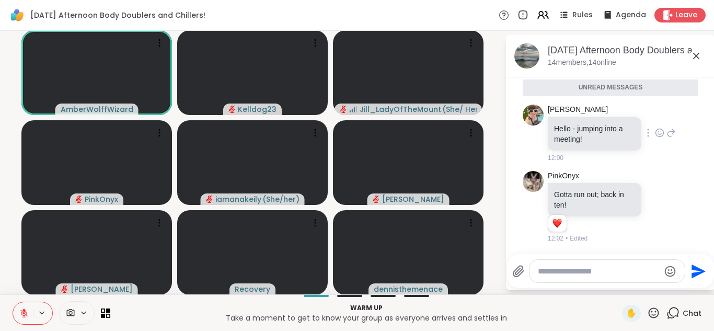
click at [662, 135] on icon at bounding box center [659, 132] width 9 height 10
click at [581, 113] on div "Select Reaction: Heart" at bounding box center [576, 115] width 9 height 9
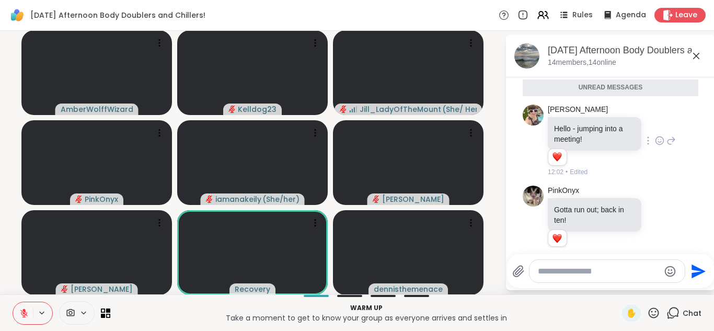
click at [698, 59] on icon at bounding box center [696, 56] width 13 height 13
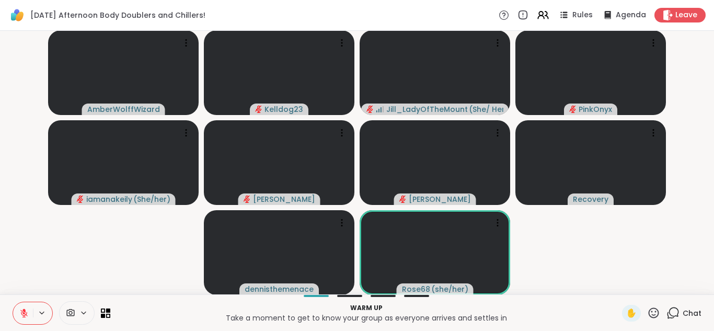
click at [20, 308] on icon at bounding box center [23, 312] width 9 height 9
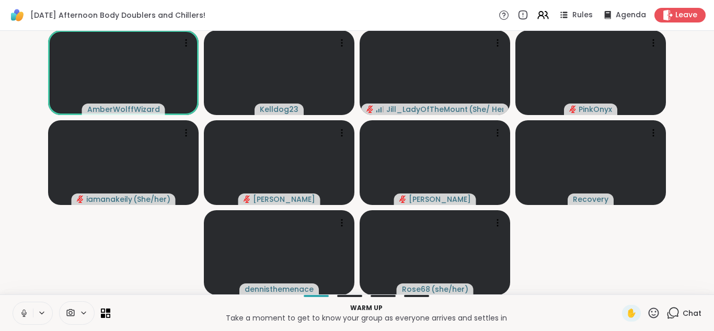
click at [676, 318] on icon at bounding box center [672, 312] width 13 height 13
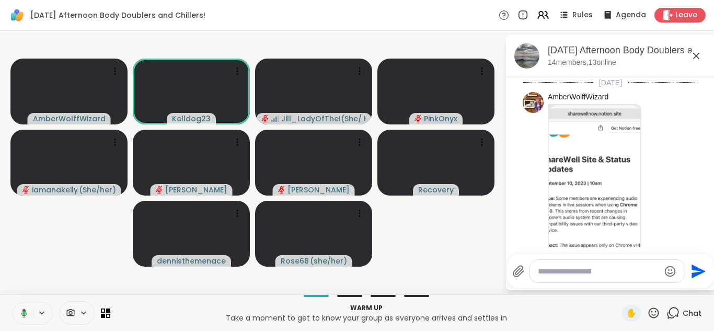
scroll to position [294, 0]
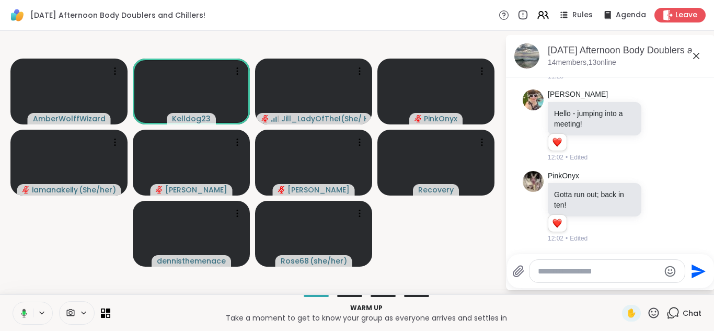
click at [556, 273] on textarea "Type your message" at bounding box center [599, 271] width 122 height 10
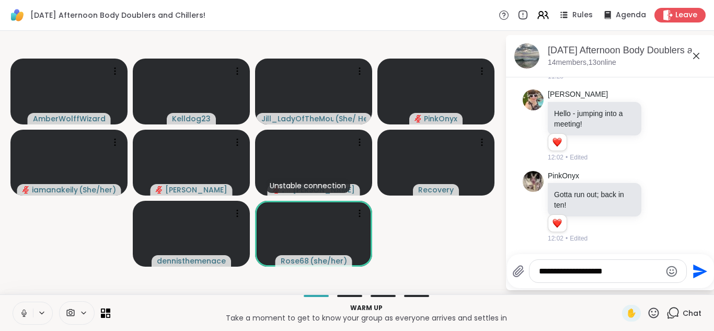
type textarea "**********"
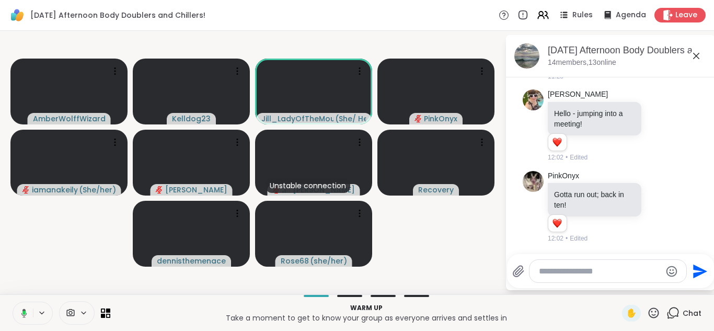
scroll to position [350, 0]
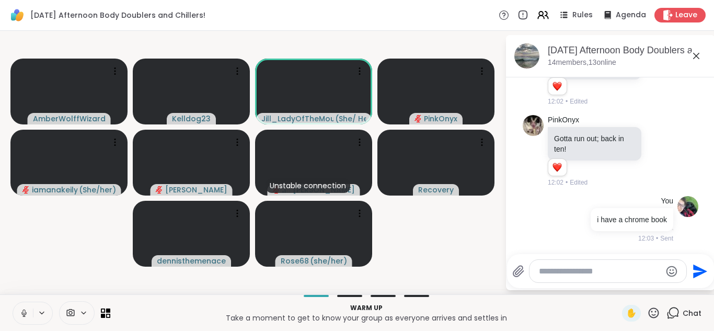
click at [699, 55] on icon at bounding box center [696, 56] width 13 height 13
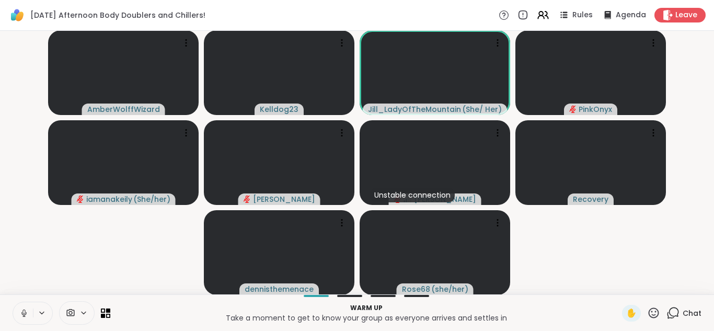
click at [18, 309] on button at bounding box center [23, 313] width 20 height 22
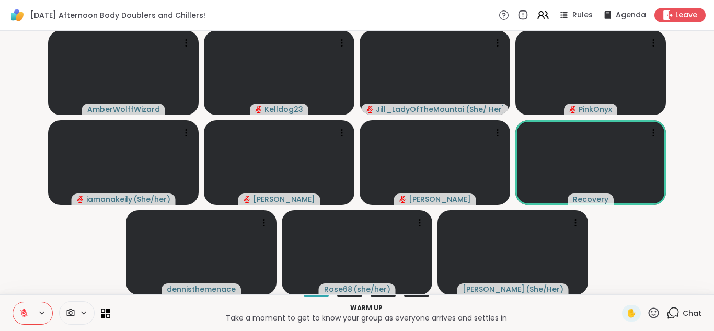
click at [28, 315] on icon at bounding box center [23, 312] width 9 height 9
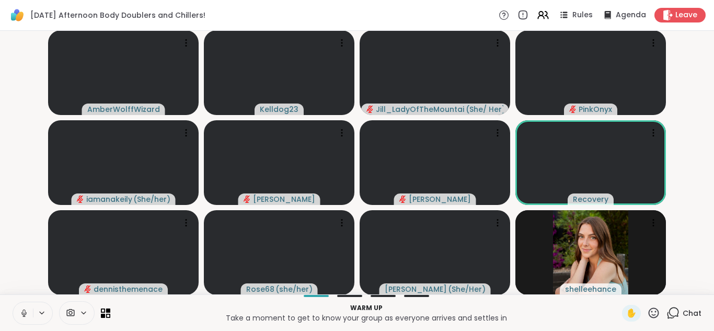
click at [23, 315] on icon at bounding box center [23, 312] width 9 height 9
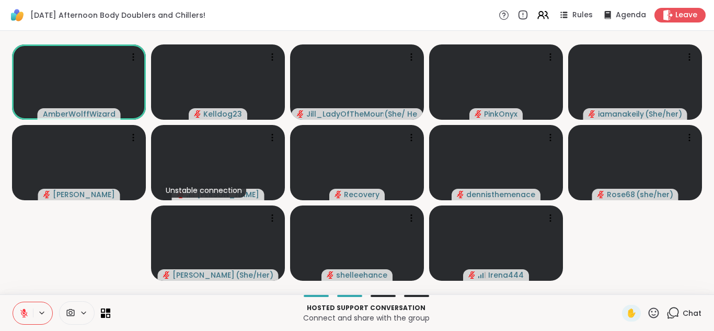
click at [27, 313] on icon at bounding box center [23, 312] width 7 height 7
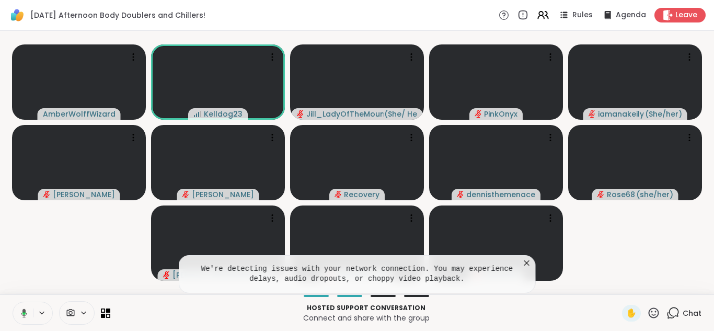
click at [20, 307] on button at bounding box center [21, 313] width 21 height 22
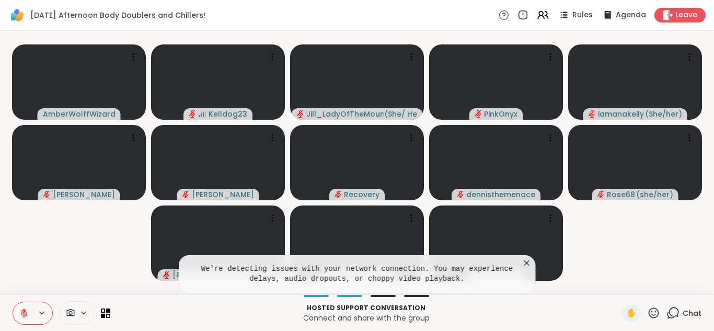
click at [523, 262] on icon at bounding box center [526, 263] width 10 height 10
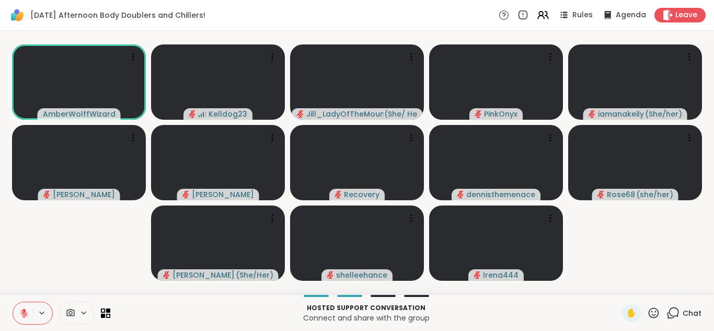
click at [619, 272] on video-player-container "AmberWolffWizard Kelldog23 Jill_LadyOfTheMountain ( She/ Her ) PinkOnyx iamanak…" at bounding box center [356, 162] width 701 height 255
click at [669, 311] on icon at bounding box center [672, 312] width 13 height 13
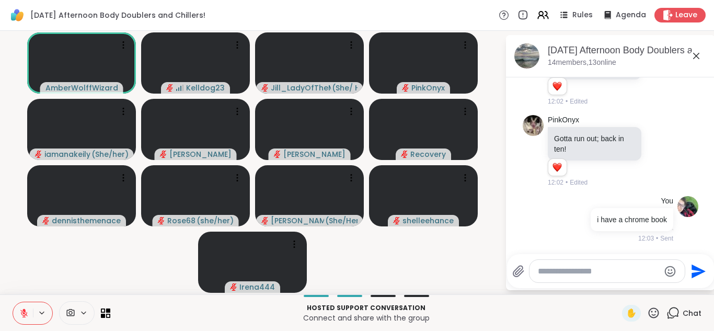
click at [695, 54] on icon at bounding box center [696, 56] width 13 height 13
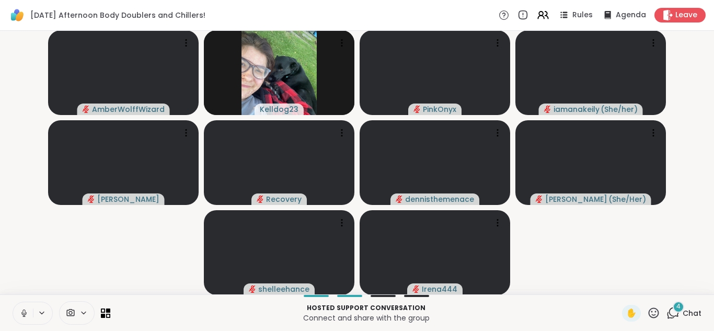
click at [21, 311] on icon at bounding box center [23, 312] width 9 height 9
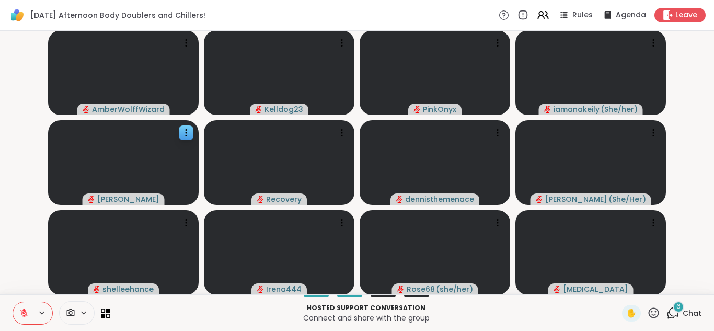
click at [675, 304] on div "6" at bounding box center [677, 306] width 11 height 11
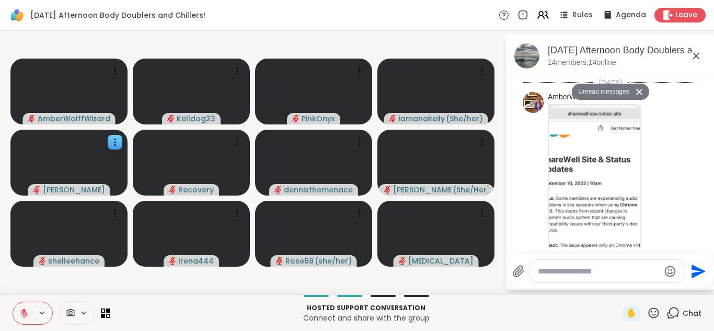
scroll to position [1116, 0]
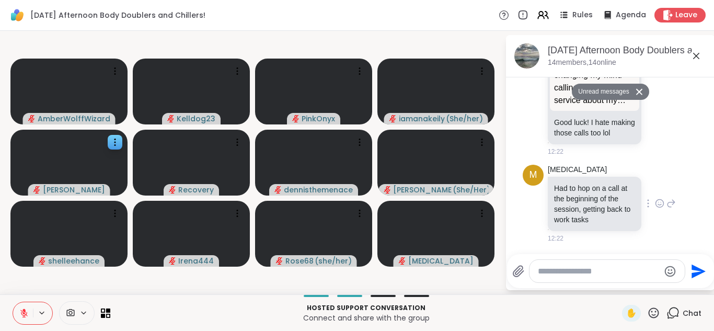
click at [656, 205] on icon at bounding box center [660, 204] width 8 height 8
click at [575, 187] on div "Select Reaction: Heart" at bounding box center [576, 186] width 9 height 9
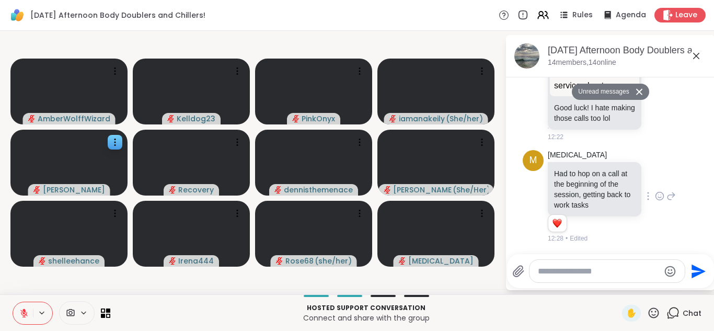
scroll to position [1131, 0]
click at [698, 56] on icon at bounding box center [696, 56] width 13 height 13
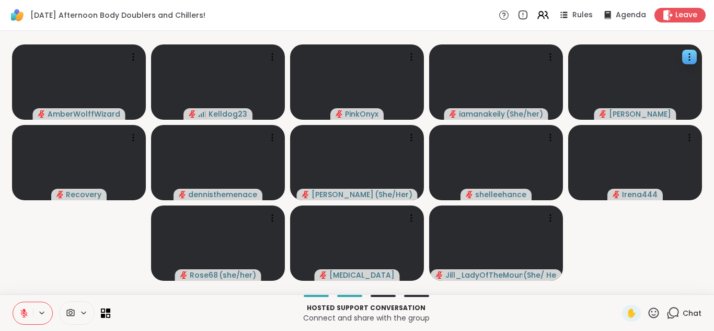
click at [680, 320] on div "Chat" at bounding box center [683, 313] width 35 height 17
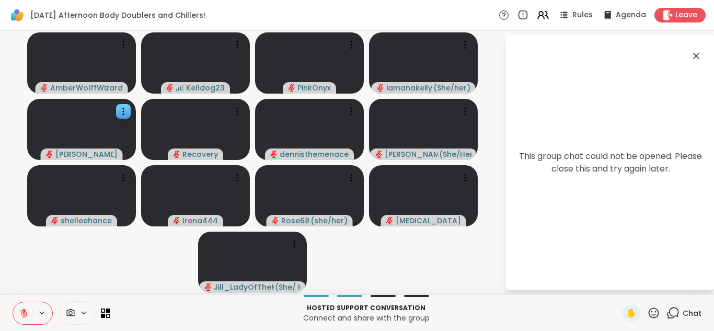
click at [694, 53] on icon at bounding box center [696, 56] width 13 height 13
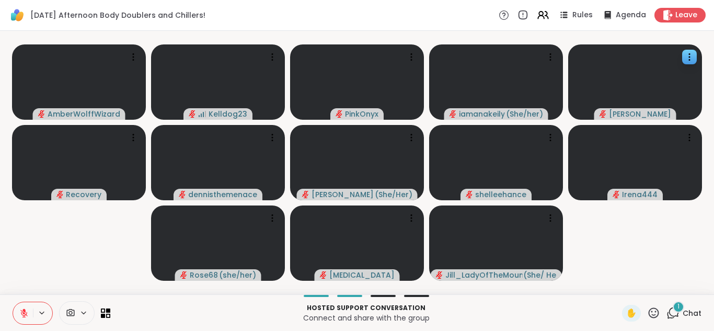
click at [655, 311] on icon at bounding box center [653, 312] width 13 height 13
click at [623, 285] on span "❤️" at bounding box center [623, 285] width 10 height 13
click at [671, 309] on icon at bounding box center [674, 311] width 10 height 9
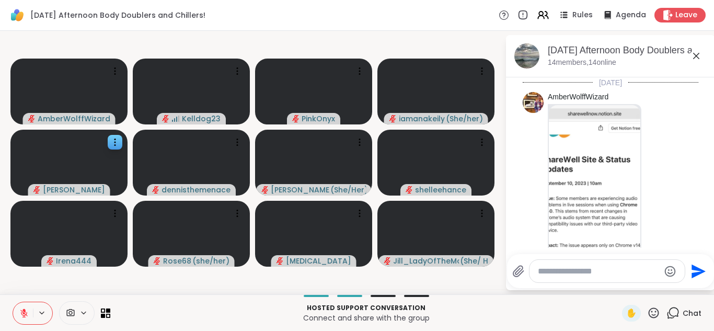
scroll to position [1252, 0]
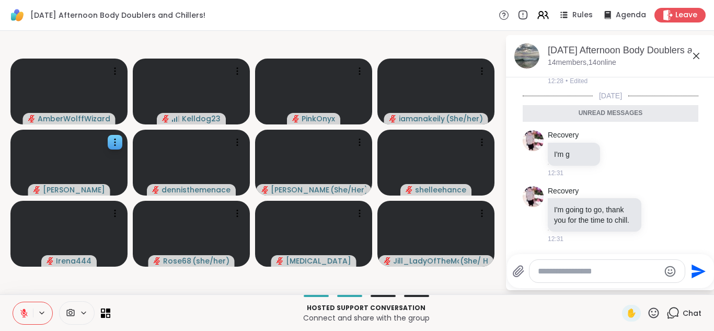
click at [694, 56] on icon at bounding box center [696, 56] width 13 height 13
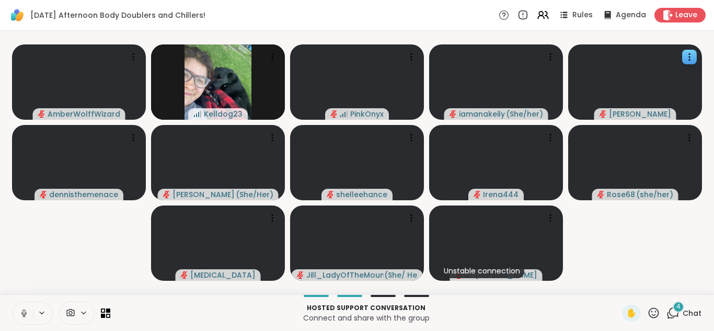
click at [21, 303] on button at bounding box center [23, 313] width 20 height 22
click at [674, 315] on icon at bounding box center [672, 312] width 13 height 13
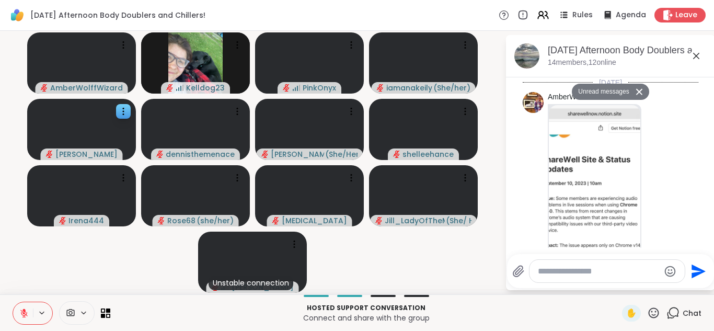
scroll to position [1538, 0]
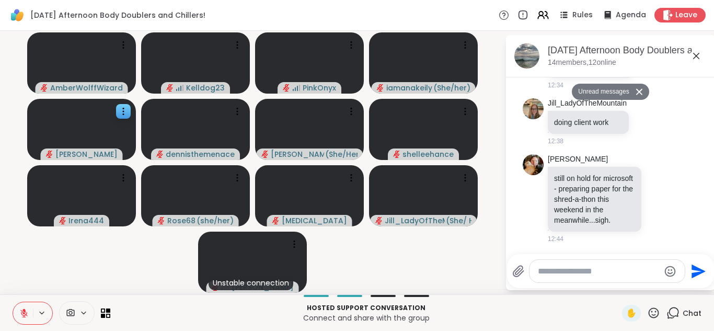
click at [699, 57] on icon at bounding box center [696, 56] width 13 height 13
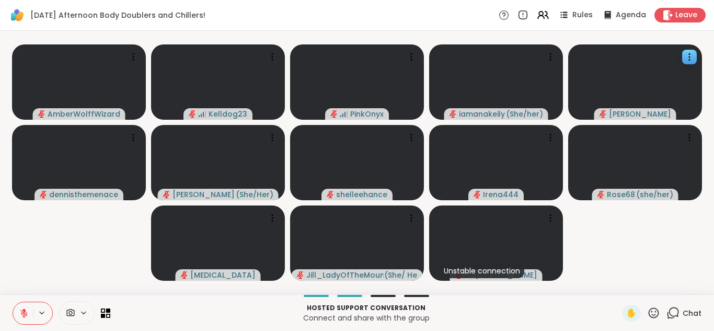
click at [669, 316] on icon at bounding box center [670, 315] width 7 height 7
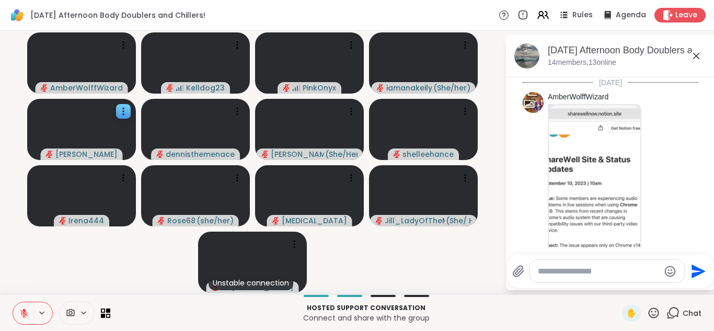
scroll to position [1503, 0]
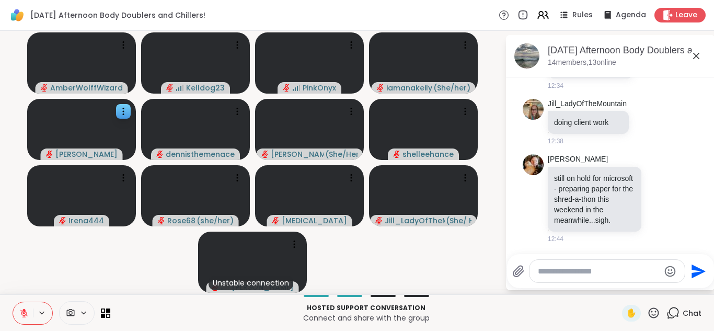
click at [584, 269] on textarea "Type your message" at bounding box center [599, 271] width 122 height 10
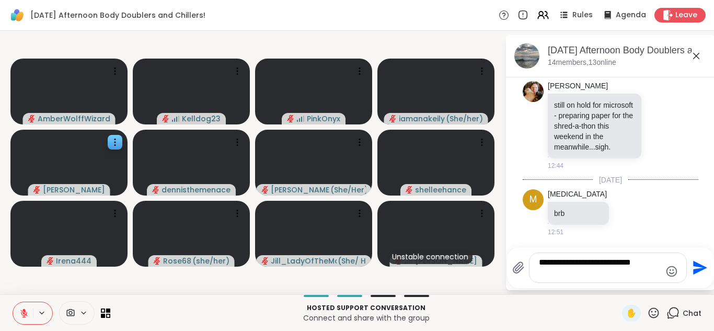
scroll to position [1569, 0]
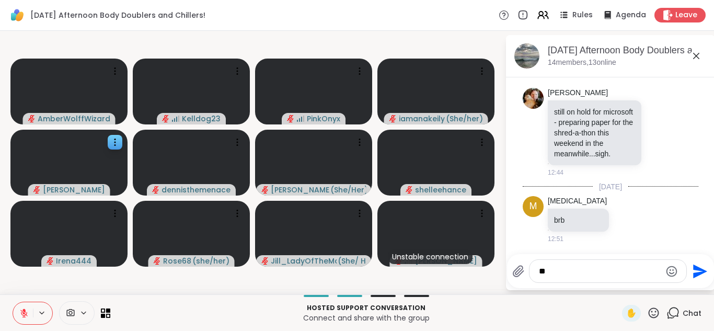
type textarea "*"
click at [698, 54] on icon at bounding box center [696, 56] width 13 height 13
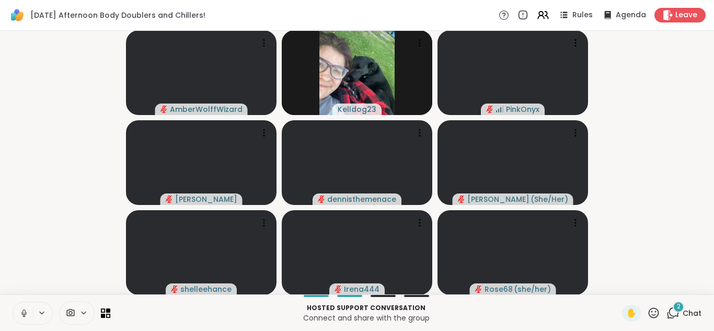
click at [22, 313] on icon at bounding box center [23, 312] width 5 height 3
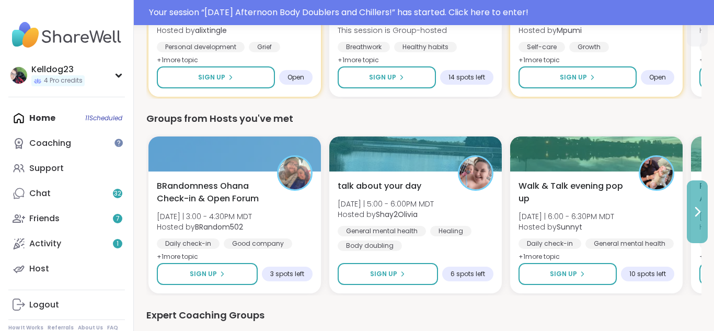
click at [693, 196] on button at bounding box center [697, 211] width 21 height 63
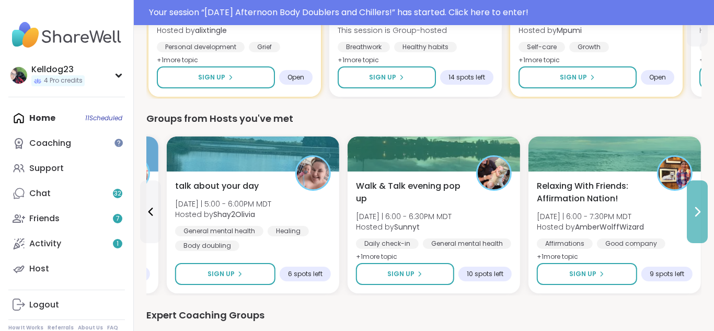
click at [693, 196] on button at bounding box center [697, 211] width 21 height 63
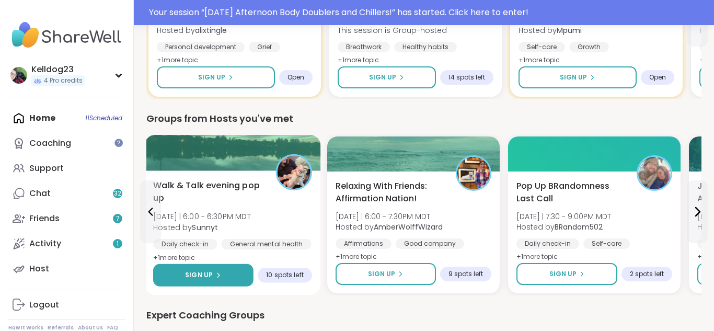
click at [211, 272] on span "Sign Up" at bounding box center [199, 274] width 28 height 9
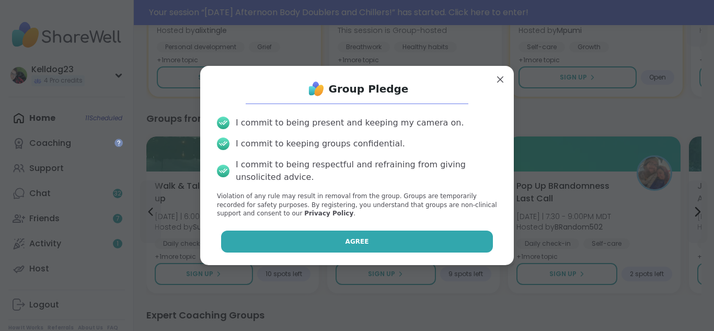
click at [382, 238] on button "Agree" at bounding box center [357, 241] width 272 height 22
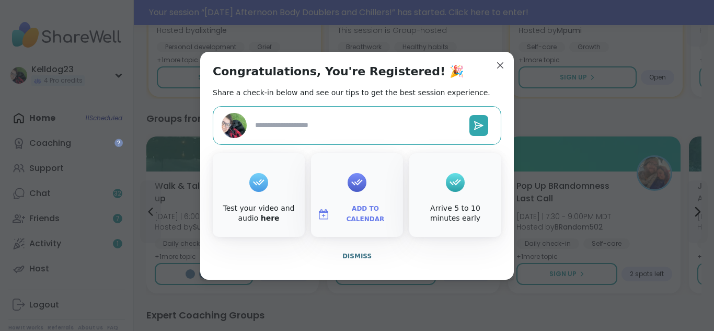
type textarea "*"
click at [359, 257] on span "Dismiss" at bounding box center [356, 255] width 29 height 7
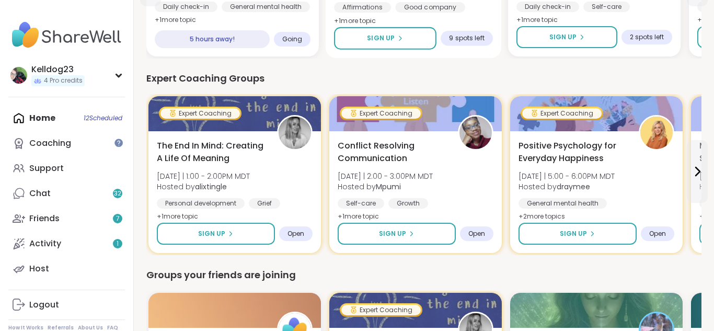
scroll to position [684, 0]
